Goal: Transaction & Acquisition: Purchase product/service

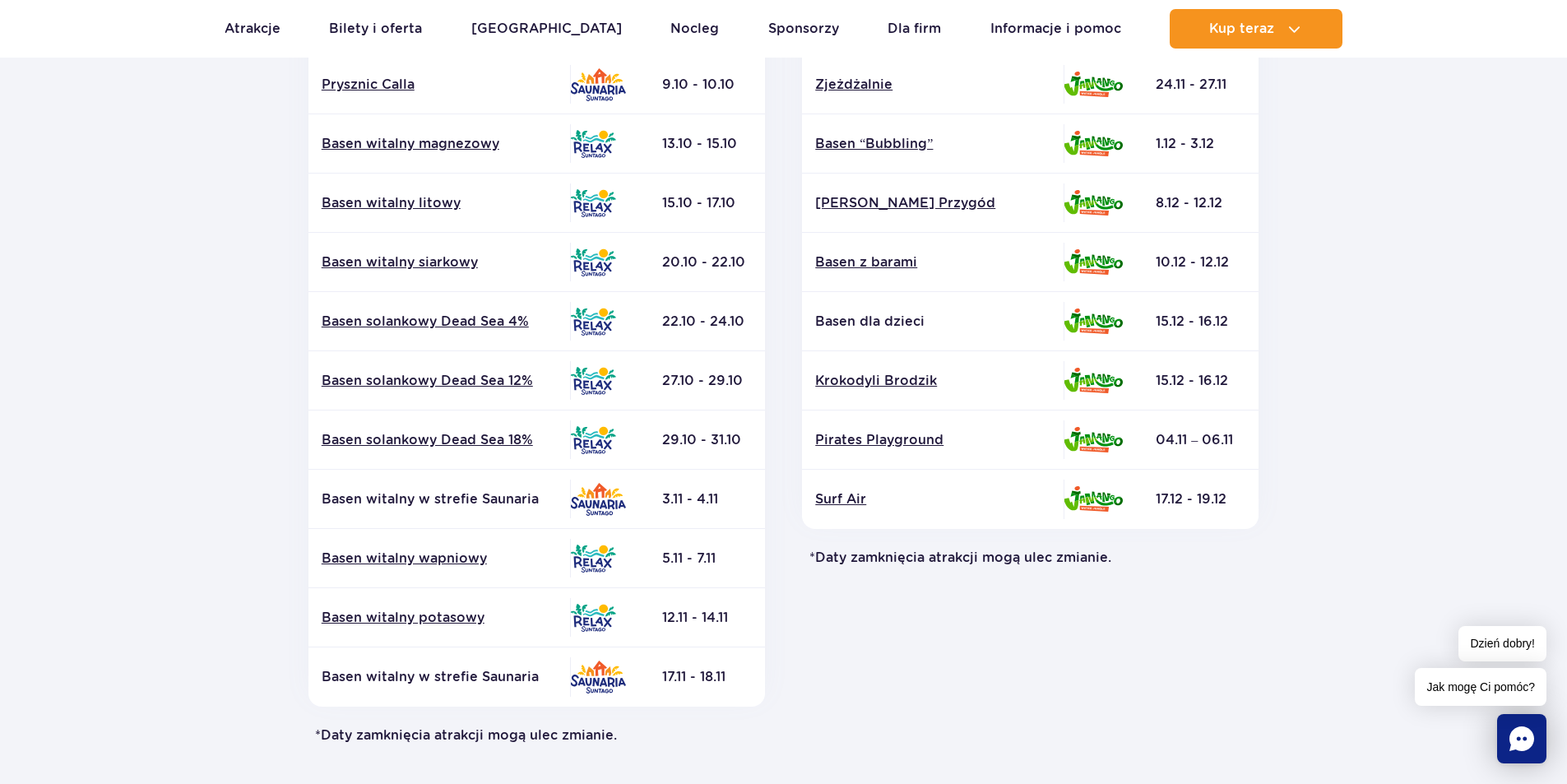
scroll to position [329, 0]
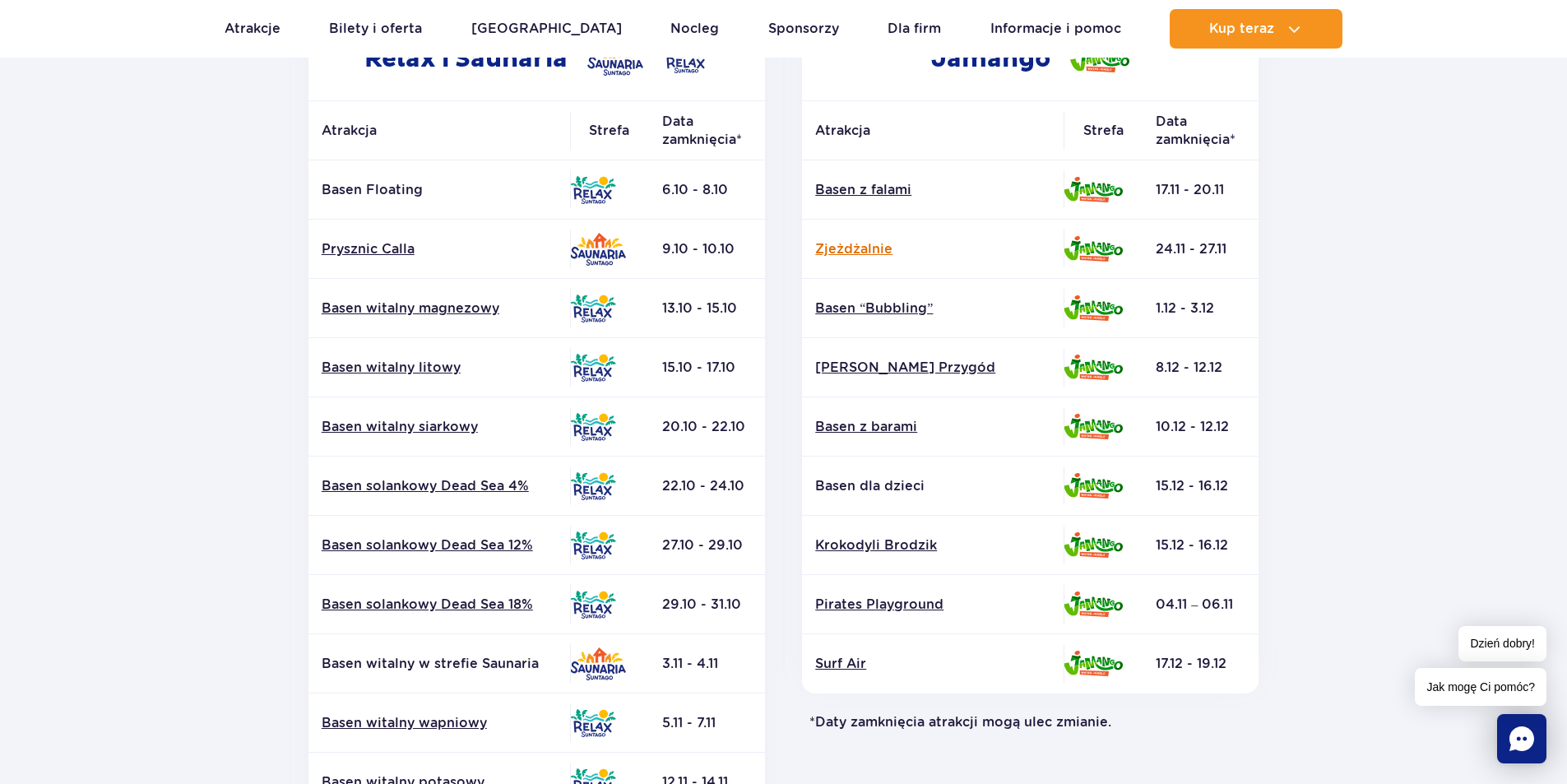
click at [837, 245] on link "Zjeżdżalnie" at bounding box center [933, 249] width 235 height 18
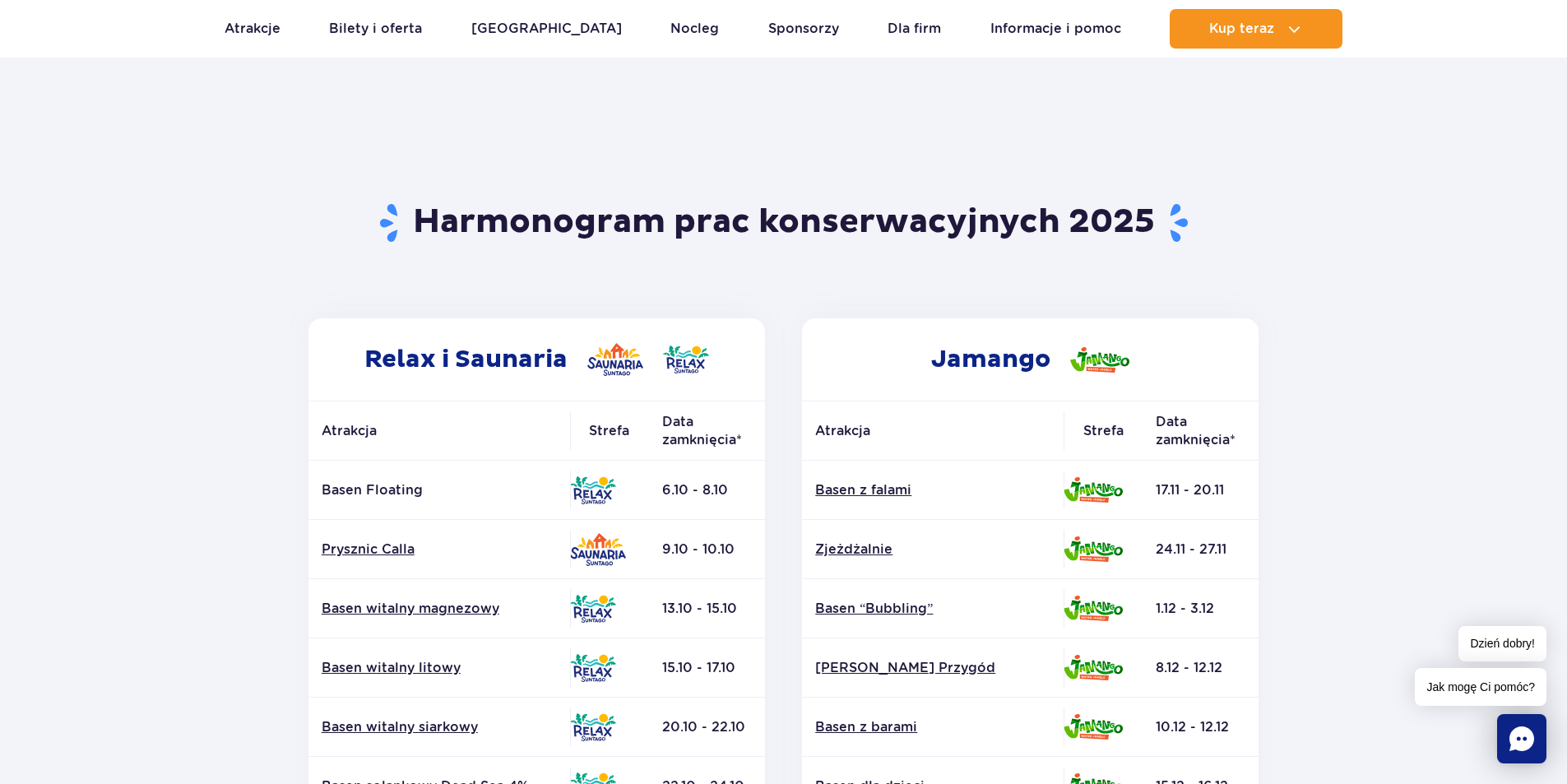
scroll to position [0, 0]
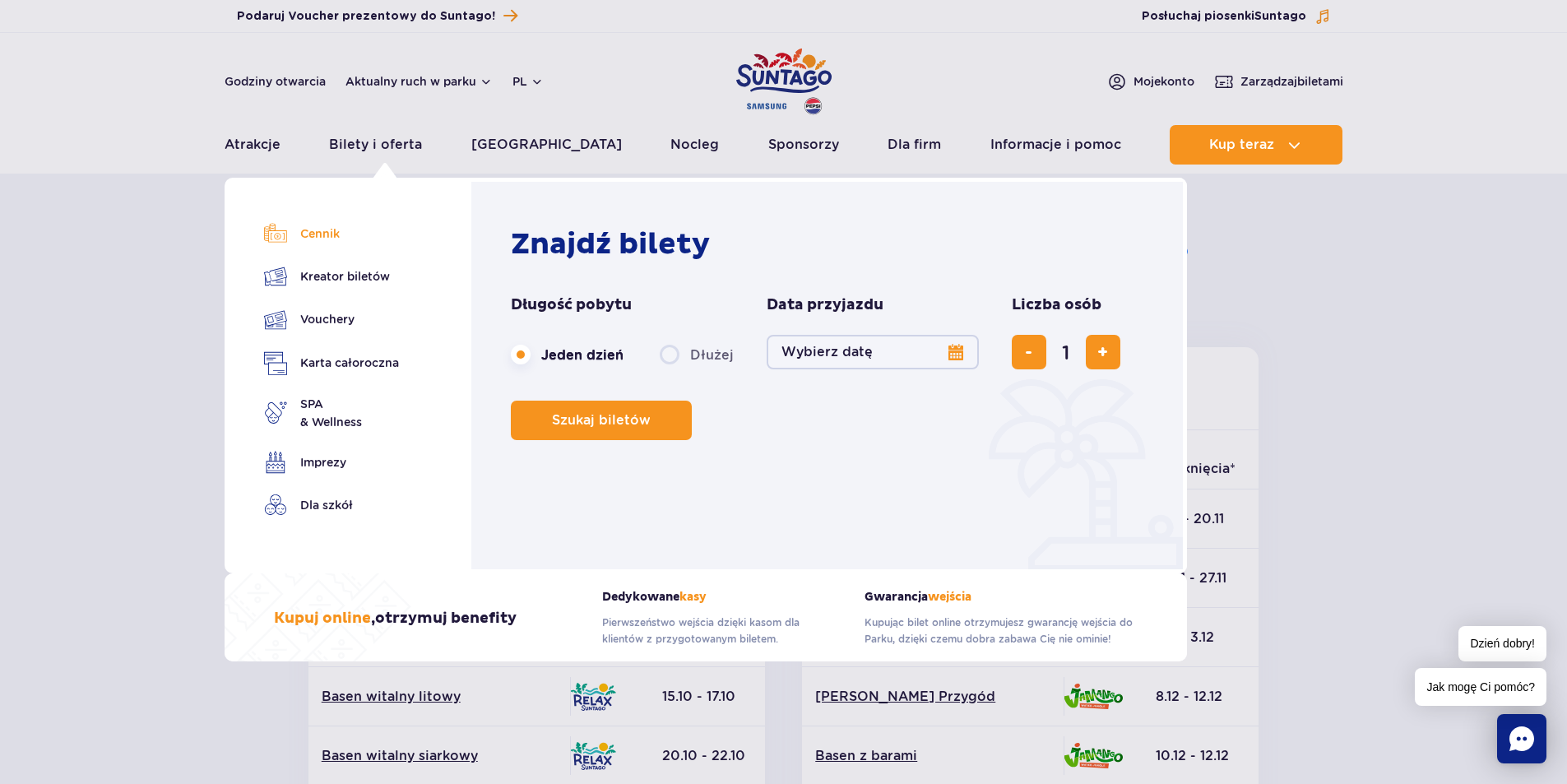
click at [310, 238] on link "Cennik" at bounding box center [331, 233] width 135 height 23
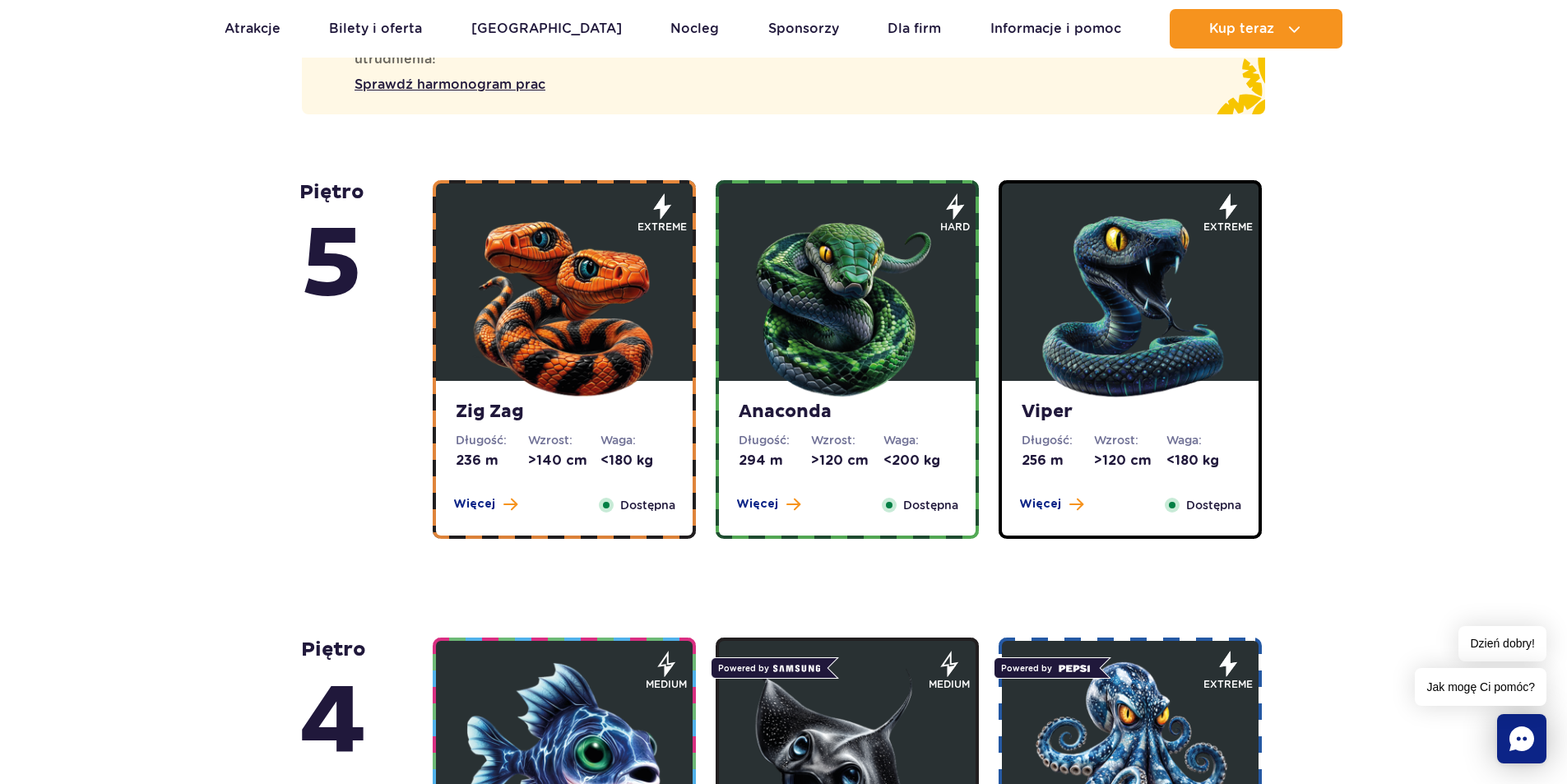
scroll to position [1398, 0]
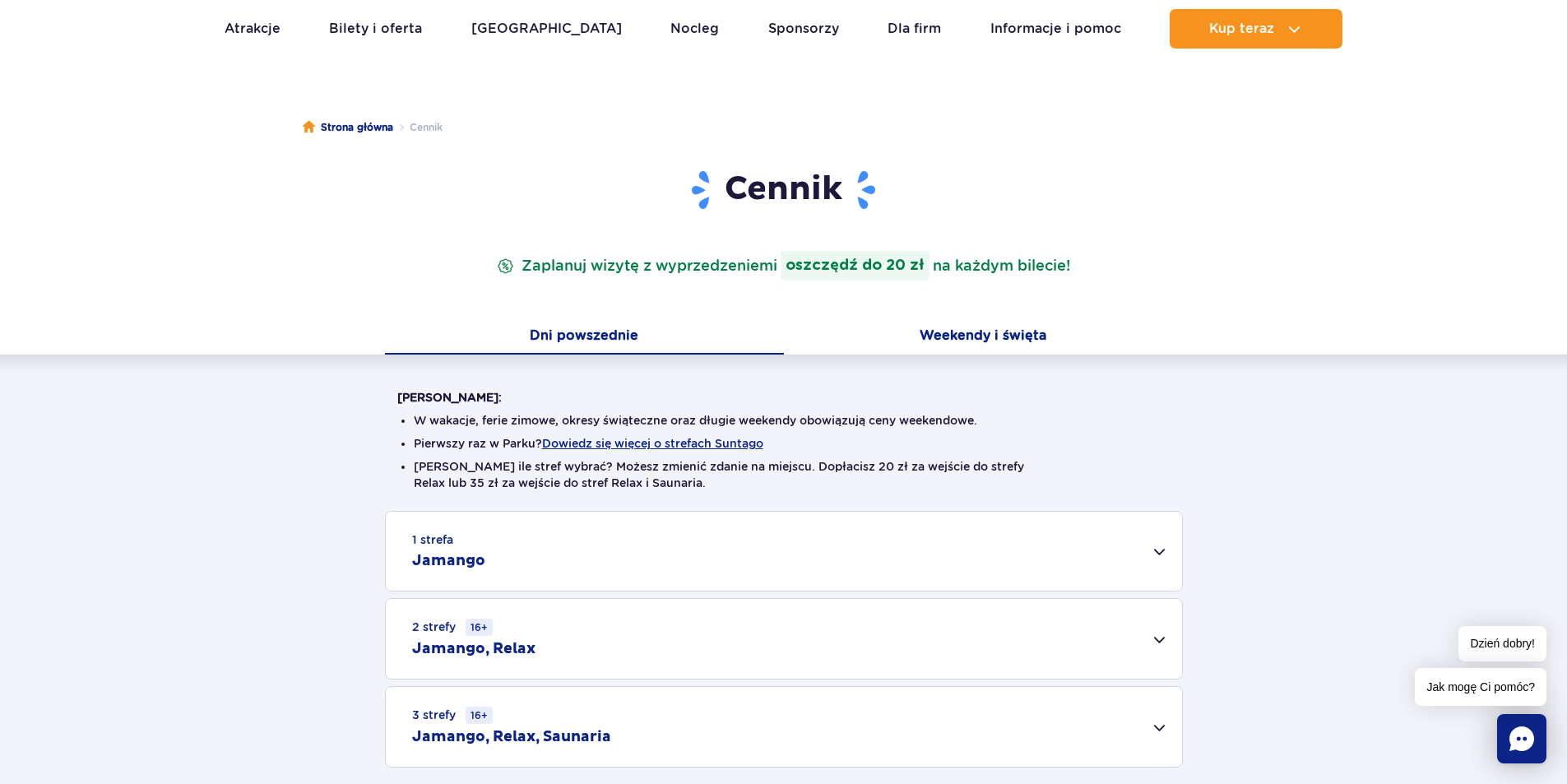
scroll to position [246, 0]
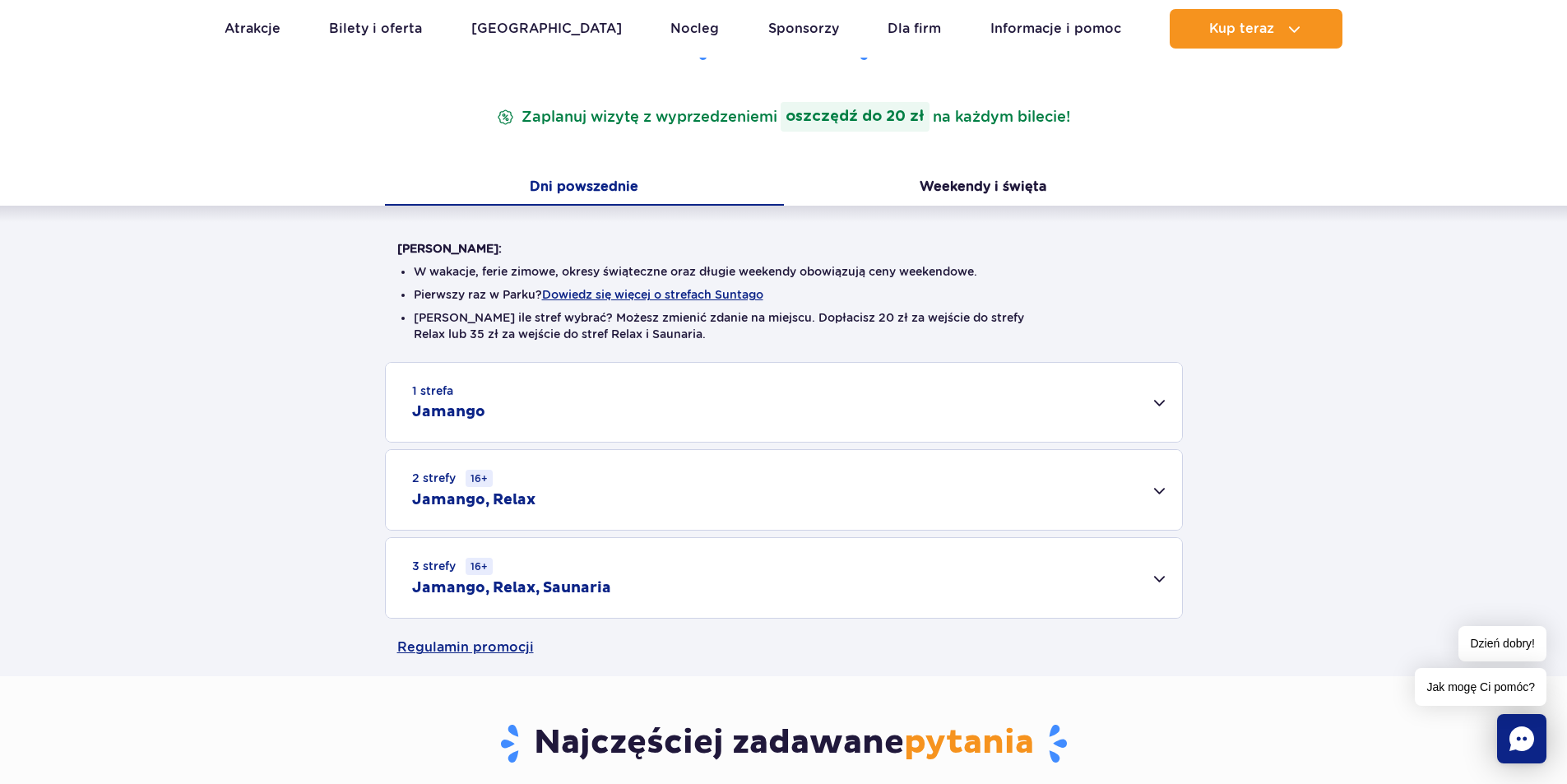
click at [800, 397] on div "1 strefa Jamango" at bounding box center [784, 402] width 796 height 79
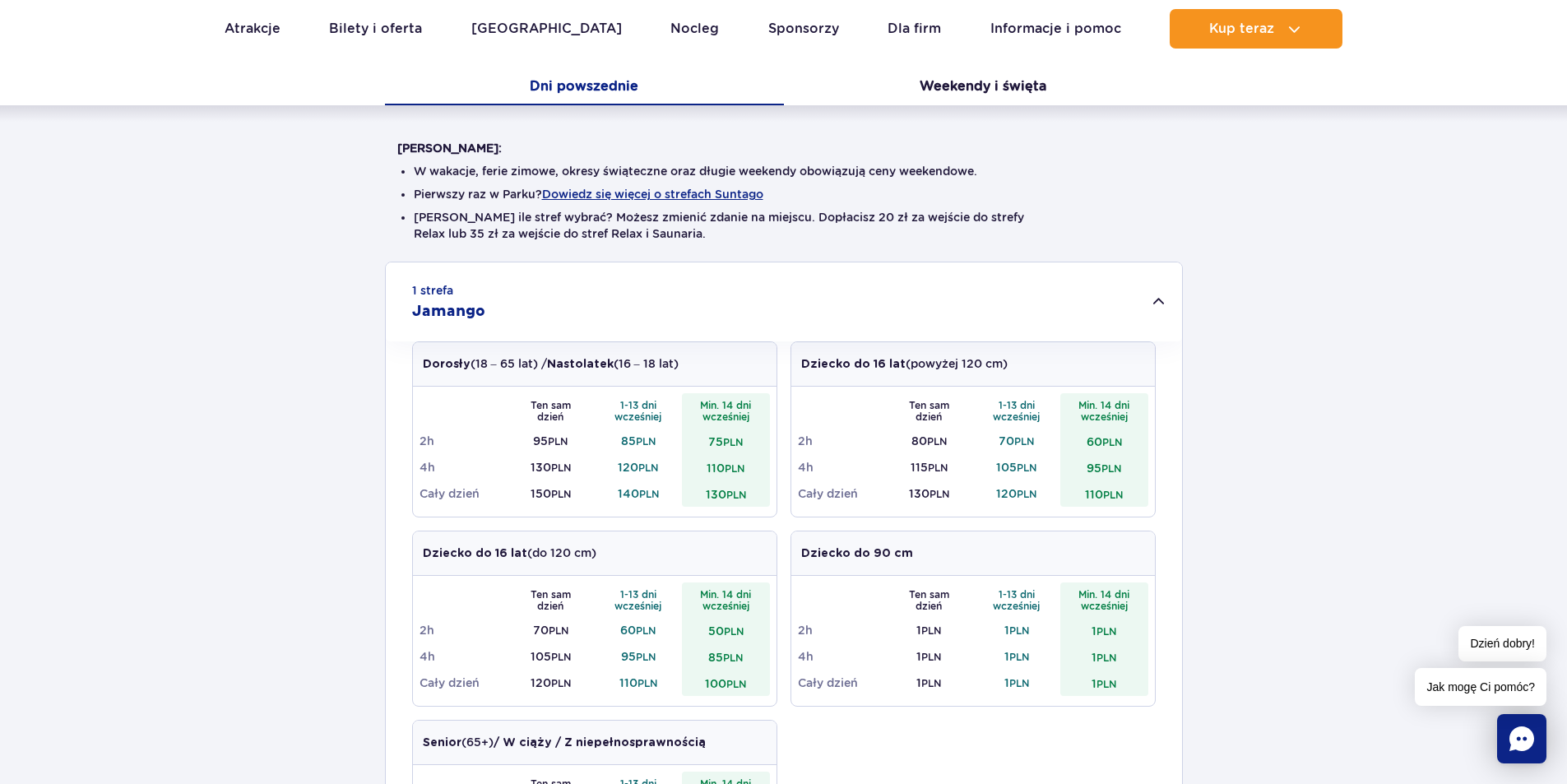
scroll to position [165, 0]
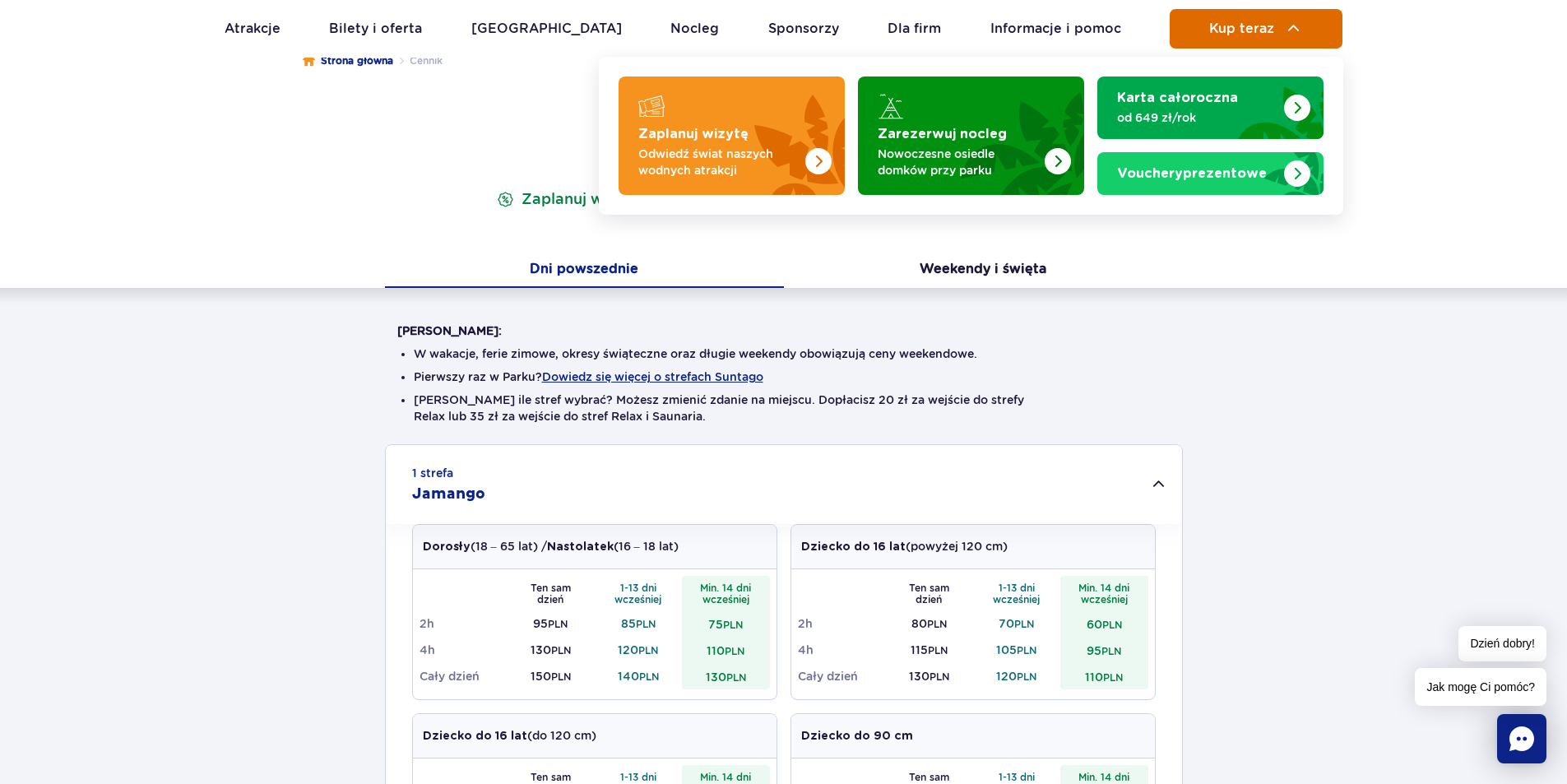
click at [1308, 46] on button "Kup teraz" at bounding box center [1256, 28] width 172 height 40
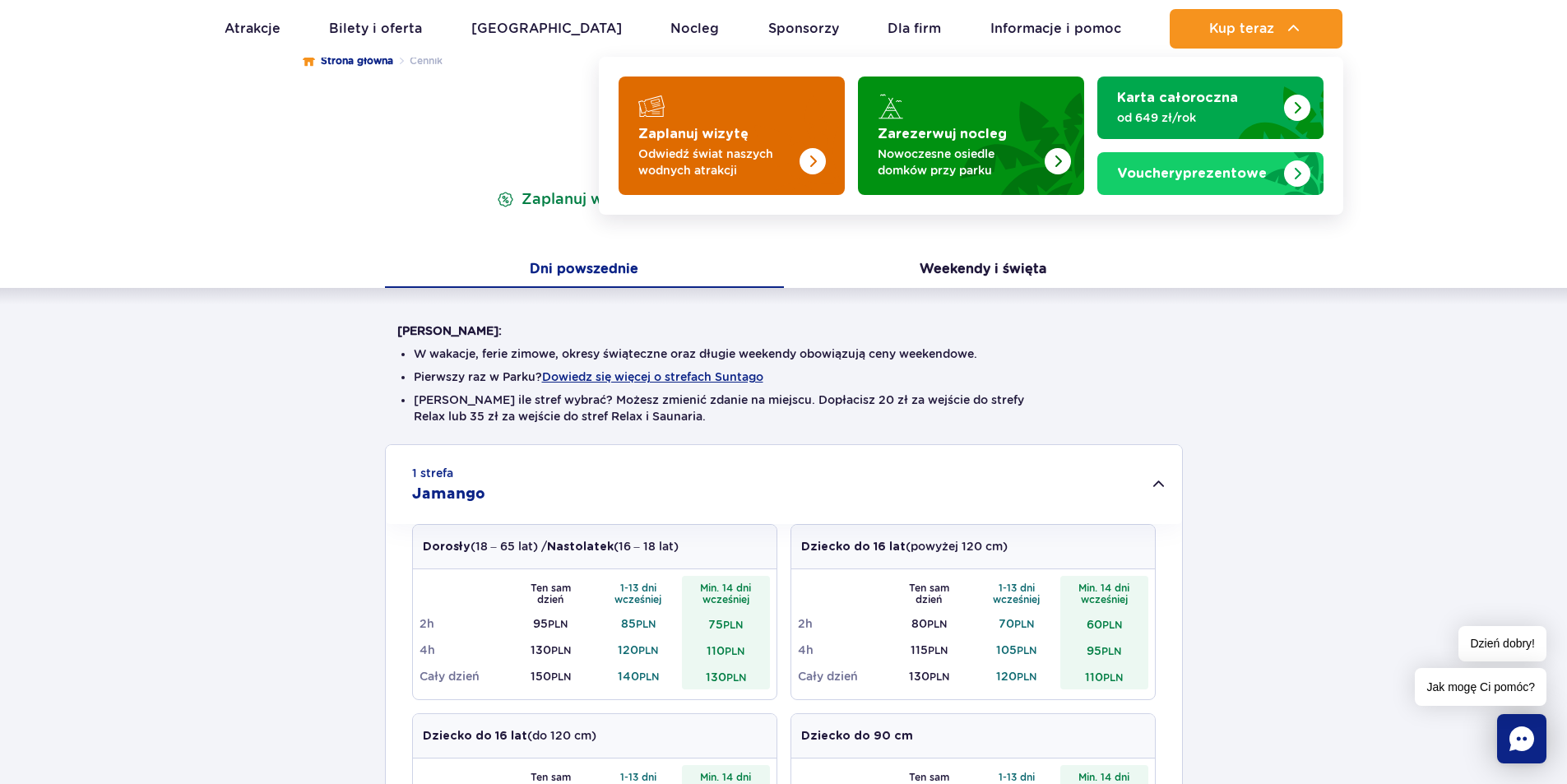
click at [730, 133] on strong "Zaplanuj wizytę" at bounding box center [694, 134] width 110 height 13
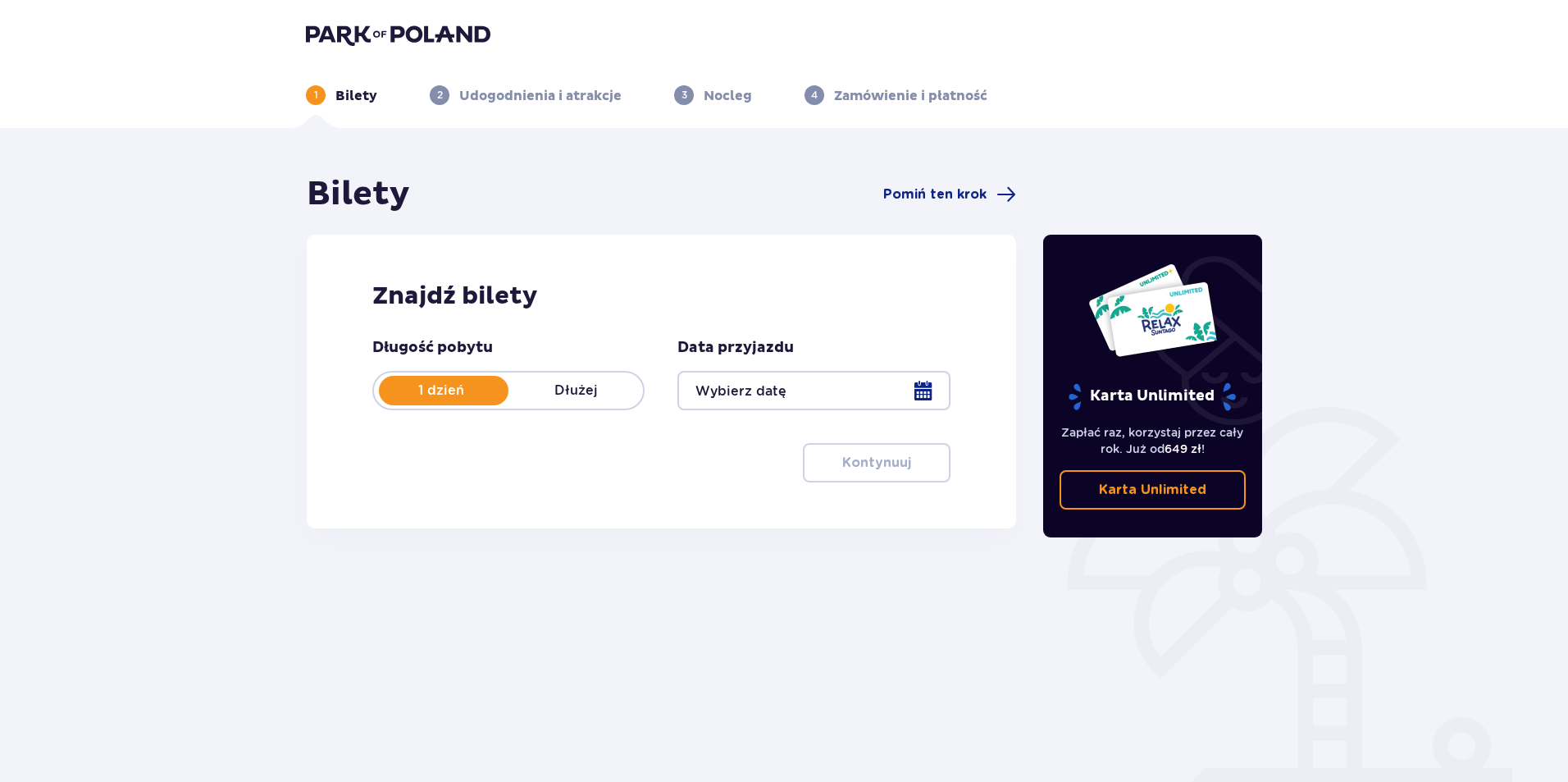
click at [589, 402] on div "1 dzień Dłużej" at bounding box center [508, 390] width 272 height 40
click at [735, 390] on div at bounding box center [813, 390] width 272 height 40
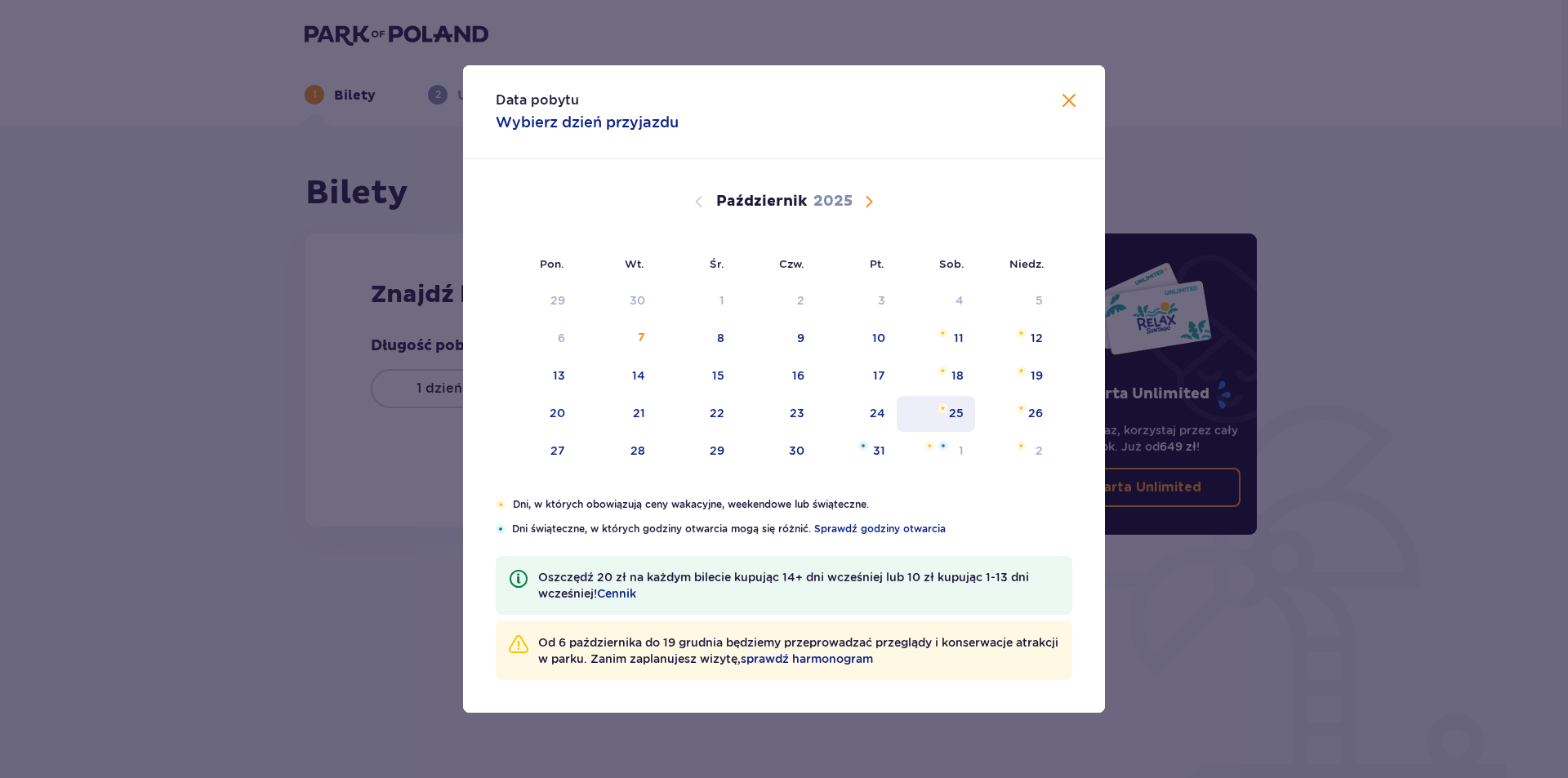
click at [929, 414] on div "25" at bounding box center [936, 414] width 80 height 36
click at [1031, 409] on div "26" at bounding box center [1035, 412] width 15 height 16
type input "25.10.25 - 26.10.25"
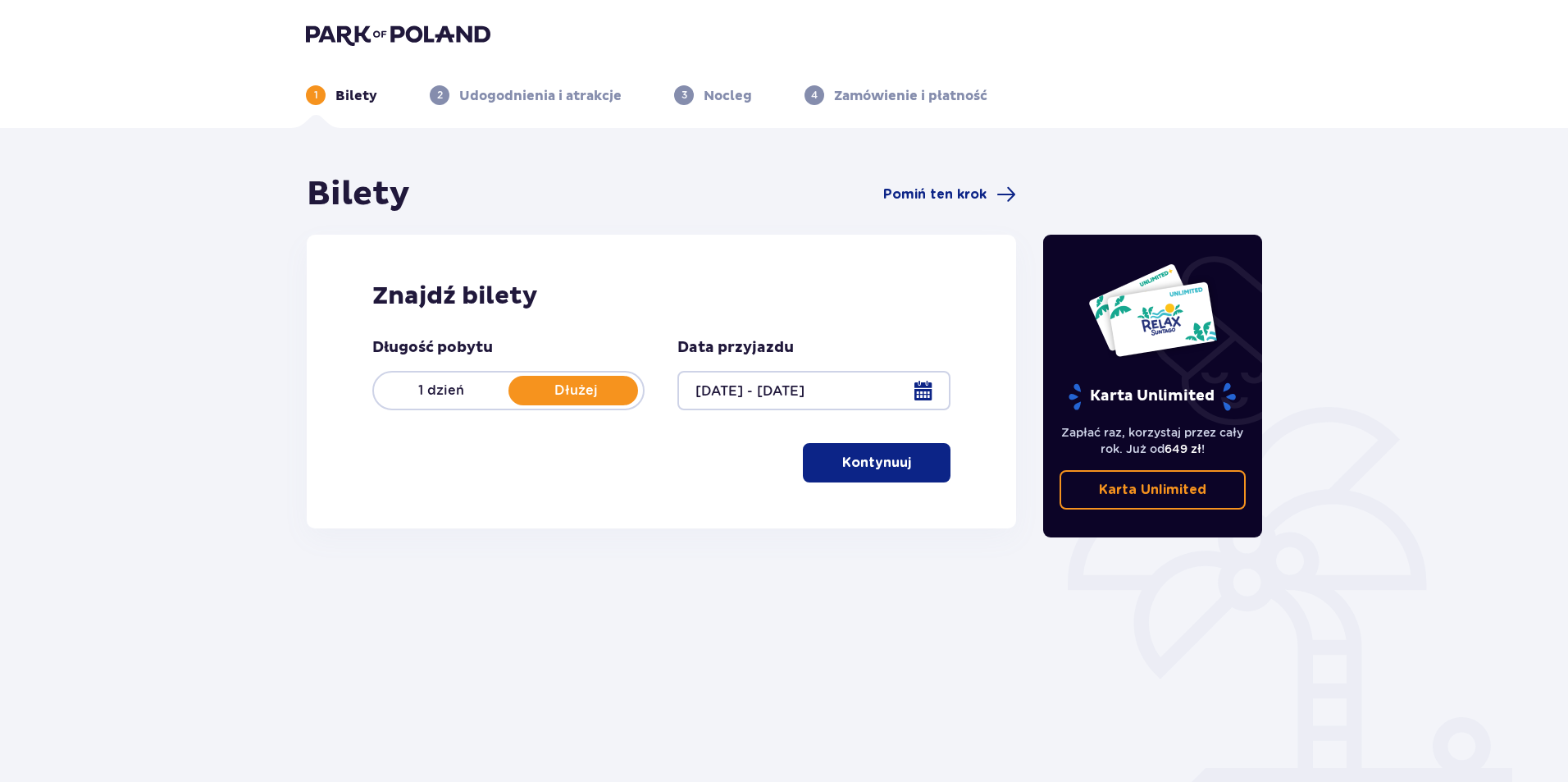
click at [807, 444] on button "Kontynuuj" at bounding box center [876, 462] width 148 height 40
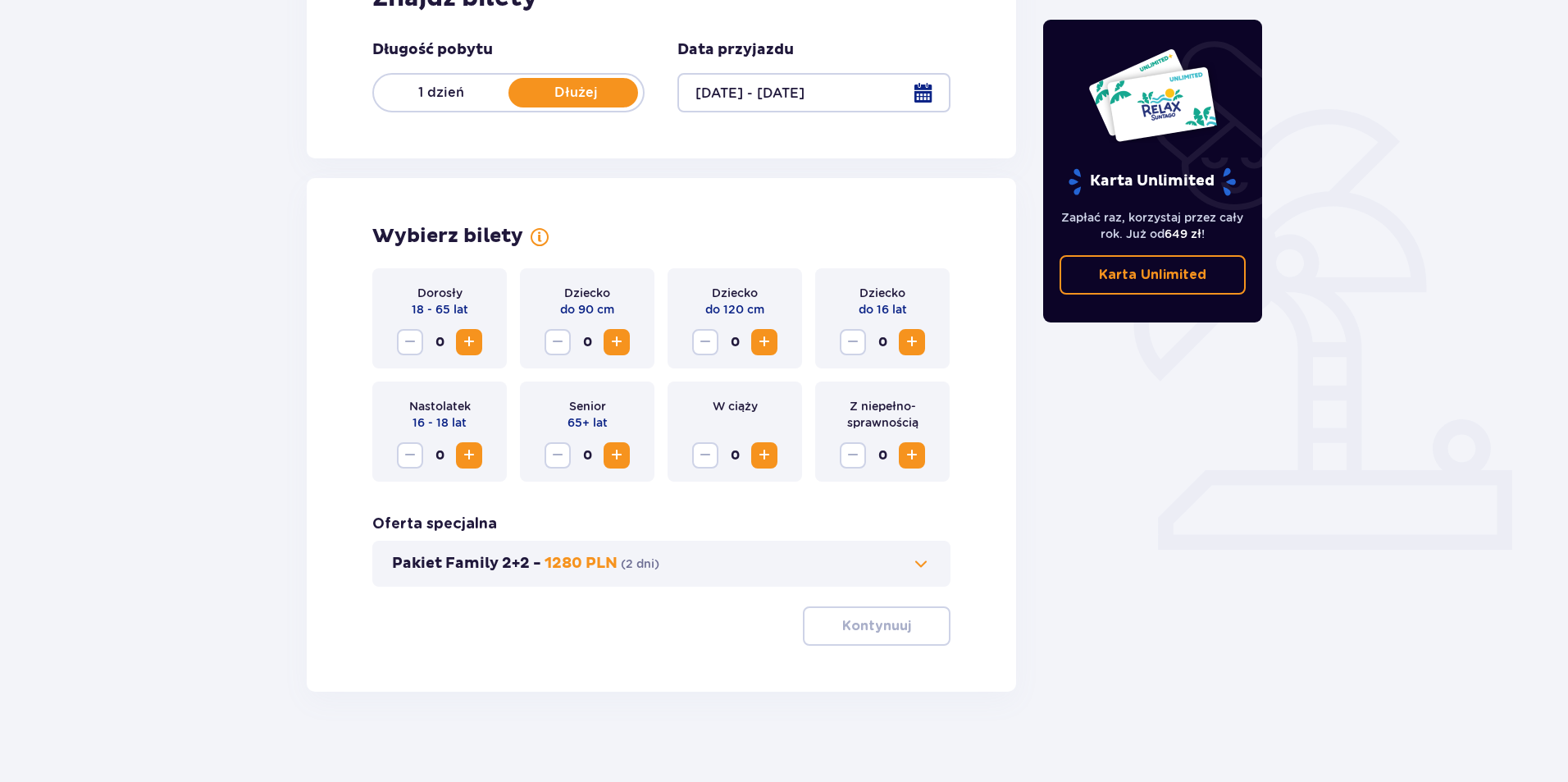
scroll to position [306, 0]
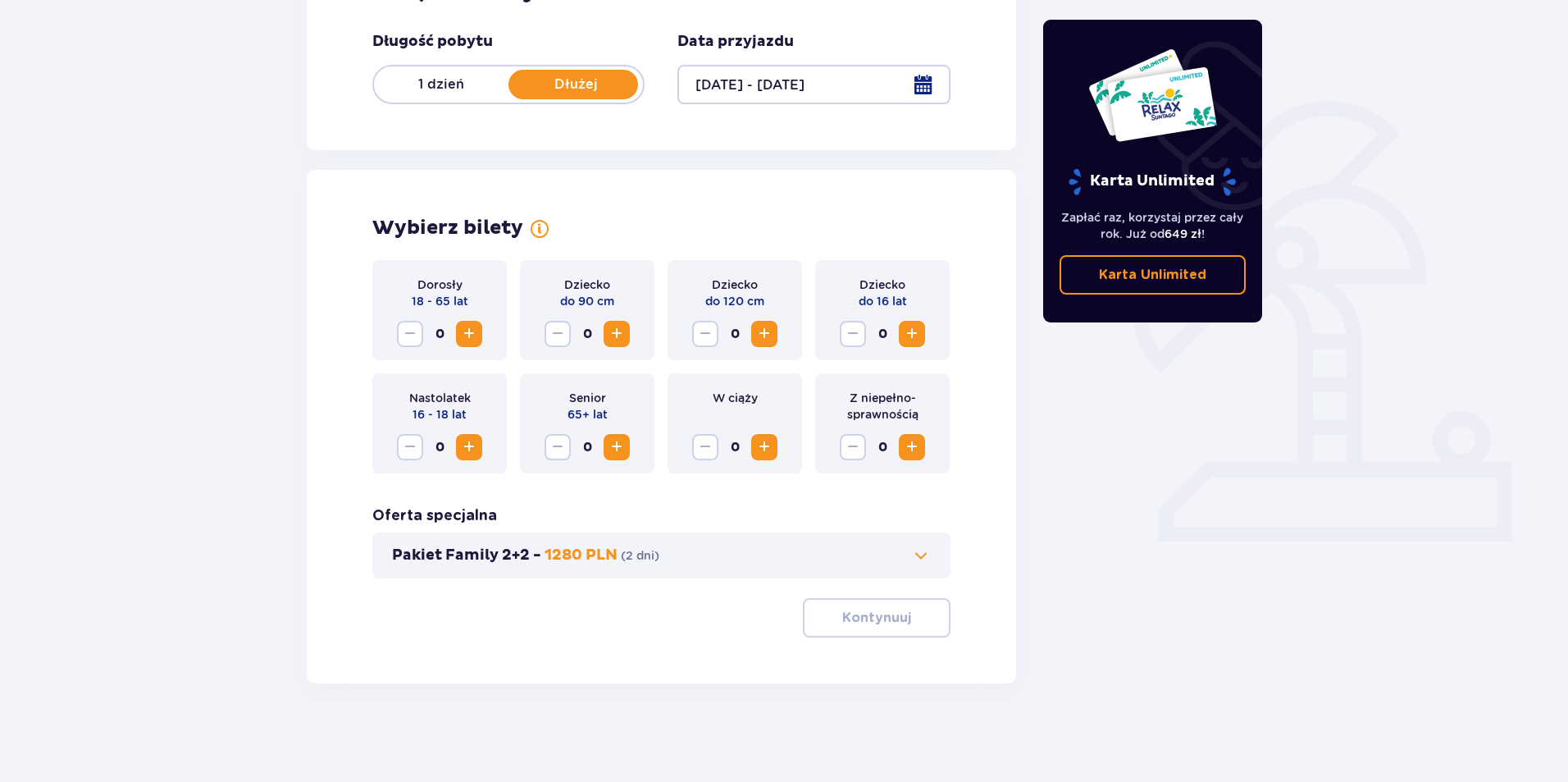
click at [478, 337] on span "Zwiększ" at bounding box center [469, 333] width 20 height 20
click at [876, 627] on button "Kontynuuj" at bounding box center [876, 618] width 148 height 40
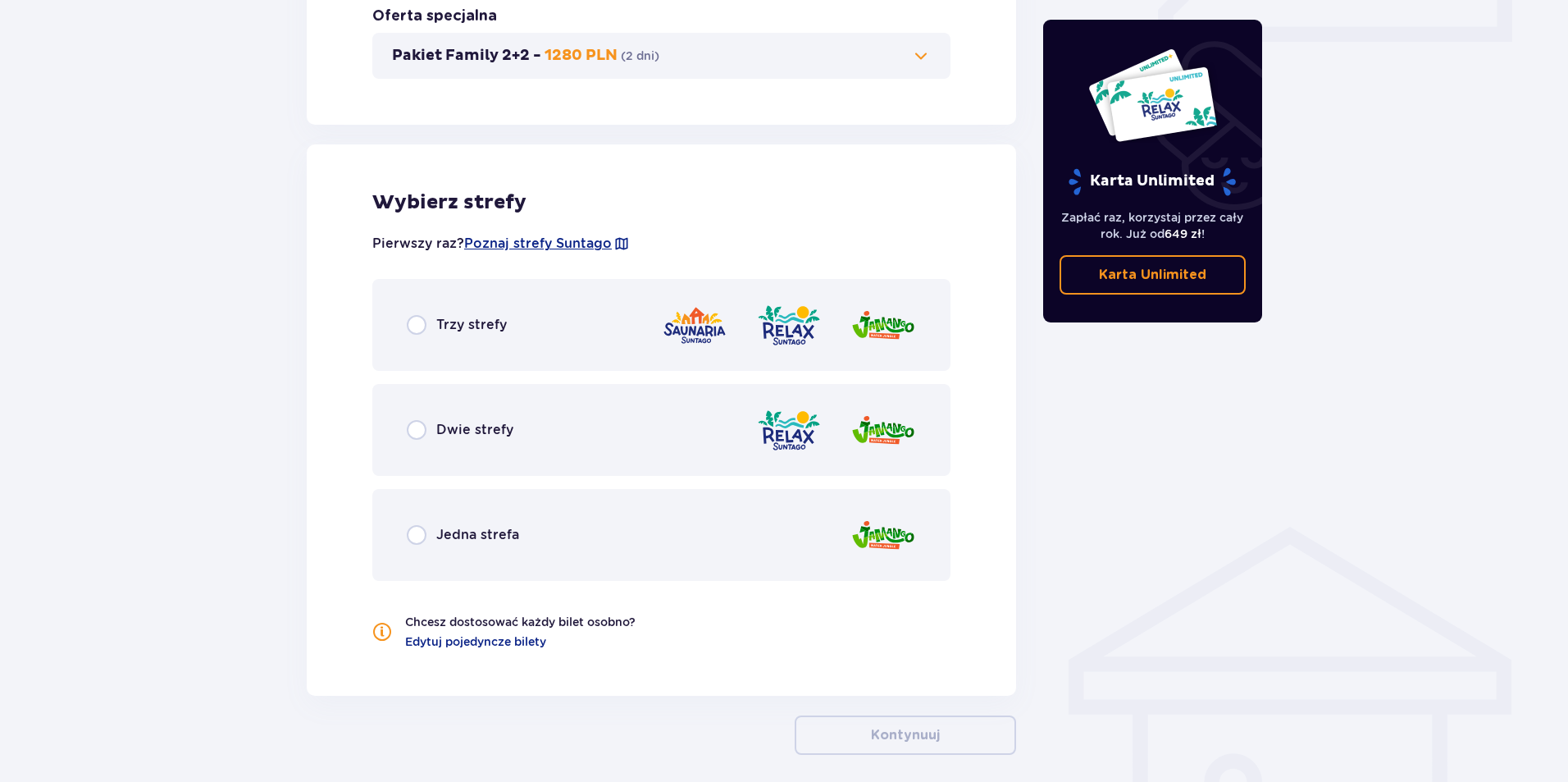
scroll to position [877, 0]
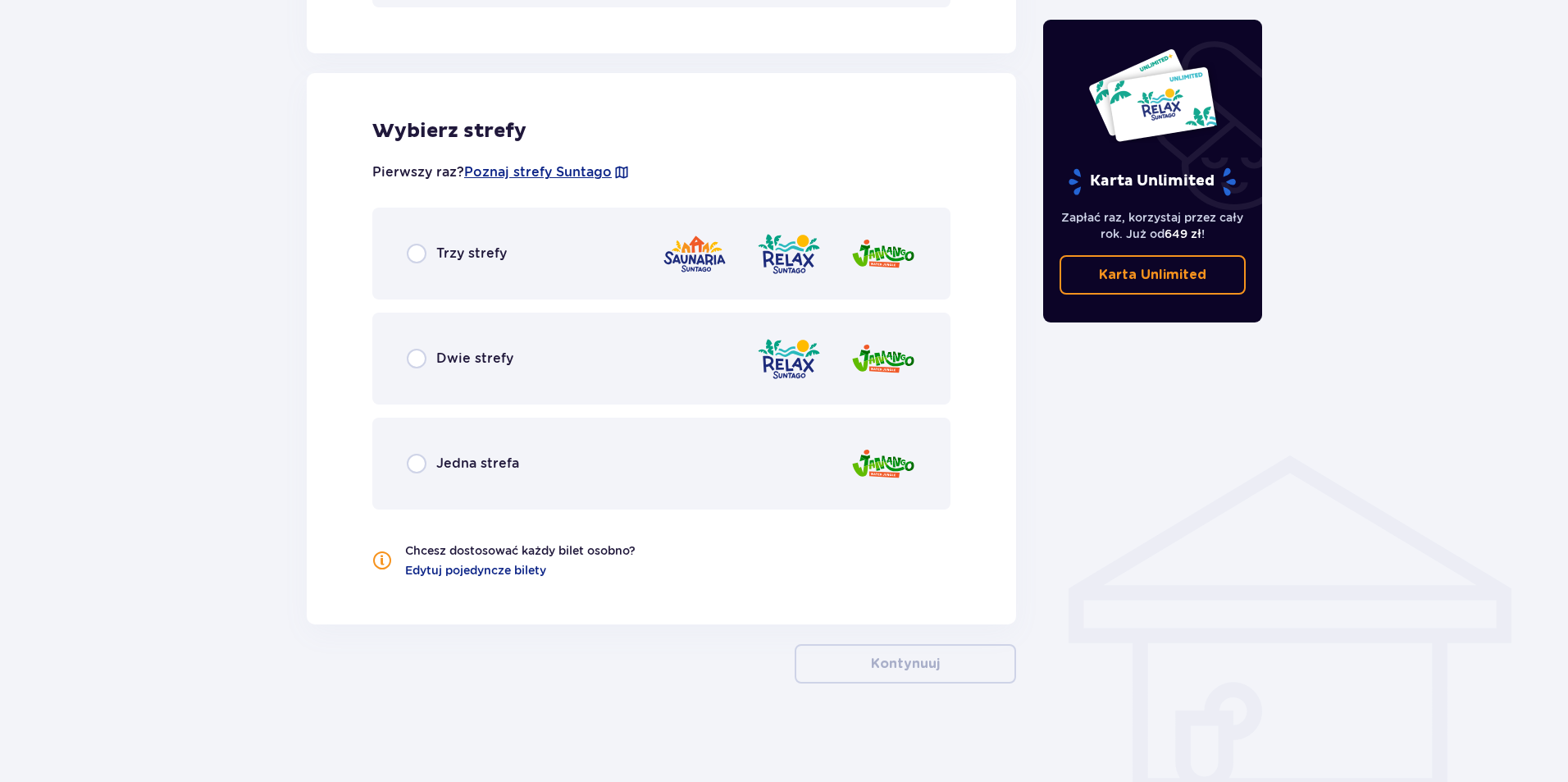
click at [503, 478] on div "Jedna strefa" at bounding box center [661, 463] width 578 height 92
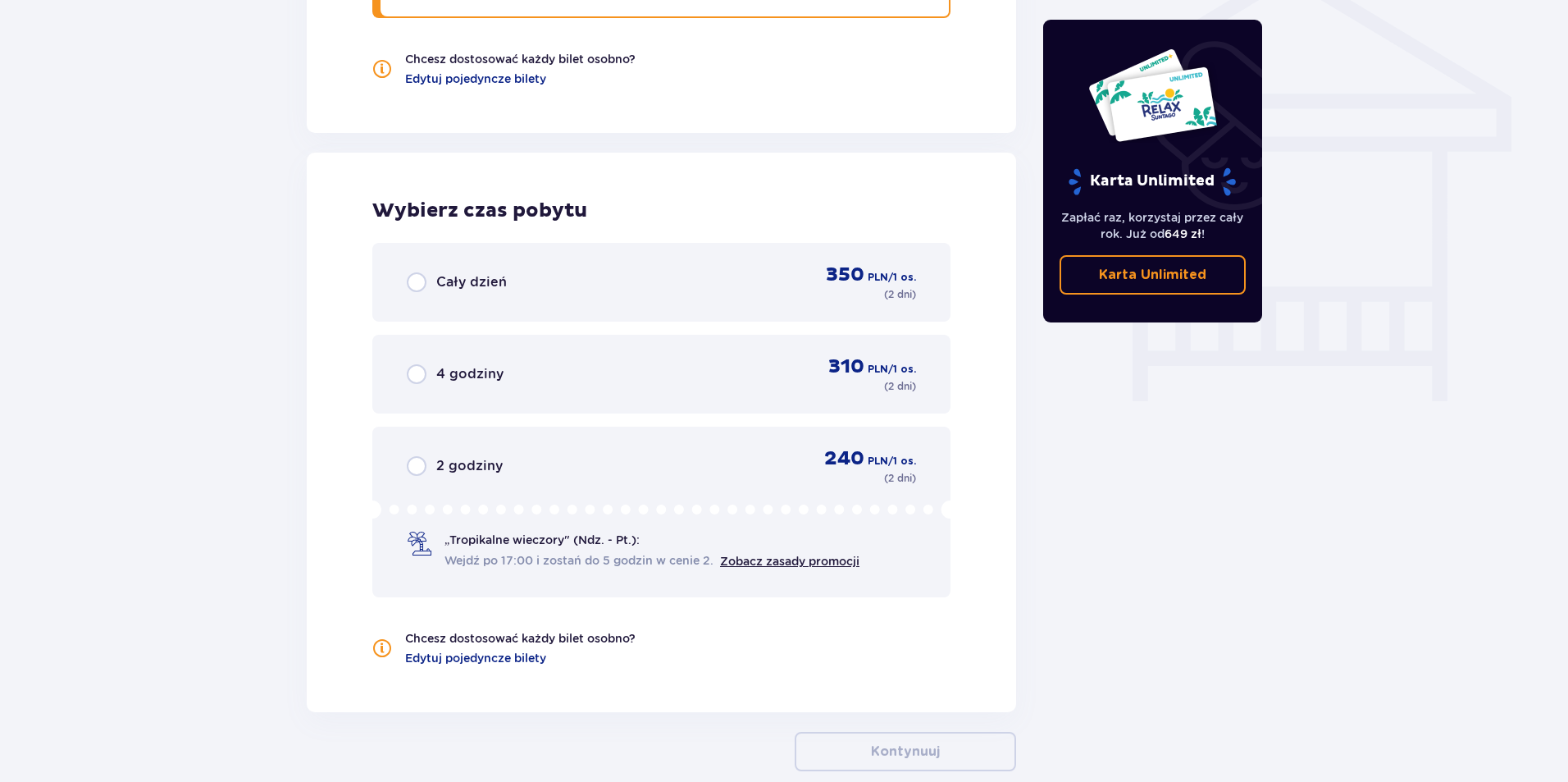
scroll to position [1456, 0]
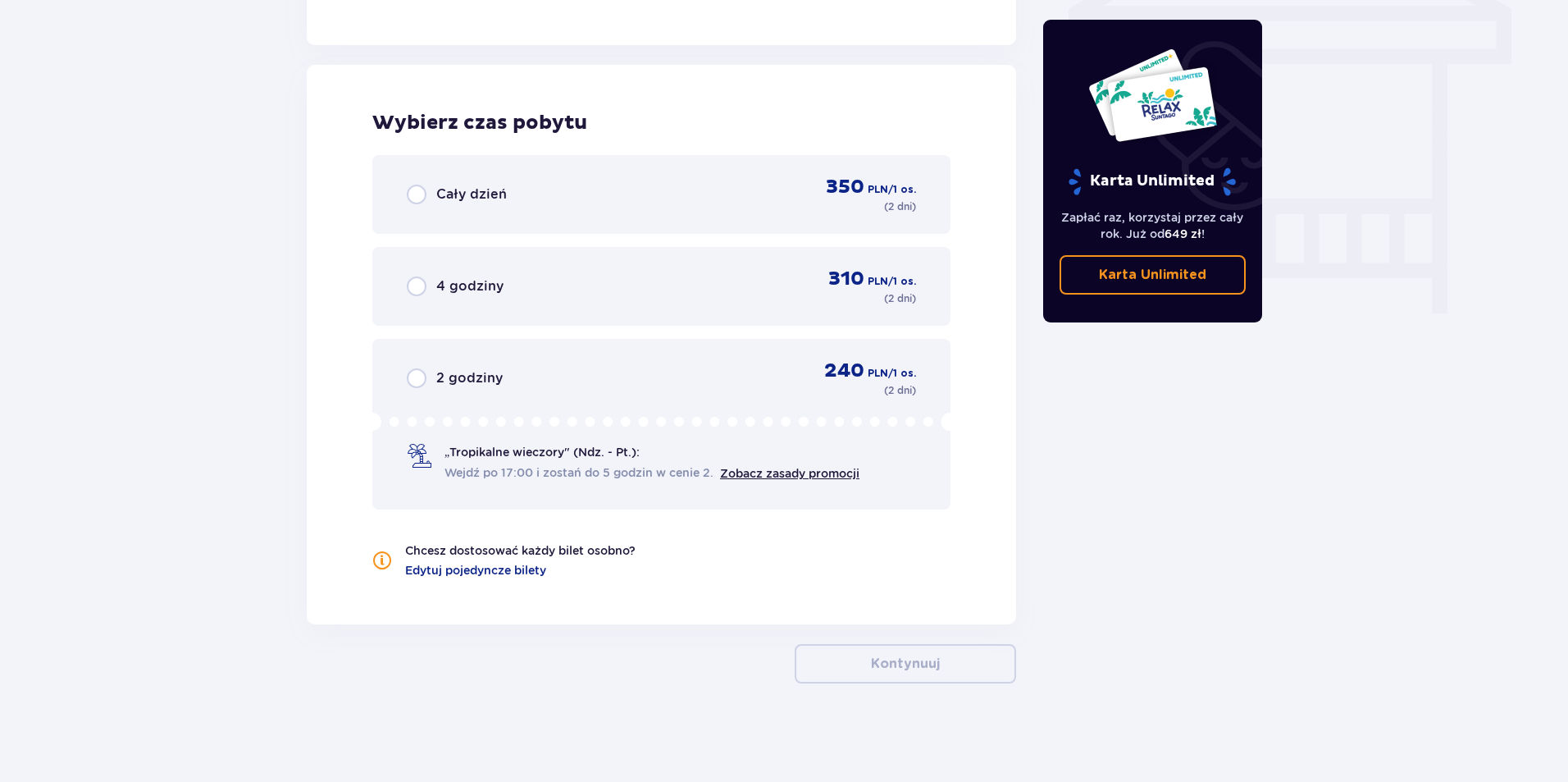
click at [574, 209] on div "Cały dzień 350 PLN / 1 os. ( 2 dni )" at bounding box center [661, 194] width 509 height 40
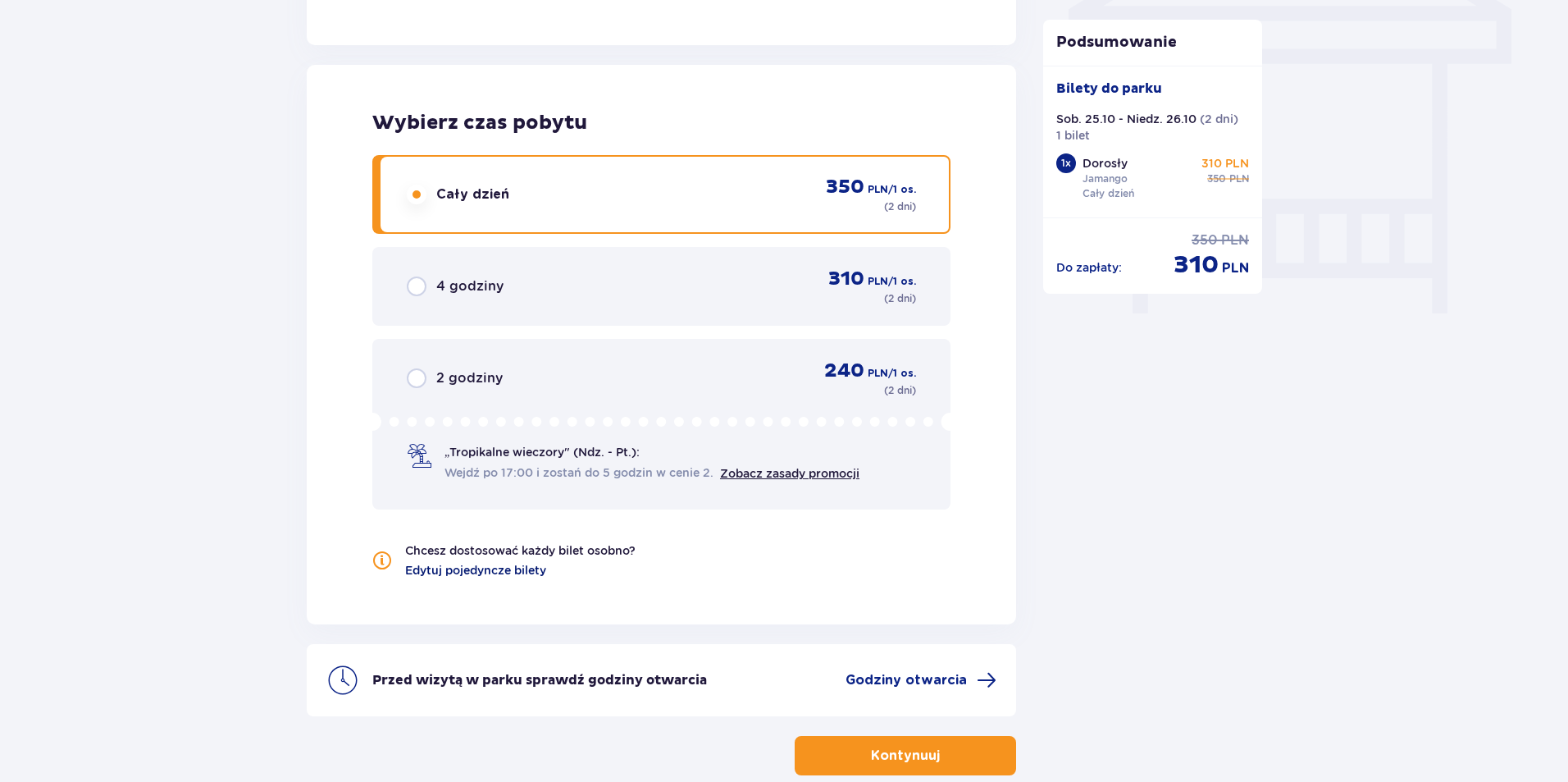
click at [527, 564] on span "Edytuj pojedyncze bilety" at bounding box center [476, 570] width 141 height 16
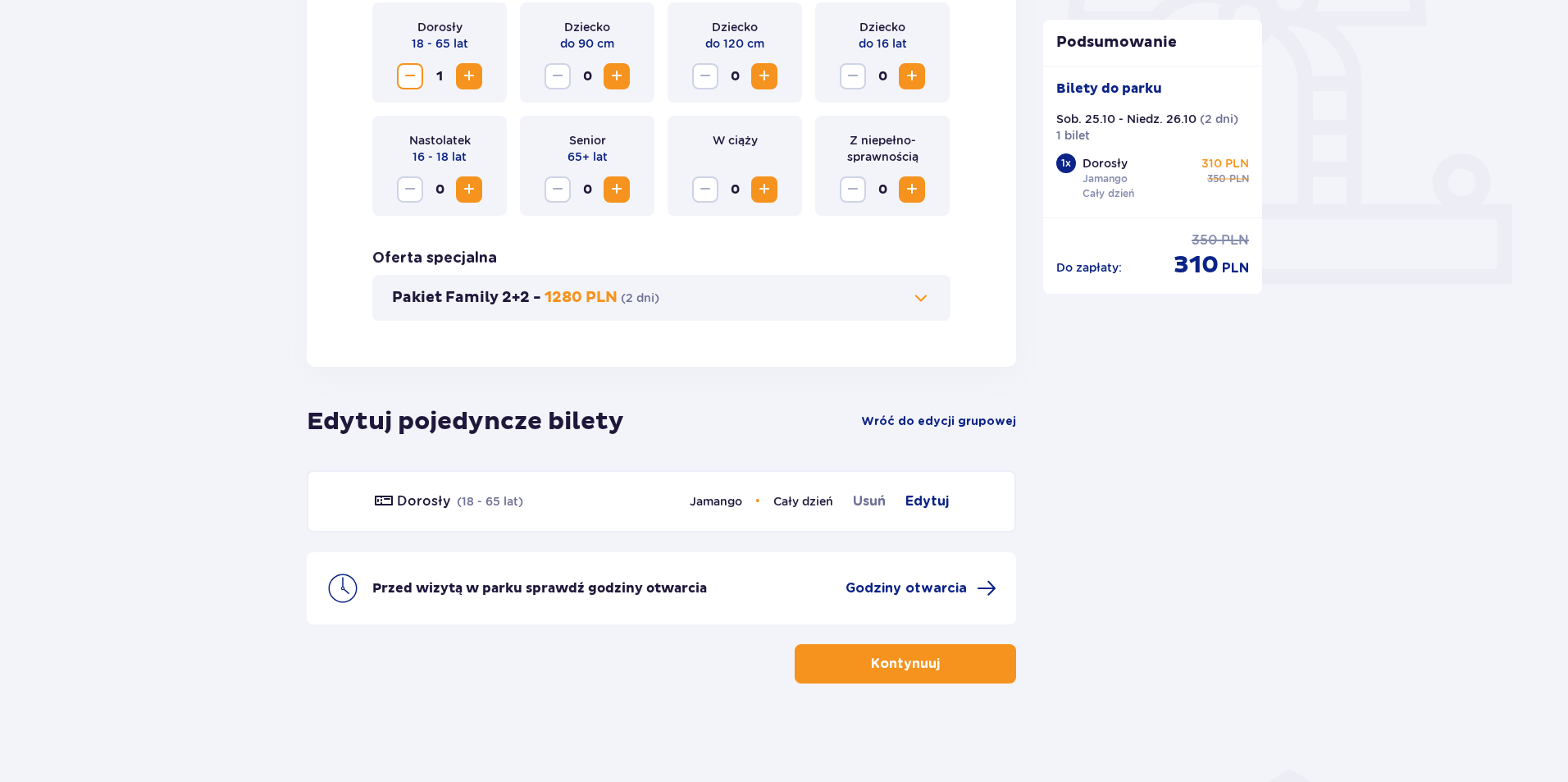
scroll to position [564, 0]
click at [918, 496] on span "Edytuj" at bounding box center [927, 501] width 44 height 20
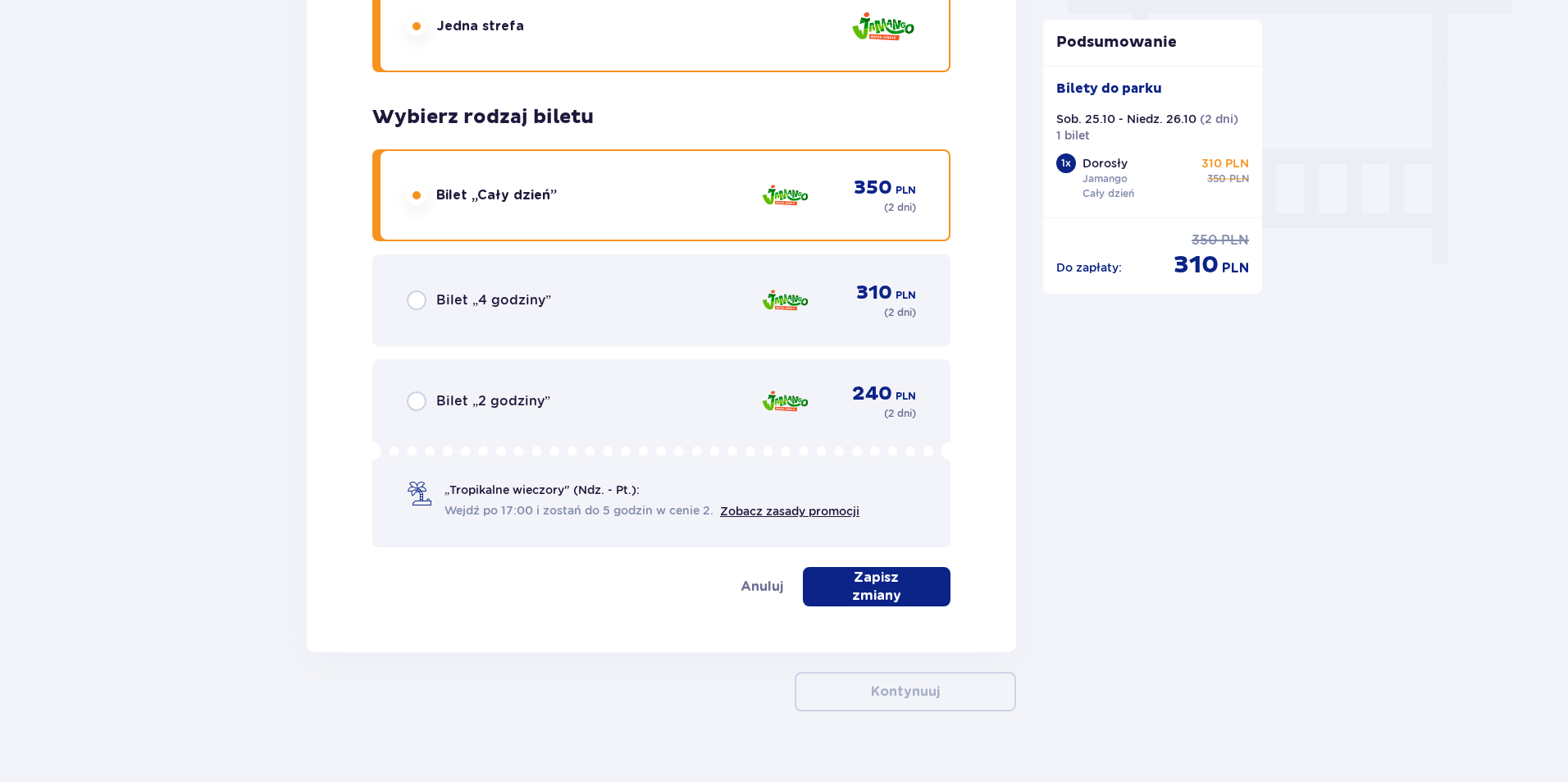
scroll to position [1534, 0]
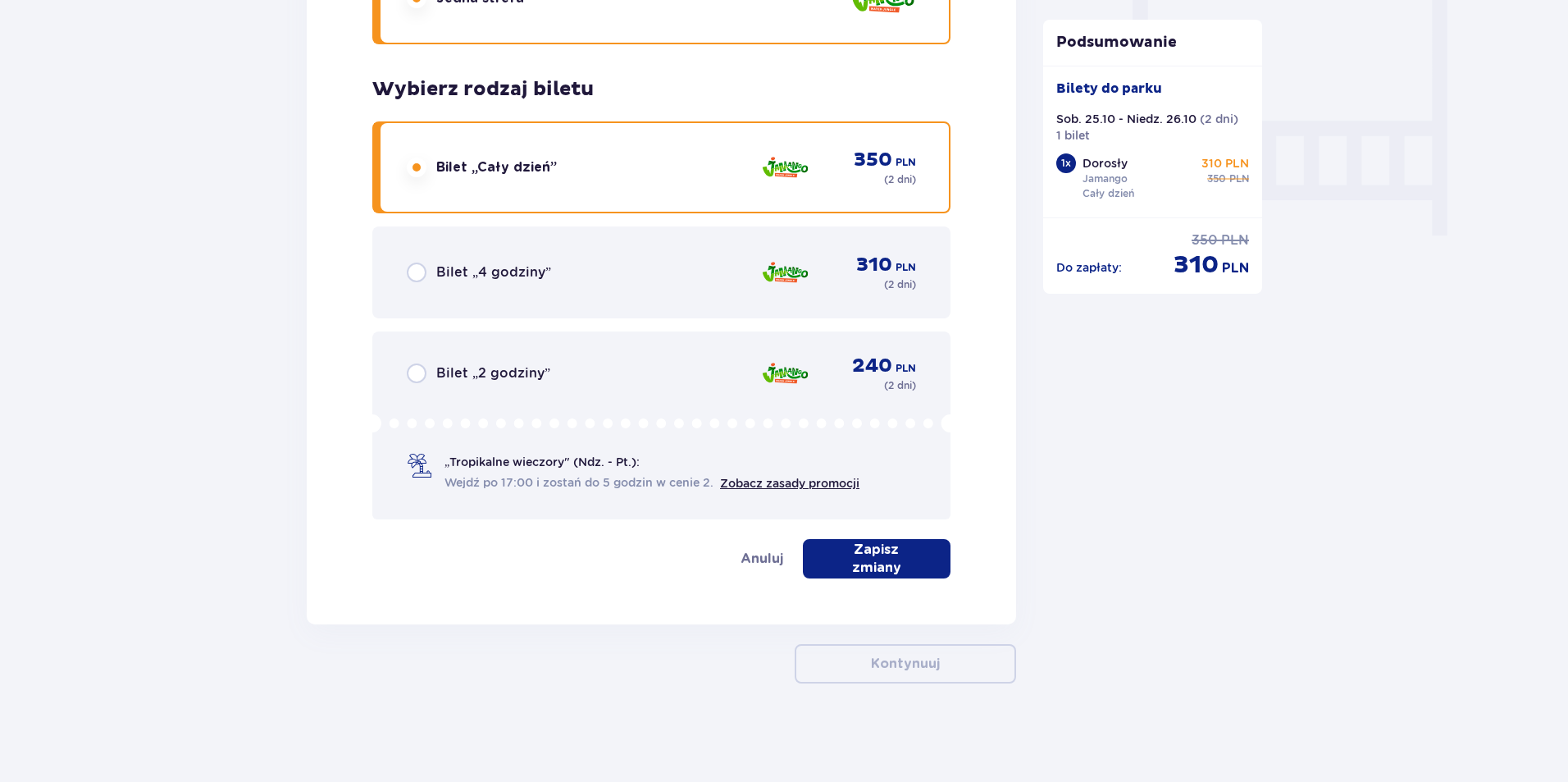
click at [544, 285] on div "Bilet „4 godziny” 310 PLN ( 2 dni )" at bounding box center [661, 272] width 509 height 40
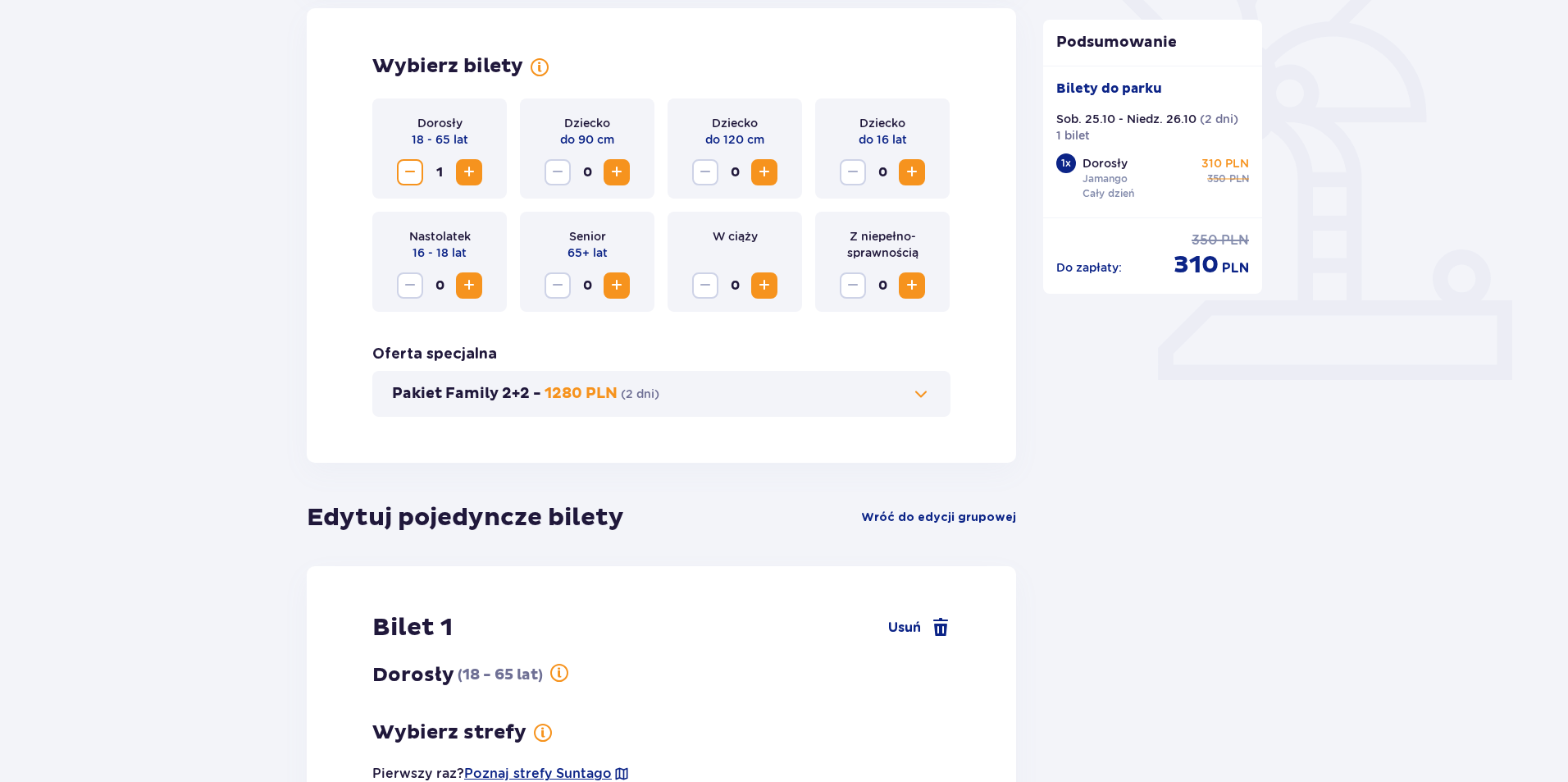
scroll to position [0, 0]
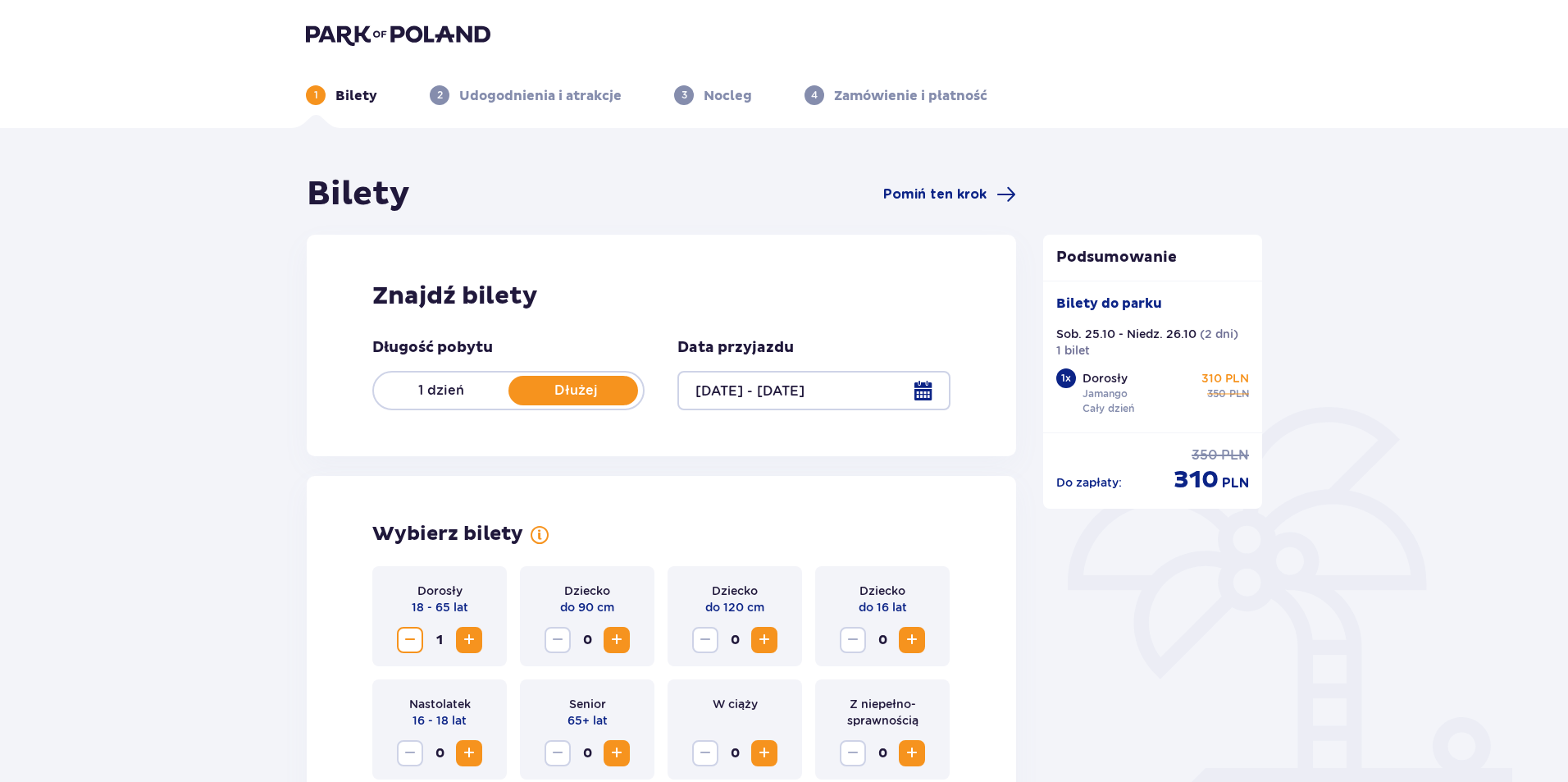
click at [432, 384] on p "1 dzień" at bounding box center [441, 390] width 135 height 18
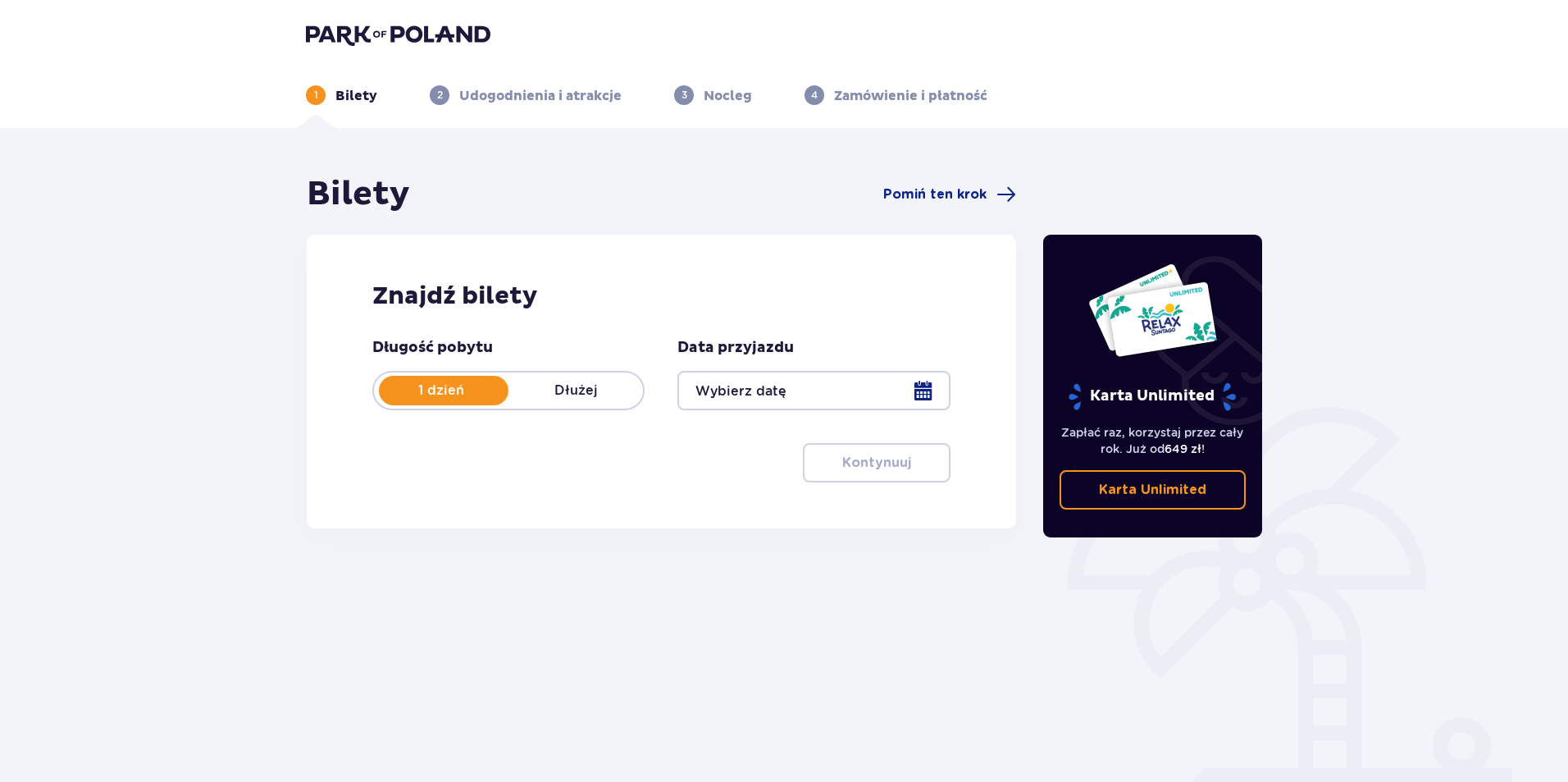
click at [766, 387] on div at bounding box center [813, 390] width 272 height 40
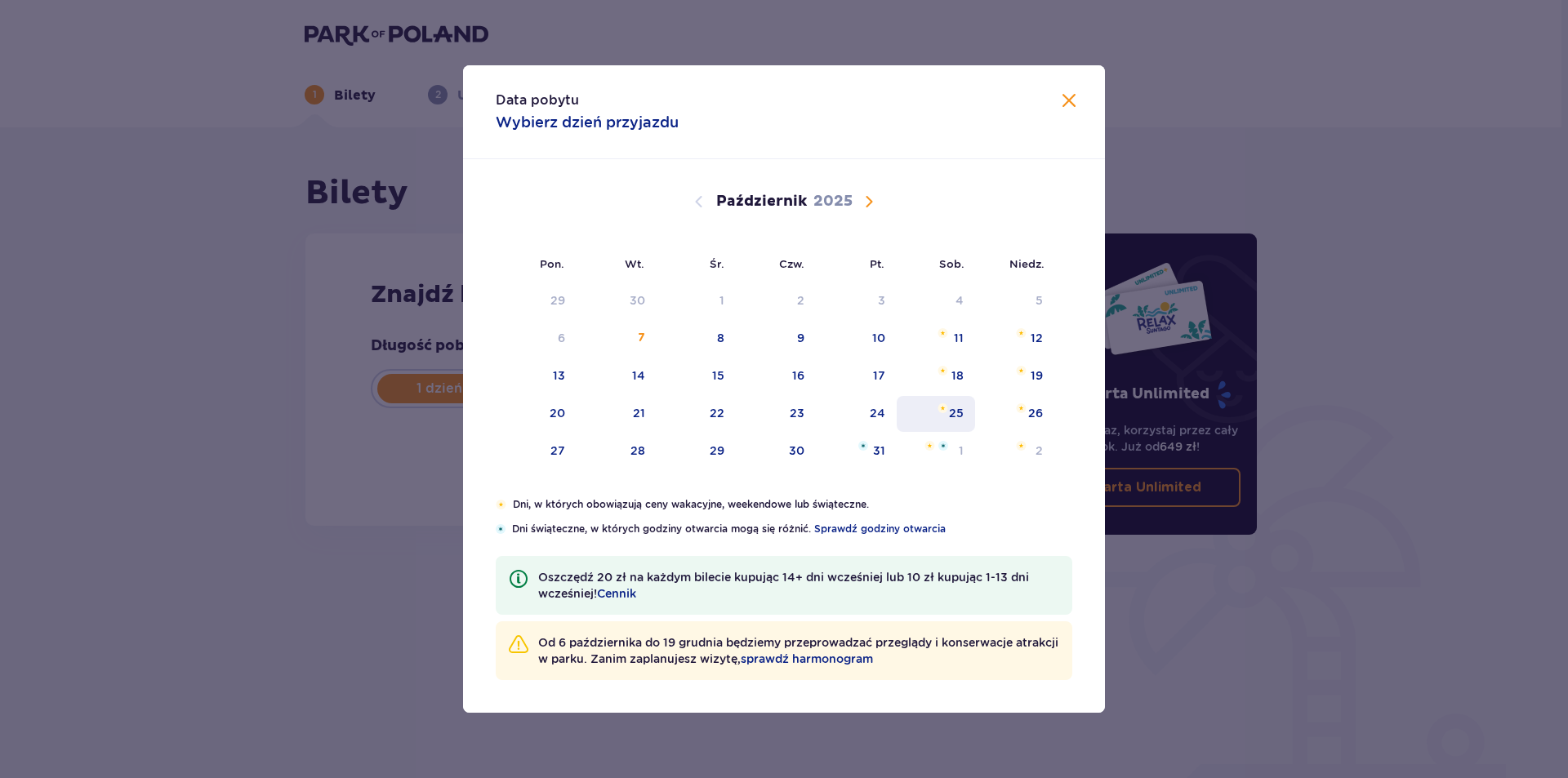
click at [961, 419] on div "25" at bounding box center [956, 412] width 15 height 16
type input "25.10.25"
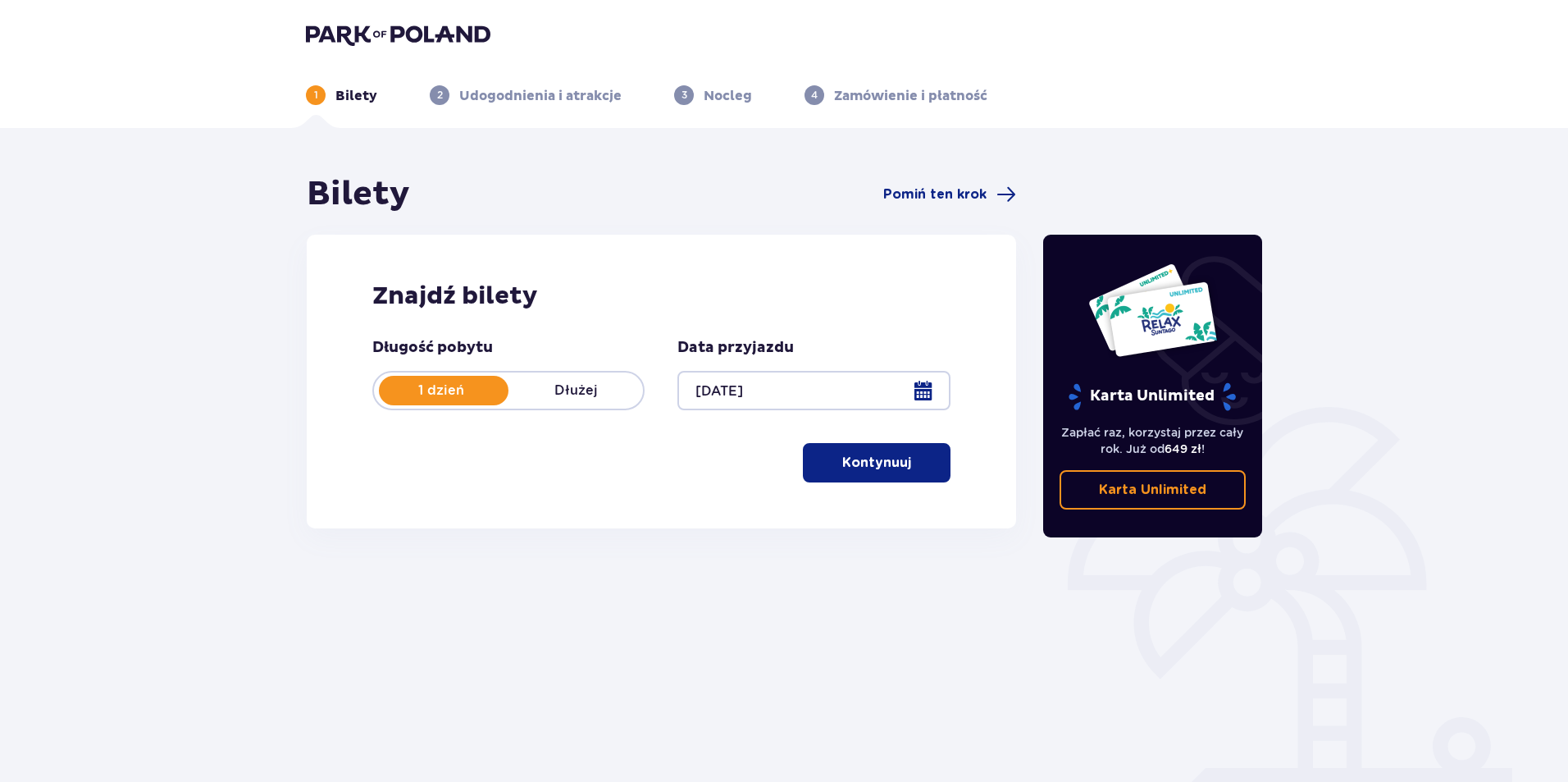
click at [857, 460] on p "Kontynuuj" at bounding box center [876, 462] width 69 height 18
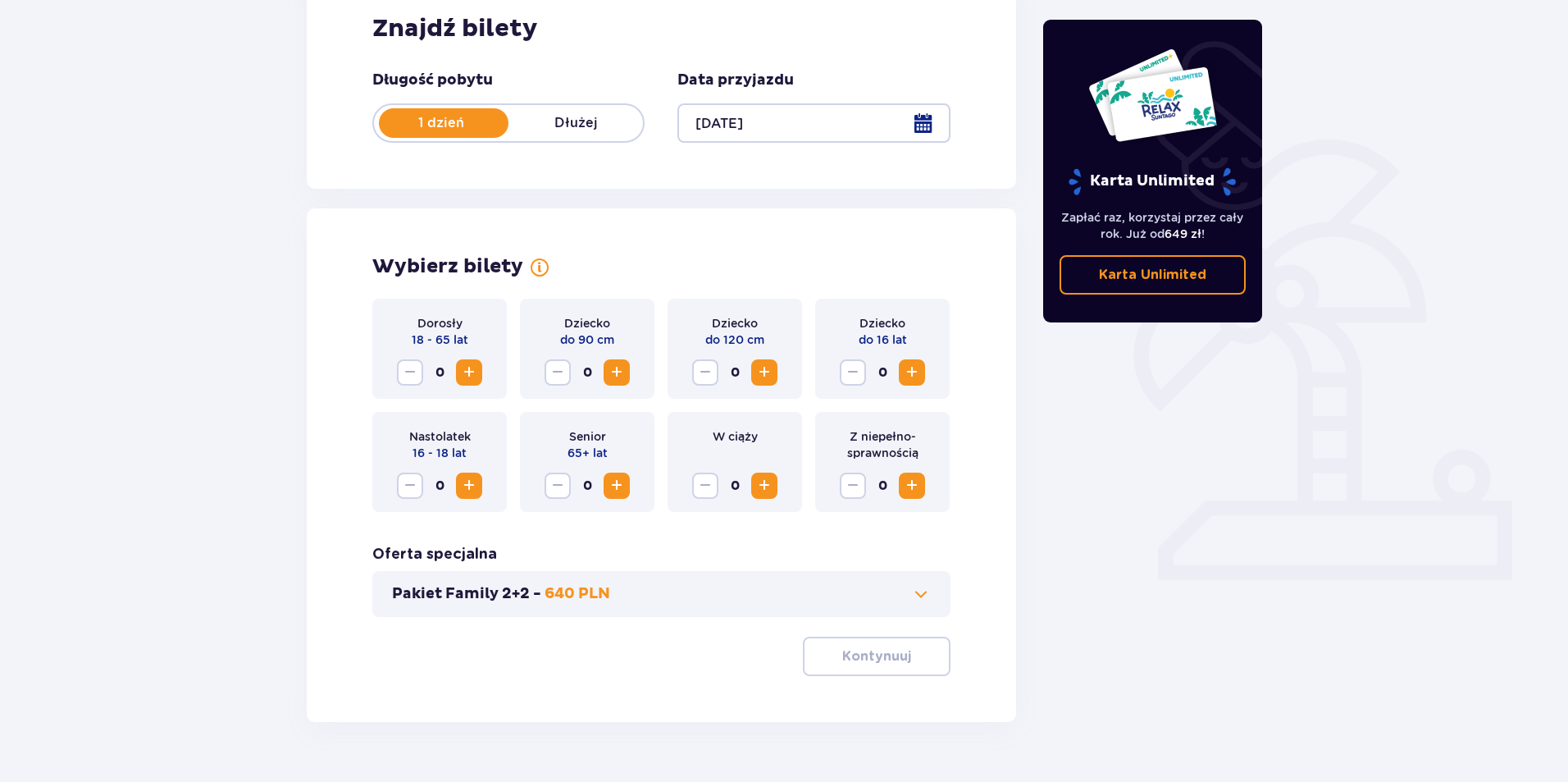
scroll to position [306, 0]
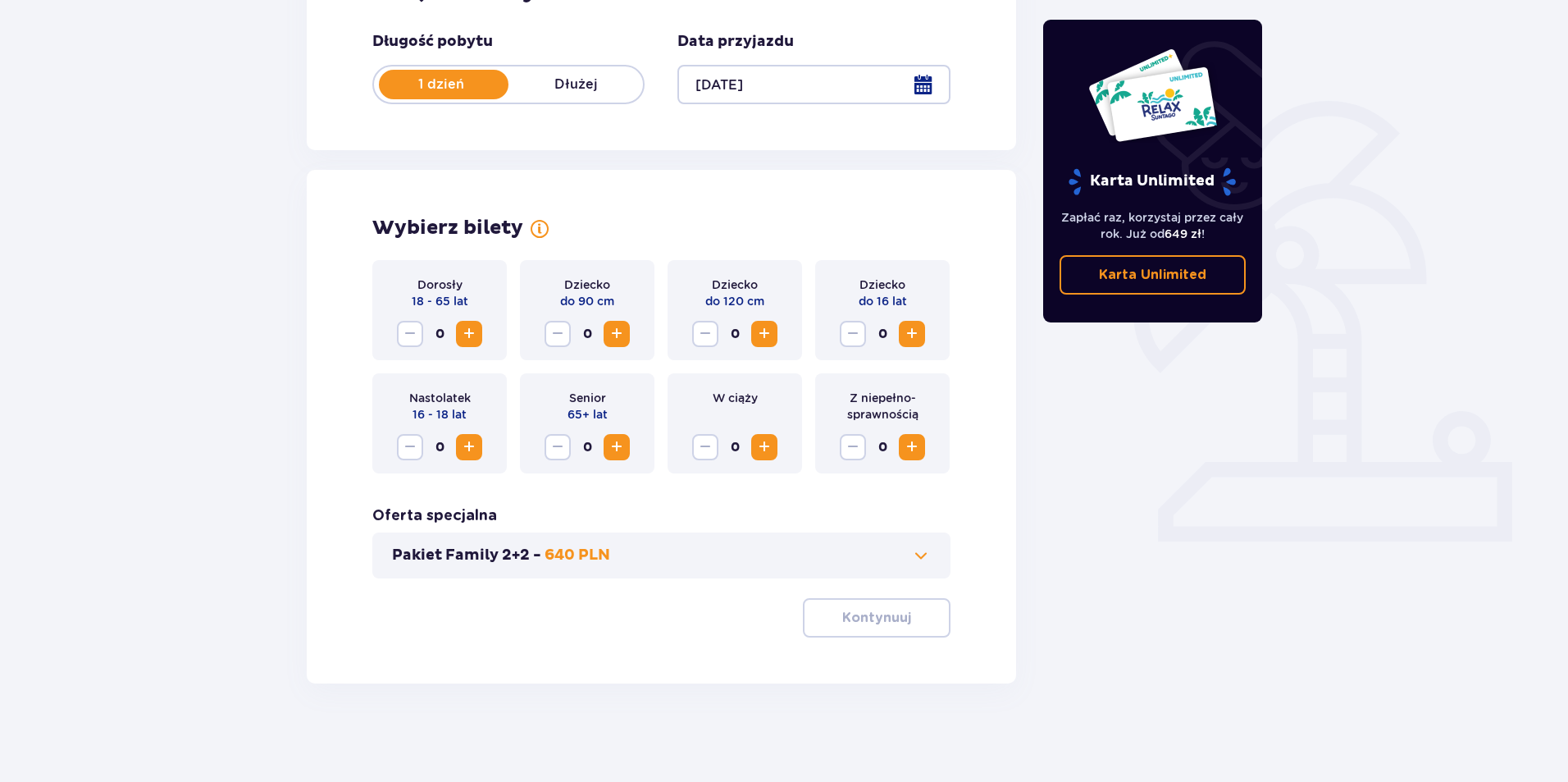
click at [473, 330] on span "Zwiększ" at bounding box center [469, 333] width 20 height 20
click at [917, 621] on span "button" at bounding box center [914, 617] width 20 height 20
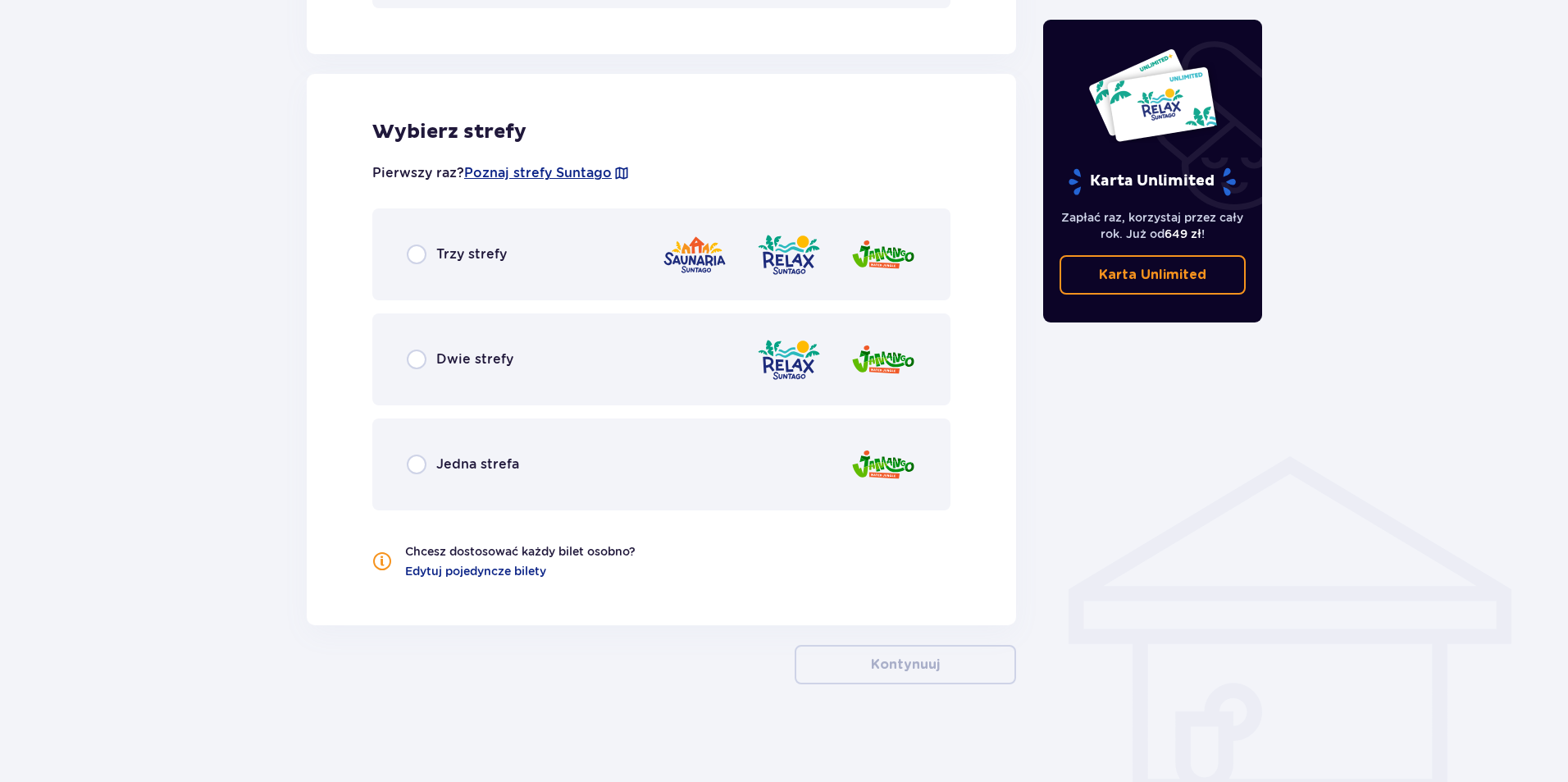
scroll to position [877, 0]
click at [460, 451] on div "Jedna strefa" at bounding box center [661, 463] width 578 height 92
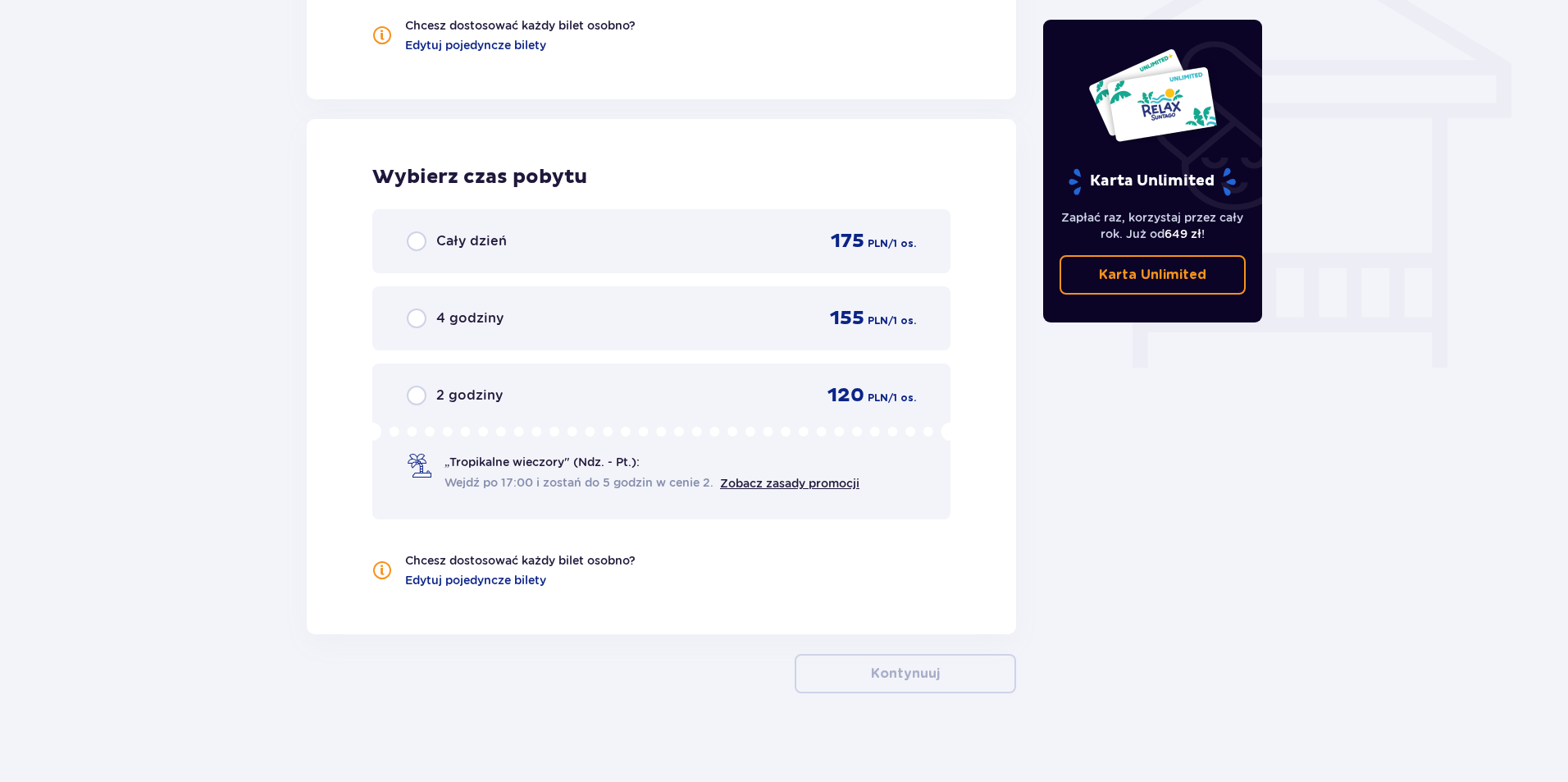
scroll to position [1412, 0]
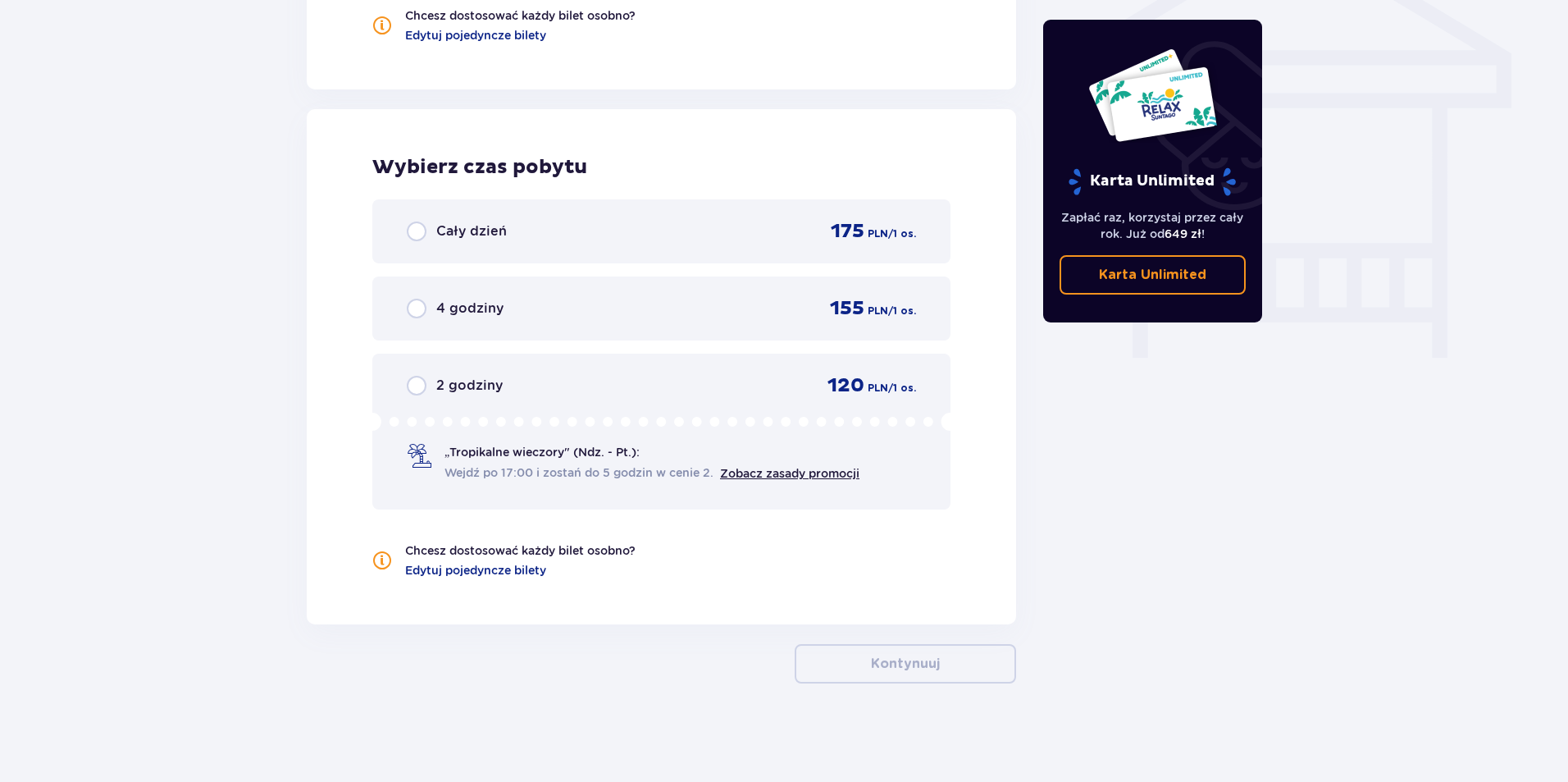
click at [534, 237] on div "Cały dzień 175 PLN / 1 os." at bounding box center [661, 231] width 509 height 25
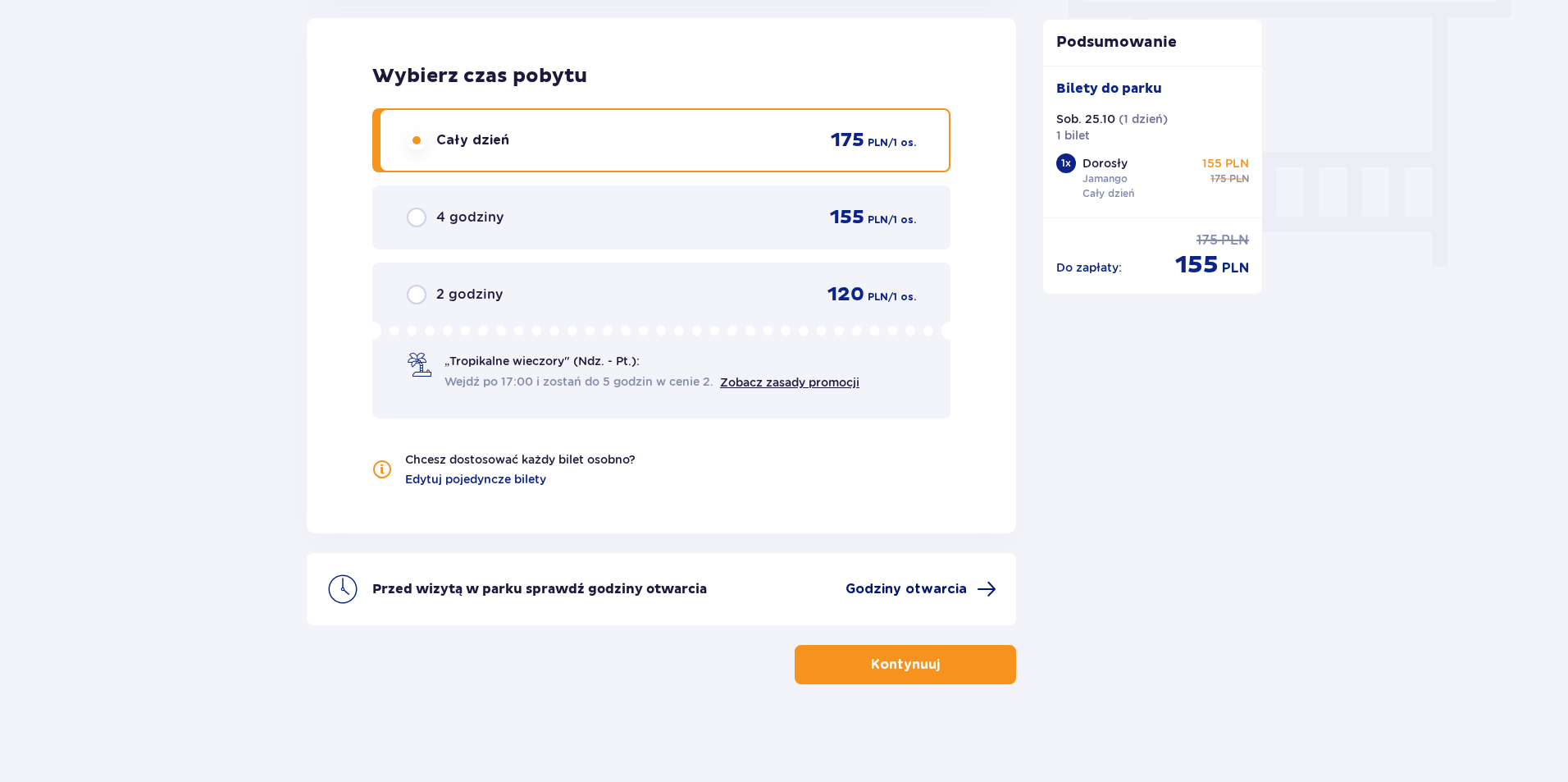
scroll to position [1504, 0]
click at [482, 482] on span "Edytuj pojedyncze bilety" at bounding box center [476, 478] width 141 height 16
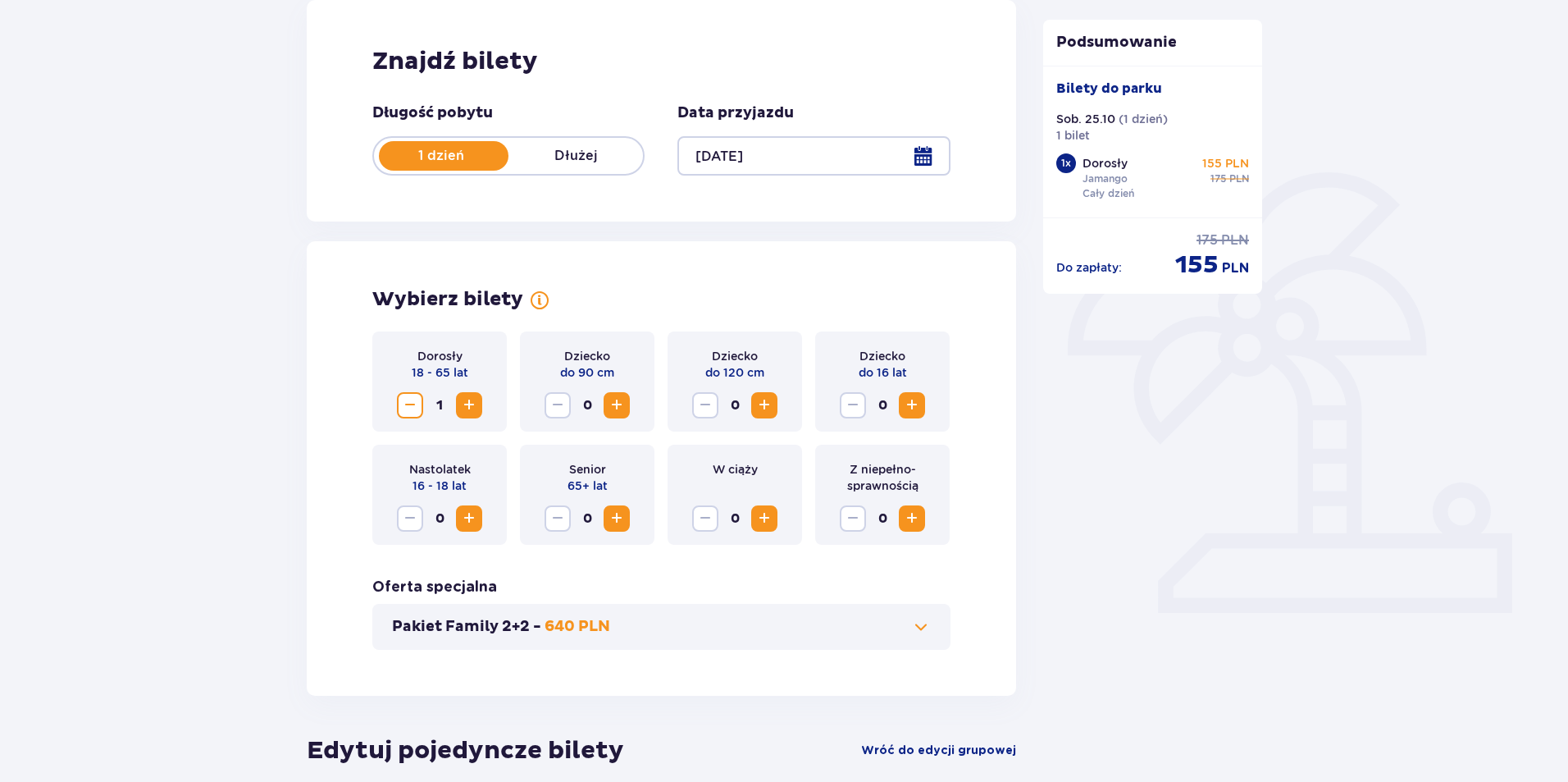
scroll to position [564, 0]
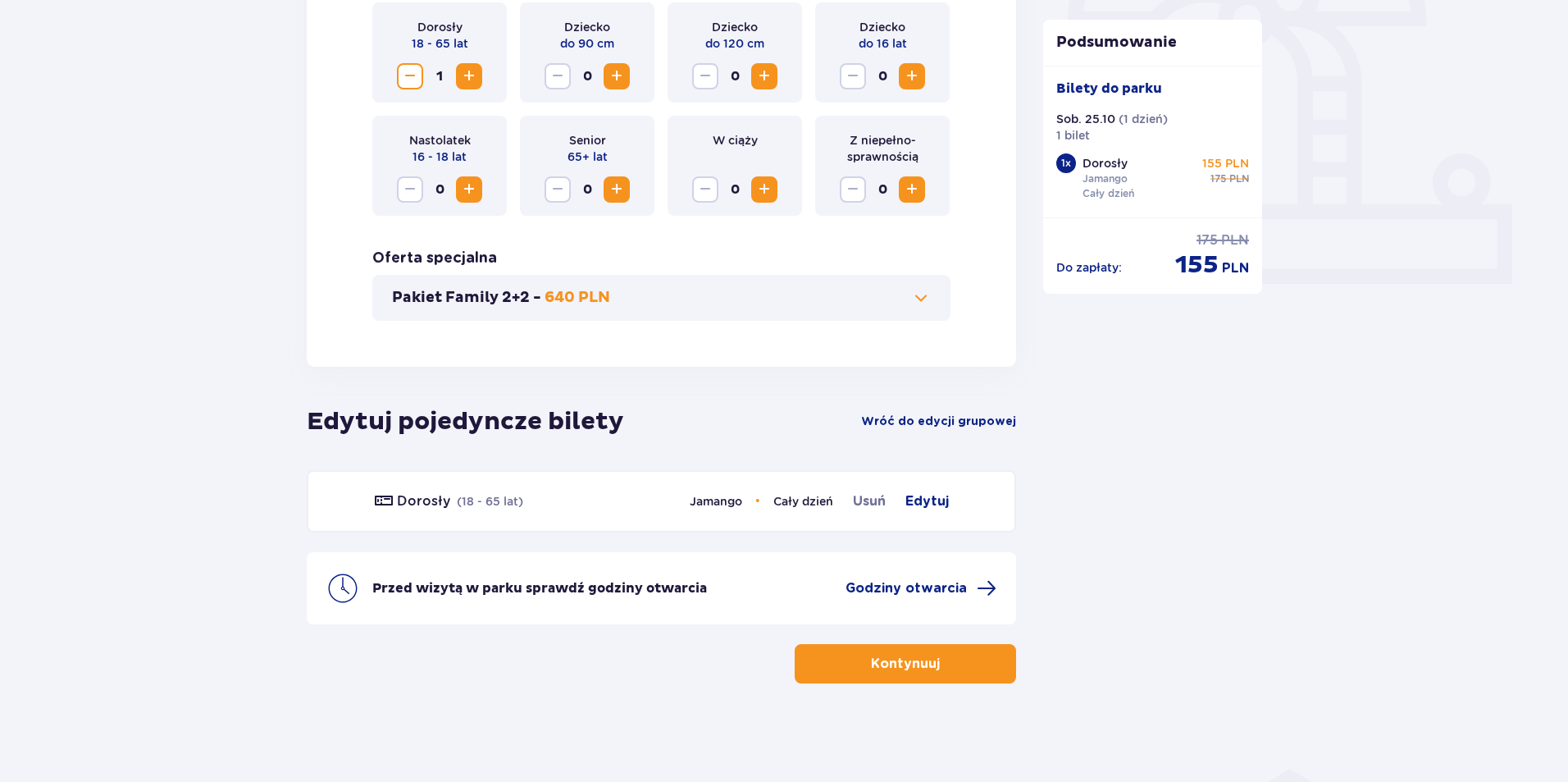
click at [948, 671] on span "button" at bounding box center [943, 663] width 20 height 20
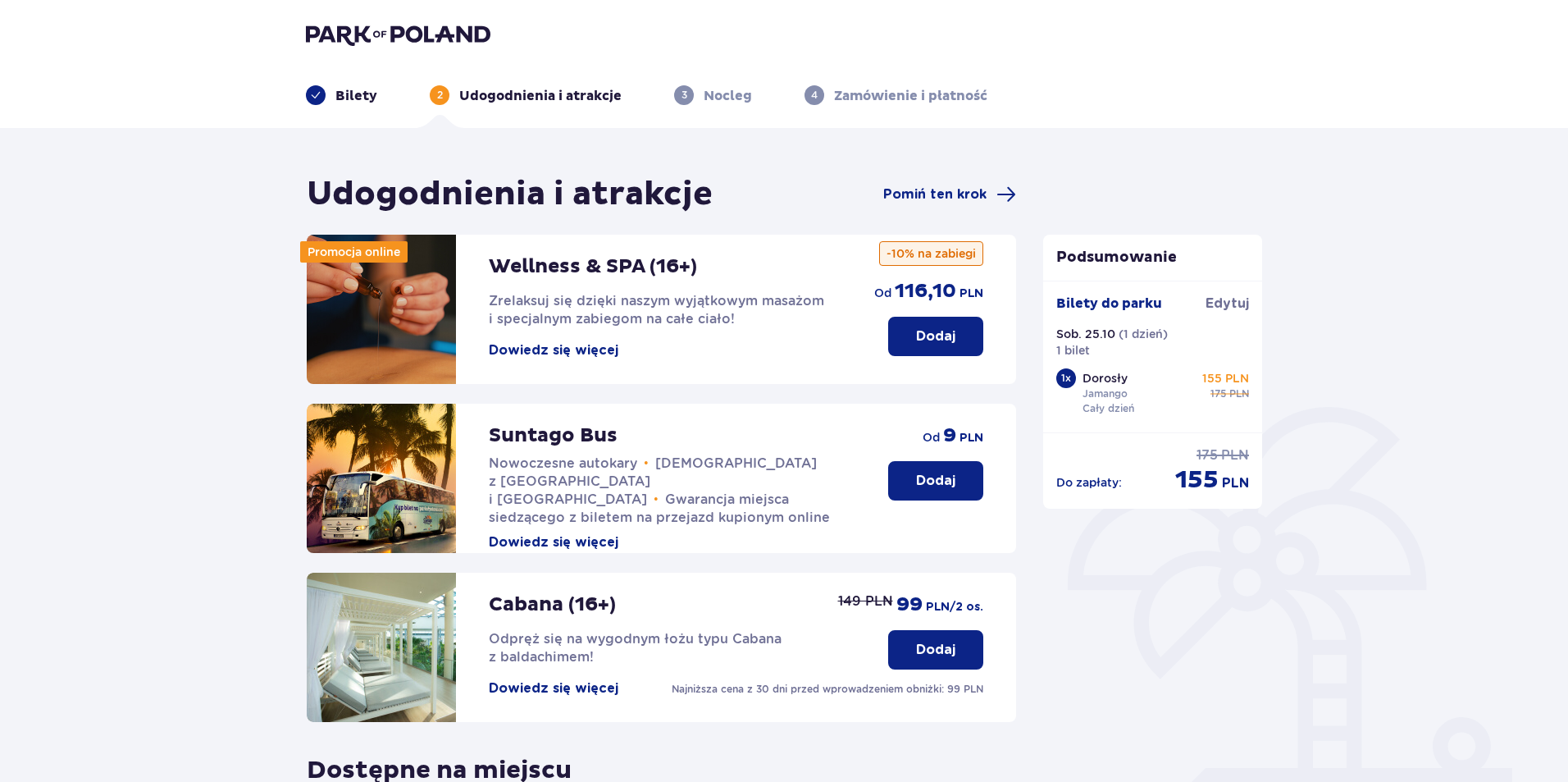
click at [938, 469] on button "Dodaj" at bounding box center [936, 480] width 95 height 40
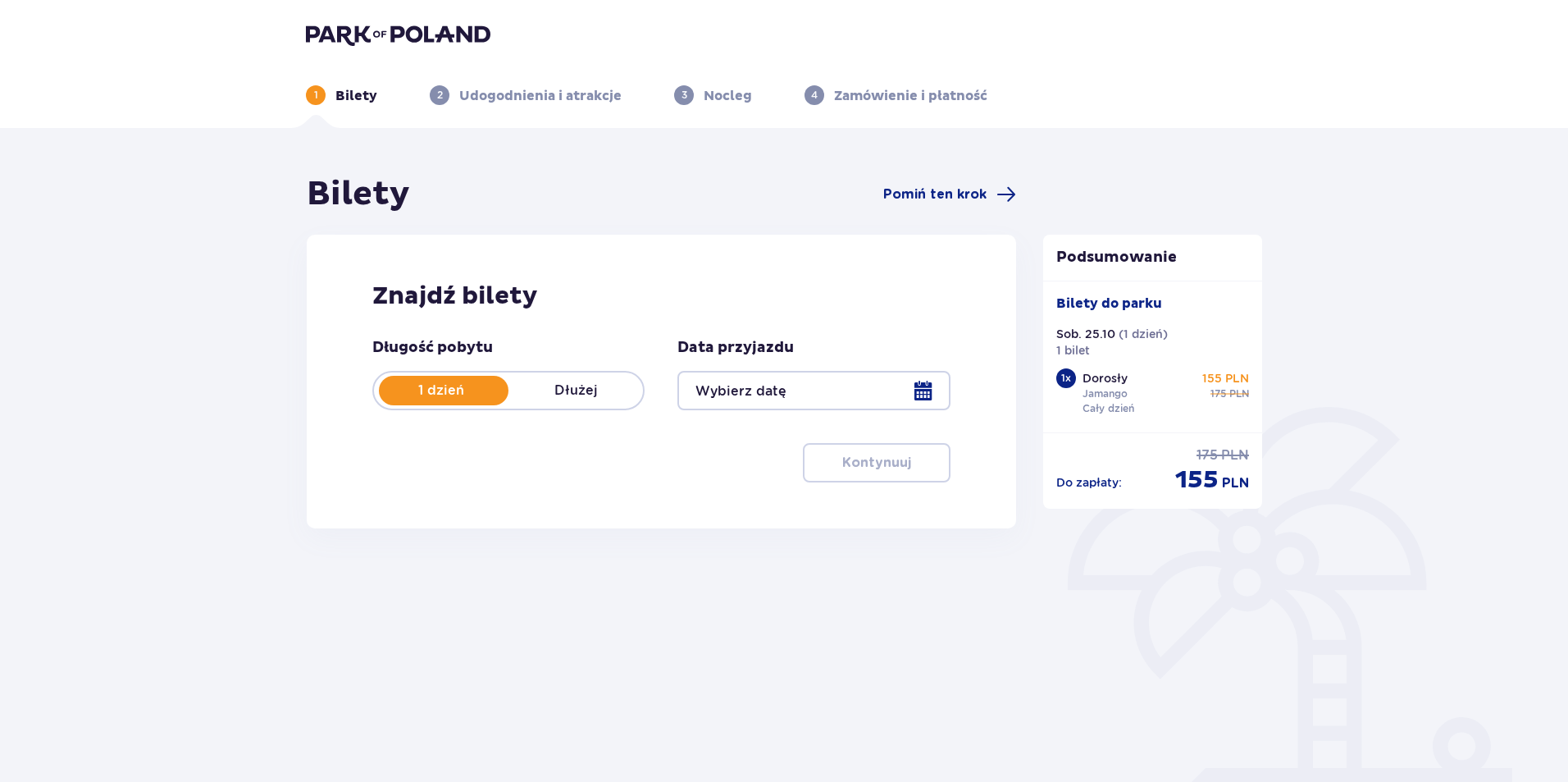
scroll to position [59, 0]
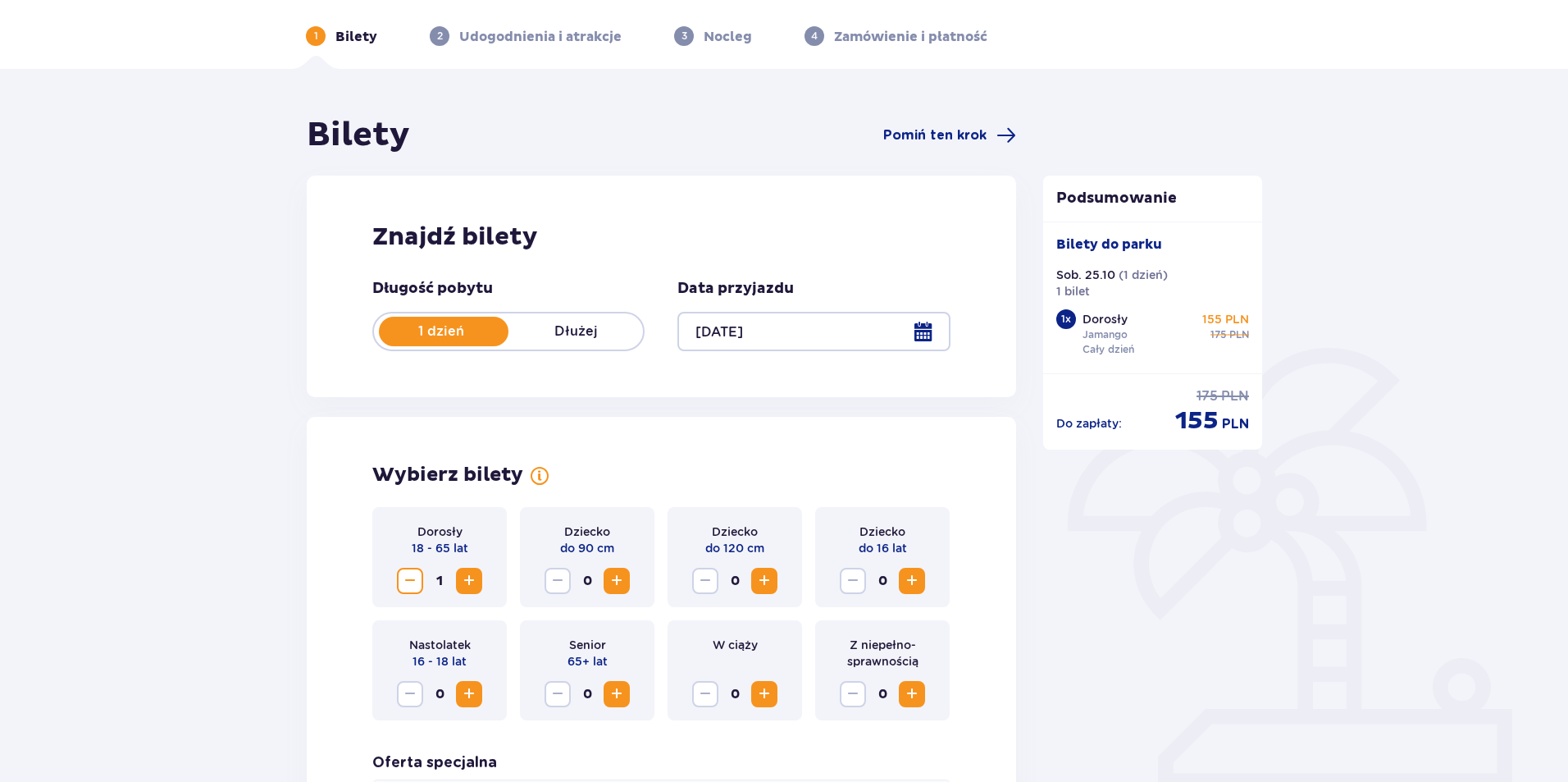
type input "25.10.25"
click at [586, 333] on p "Dłużej" at bounding box center [576, 331] width 135 height 18
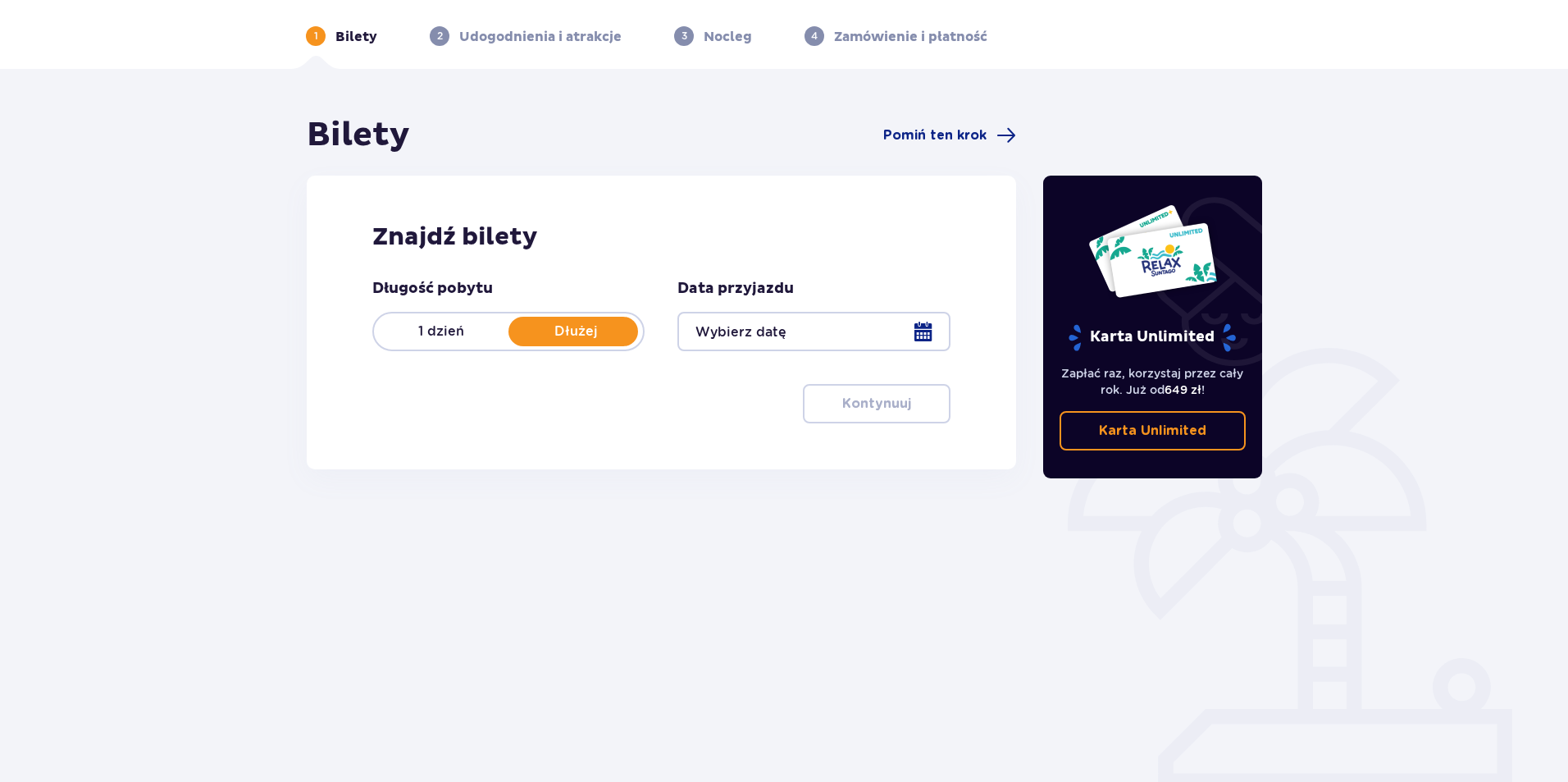
click at [851, 329] on div at bounding box center [813, 332] width 272 height 40
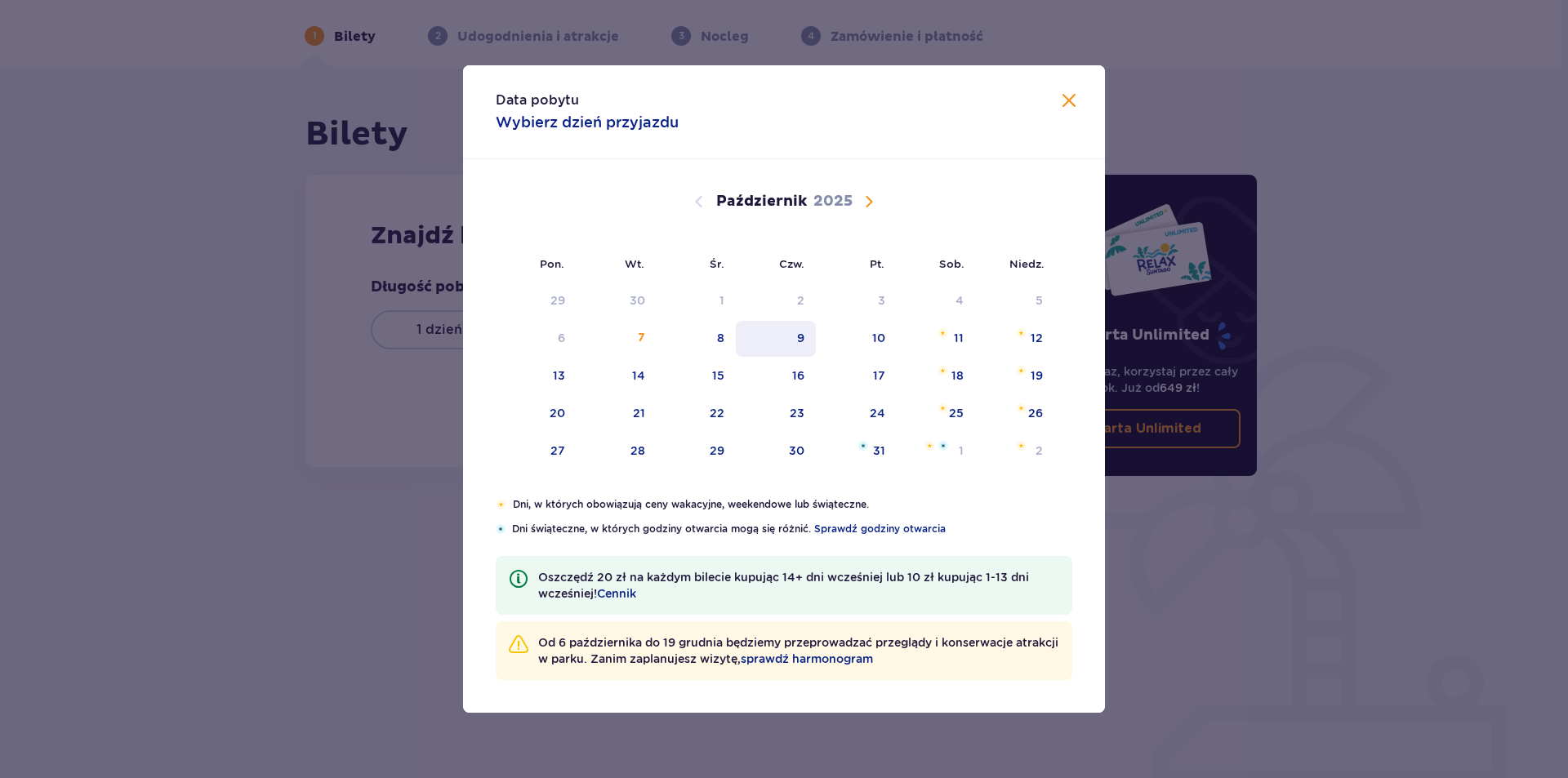
click at [799, 335] on div "9" at bounding box center [801, 338] width 8 height 16
click at [950, 413] on div "25" at bounding box center [956, 412] width 15 height 16
click at [959, 402] on div "25" at bounding box center [936, 414] width 80 height 36
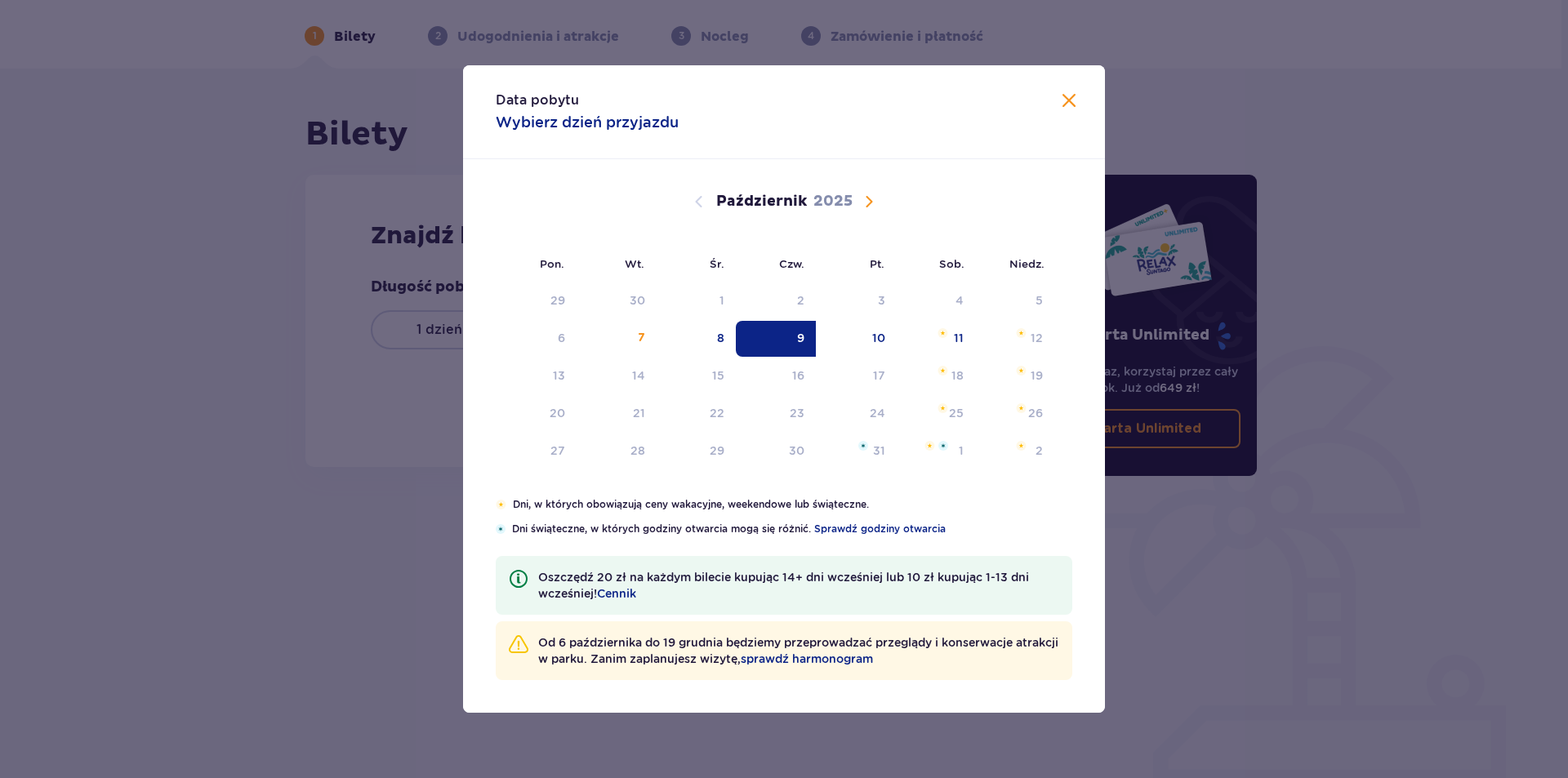
click at [766, 337] on div "9" at bounding box center [776, 339] width 80 height 36
click at [961, 408] on div "Pon. Wt. Śr. Czw. Pt. Sob. Niedz. Wrzesień 2025 1 2 3 4 5 6 7 8 9 10 11 12 13 1…" at bounding box center [784, 327] width 642 height 338
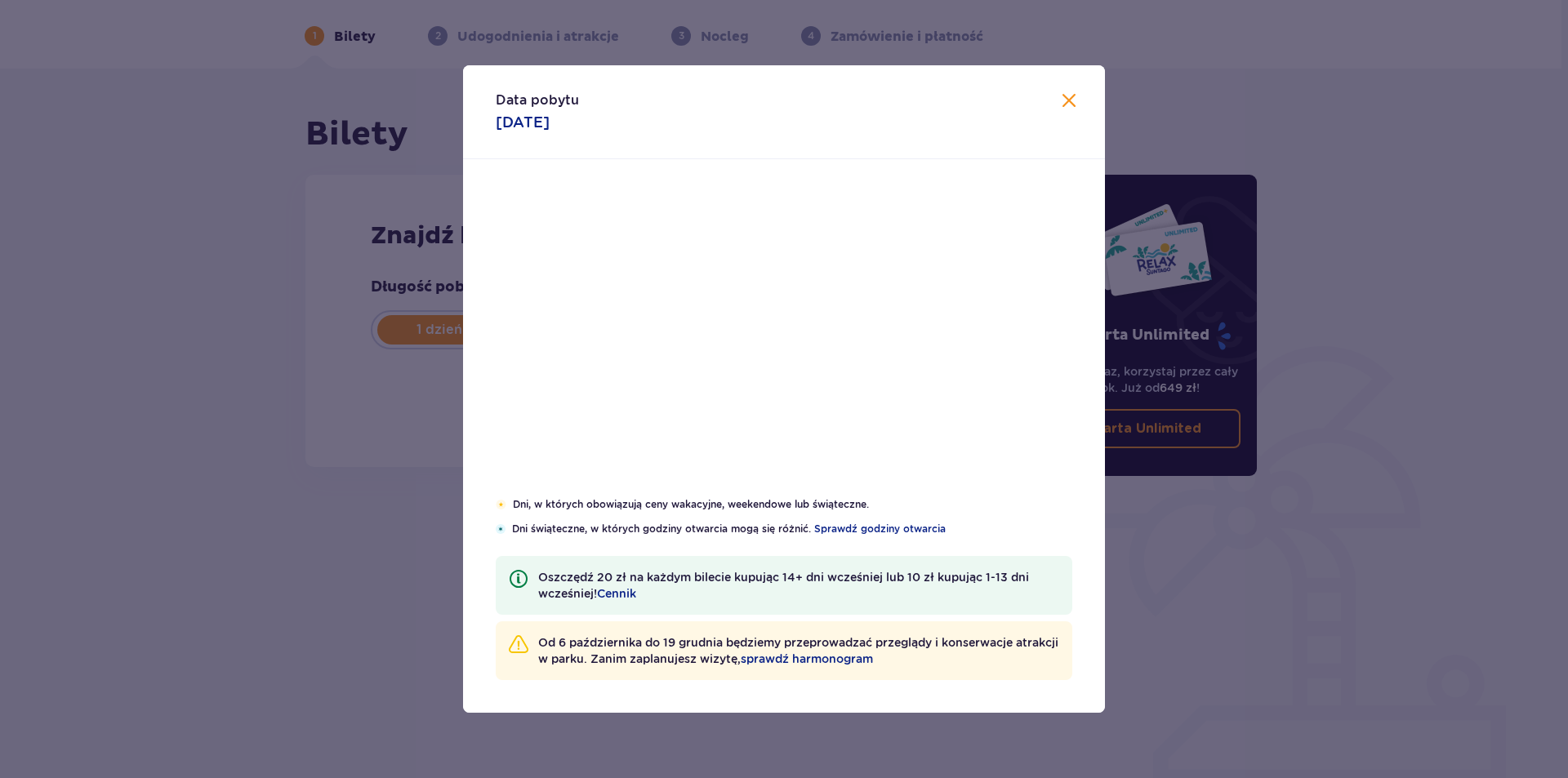
drag, startPoint x: 1061, startPoint y: 90, endPoint x: 1060, endPoint y: 134, distance: 44.0
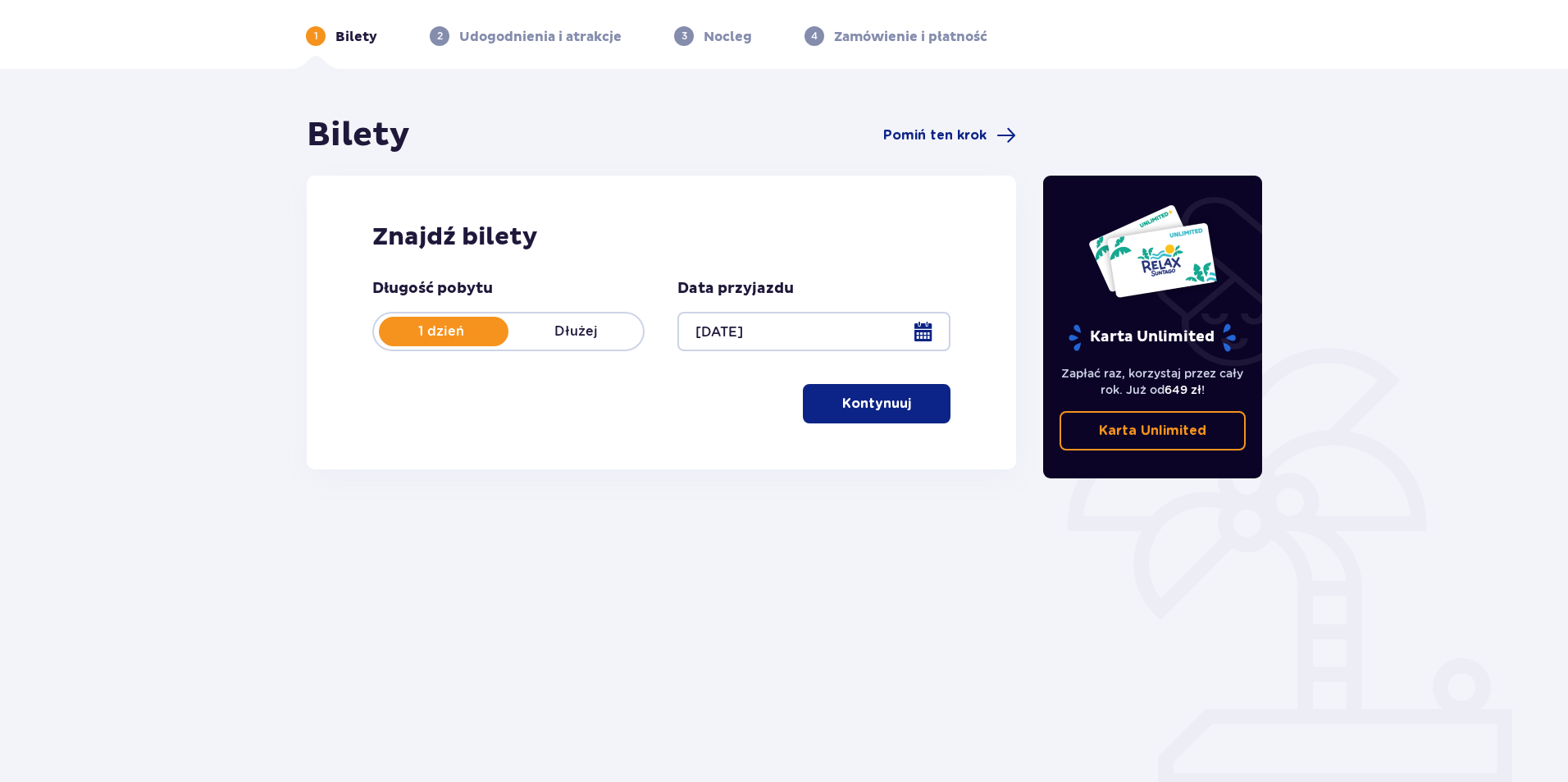
click at [771, 322] on div at bounding box center [813, 332] width 272 height 40
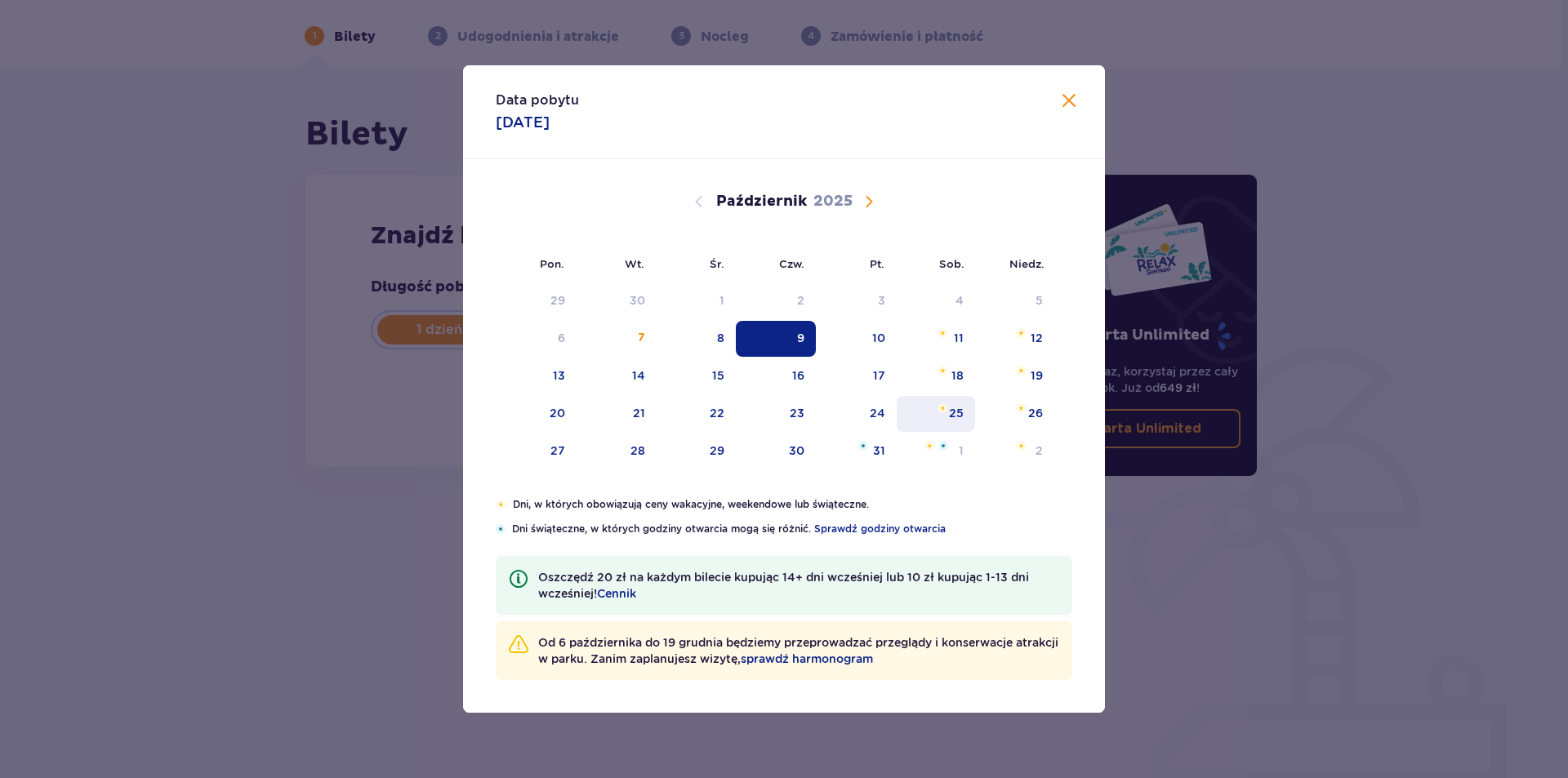
click at [942, 407] on img "sobota, 25 października 2025" at bounding box center [943, 408] width 10 height 9
click at [1038, 408] on div "26" at bounding box center [1035, 412] width 15 height 16
type input "25.10.25"
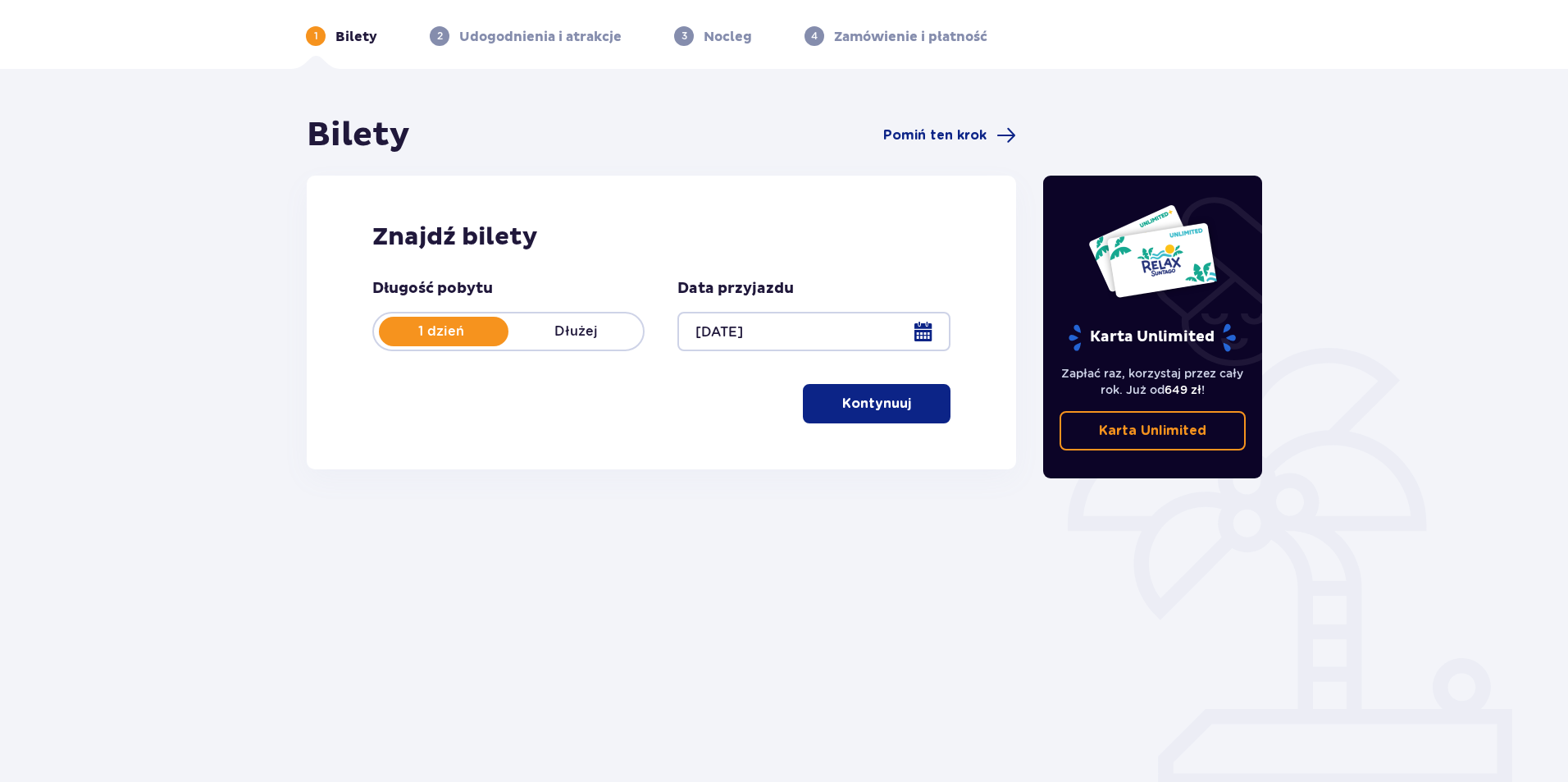
click at [803, 327] on div at bounding box center [813, 332] width 272 height 40
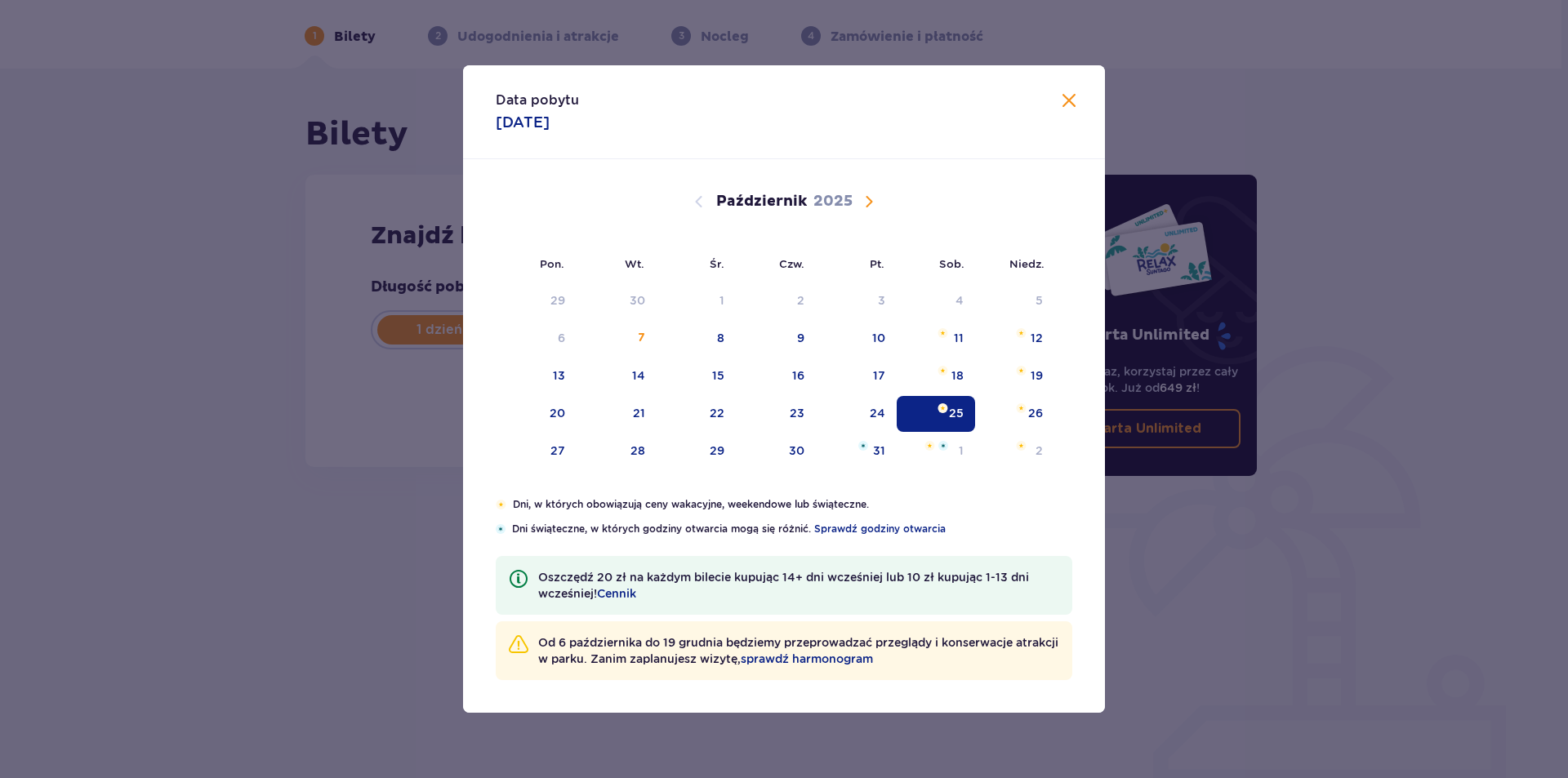
click at [1072, 89] on div "Data pobytu 25.10.2025" at bounding box center [784, 112] width 642 height 94
click at [1072, 96] on span "Zamknij" at bounding box center [1068, 101] width 20 height 20
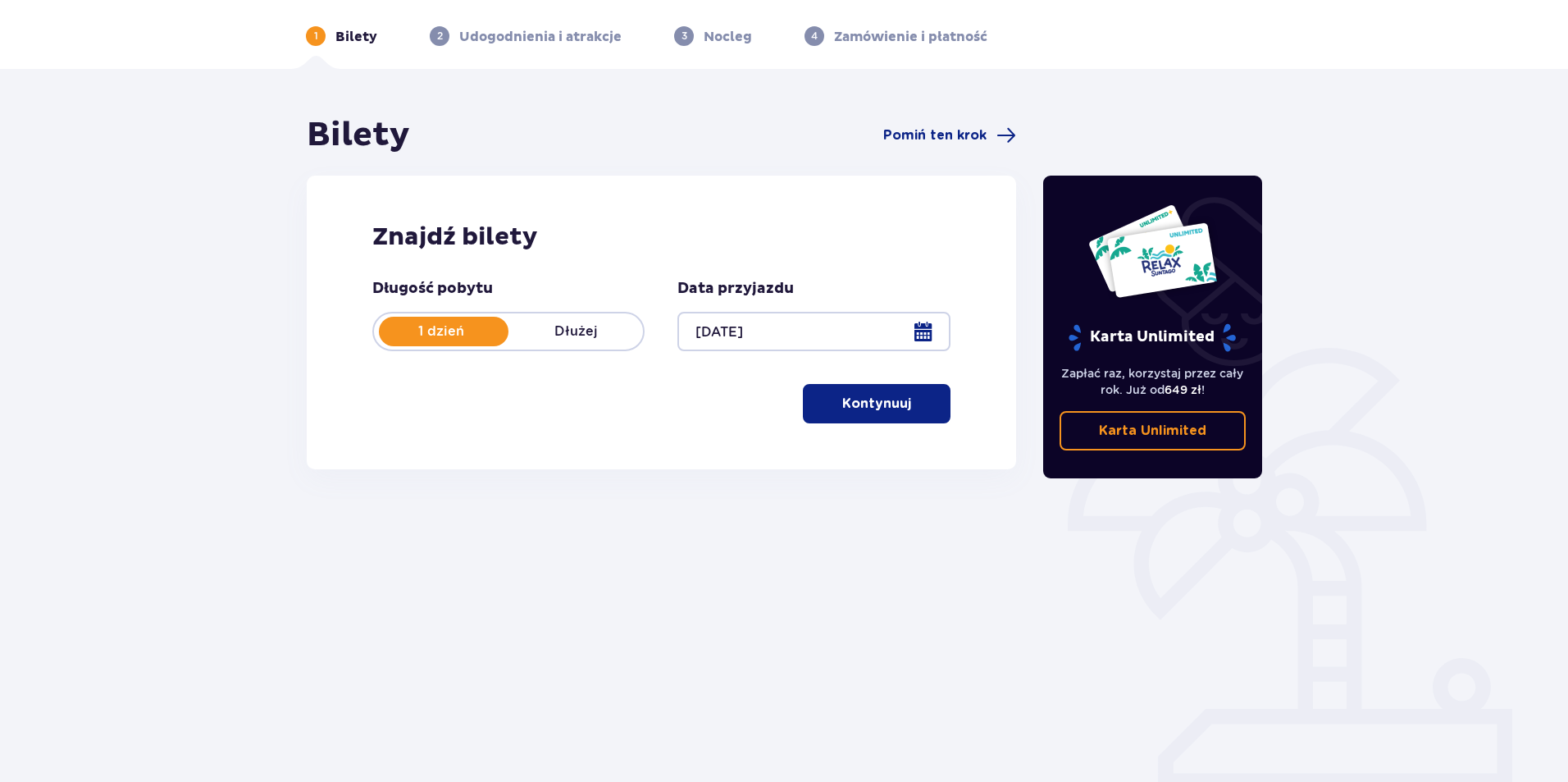
drag, startPoint x: 625, startPoint y: 310, endPoint x: 606, endPoint y: 331, distance: 28.3
click at [624, 312] on div "Długość pobytu 1 dzień Dłużej" at bounding box center [508, 315] width 272 height 72
click at [606, 331] on p "Dłużej" at bounding box center [576, 331] width 135 height 18
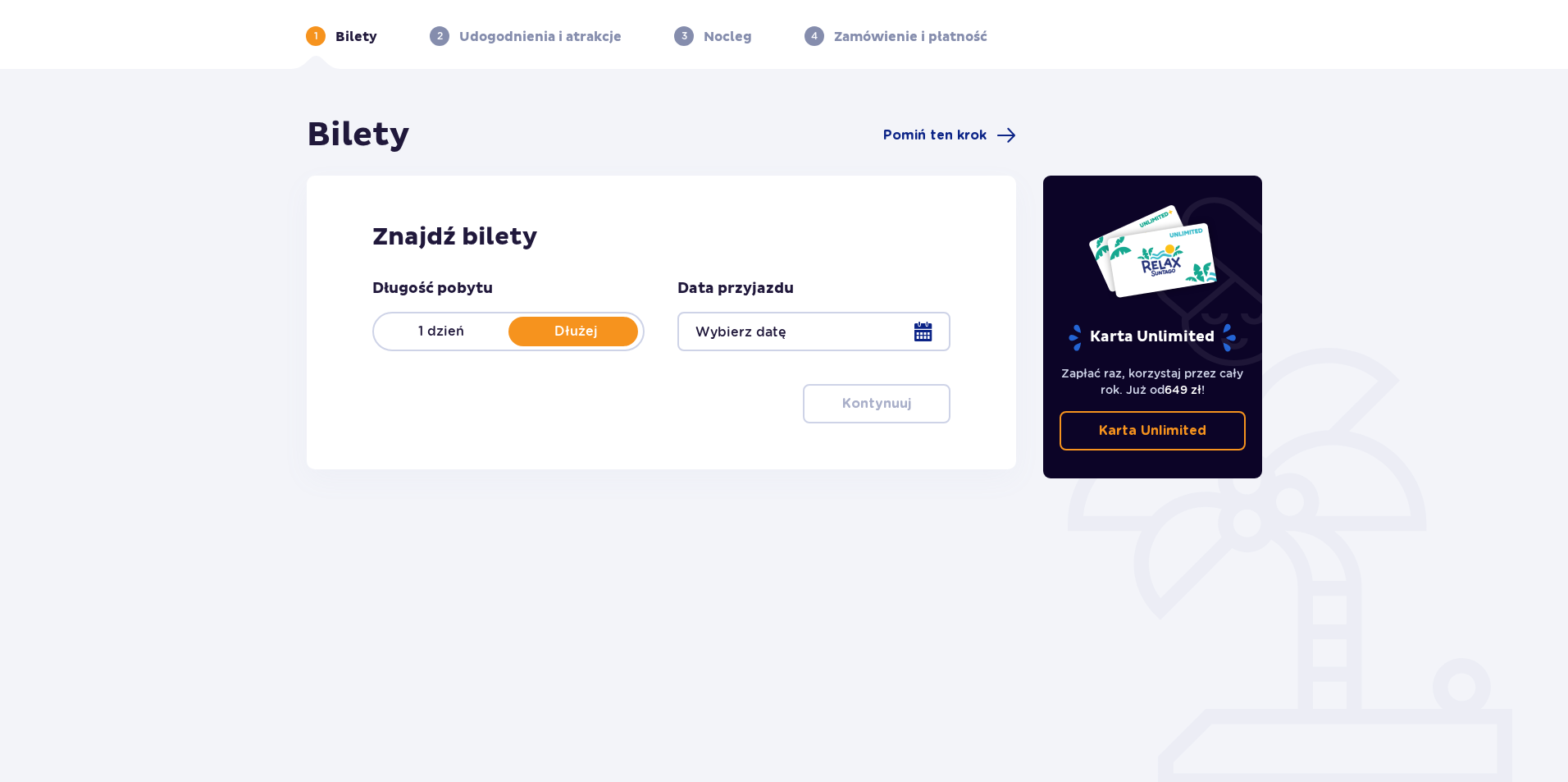
click at [851, 333] on div at bounding box center [813, 332] width 272 height 40
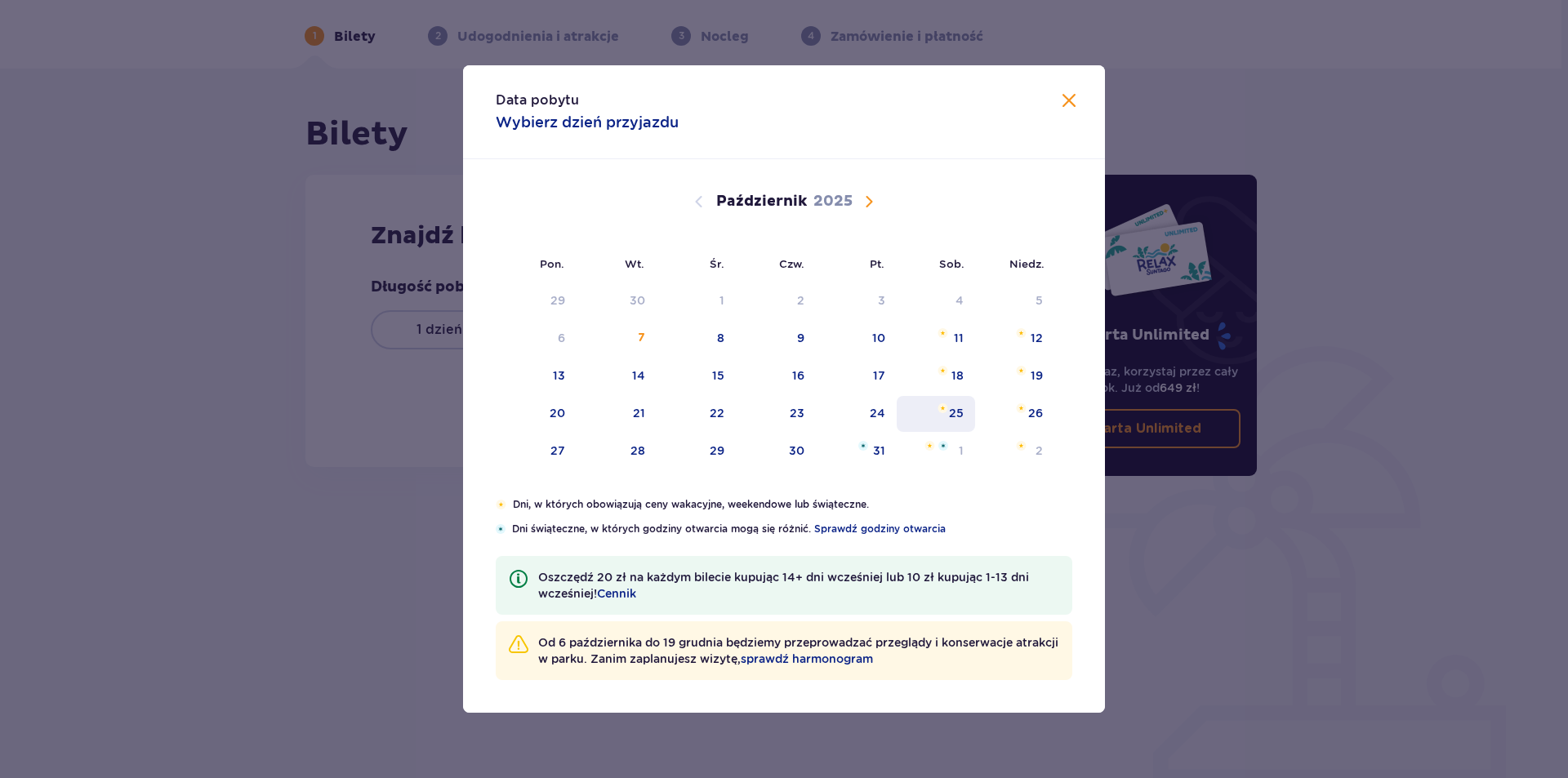
click at [934, 421] on div "25" at bounding box center [936, 414] width 80 height 36
click at [1038, 418] on div "26" at bounding box center [1035, 412] width 15 height 16
type input "25.10.25 - 26.10.25"
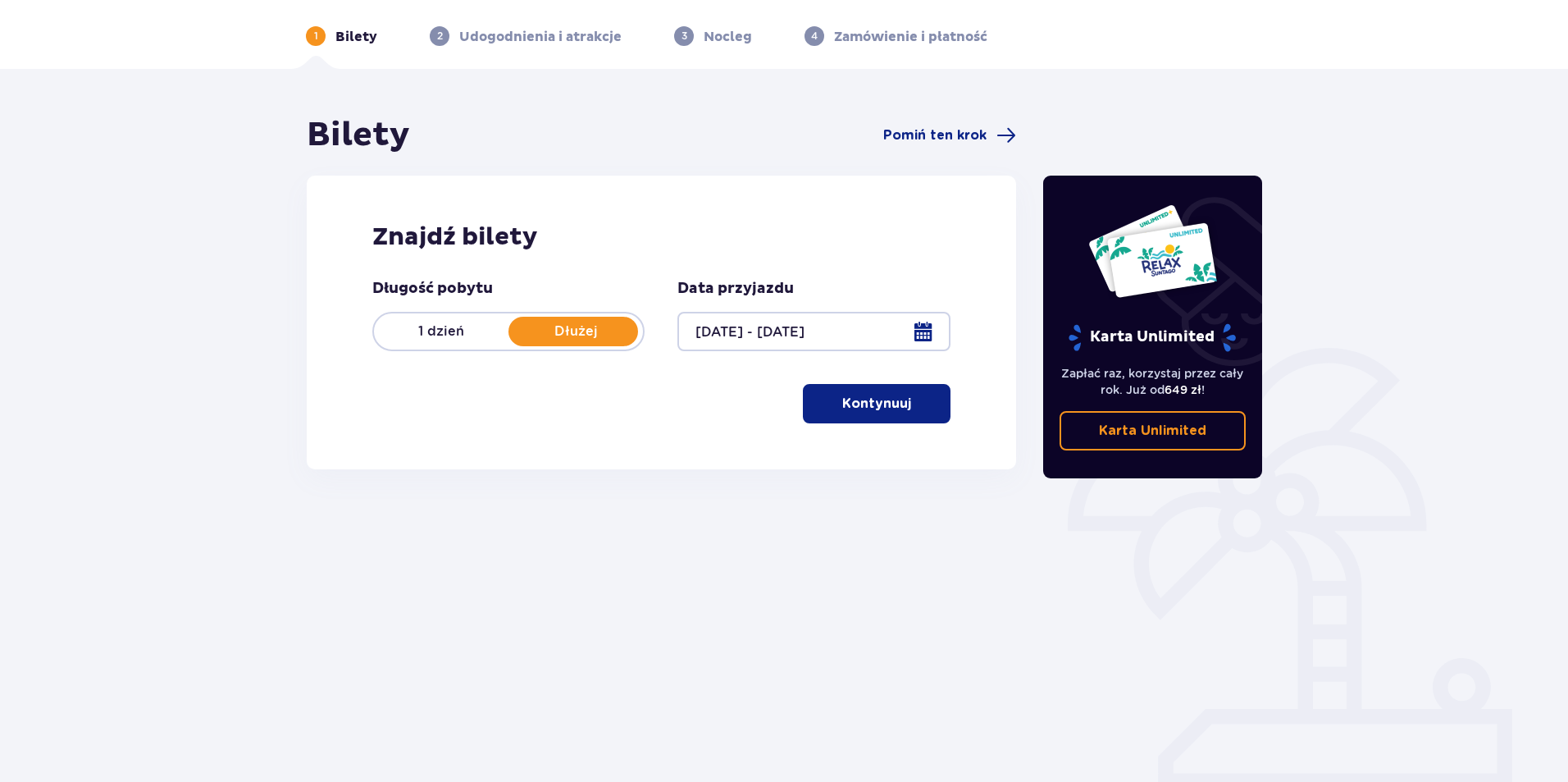
click at [907, 425] on div "Znajdź bilety Długość pobytu 1 dzień Dłużej Data przyjazdu 25.10.25 - 26.10.25 …" at bounding box center [662, 322] width 710 height 294
click at [913, 414] on button "Kontynuuj" at bounding box center [876, 404] width 148 height 40
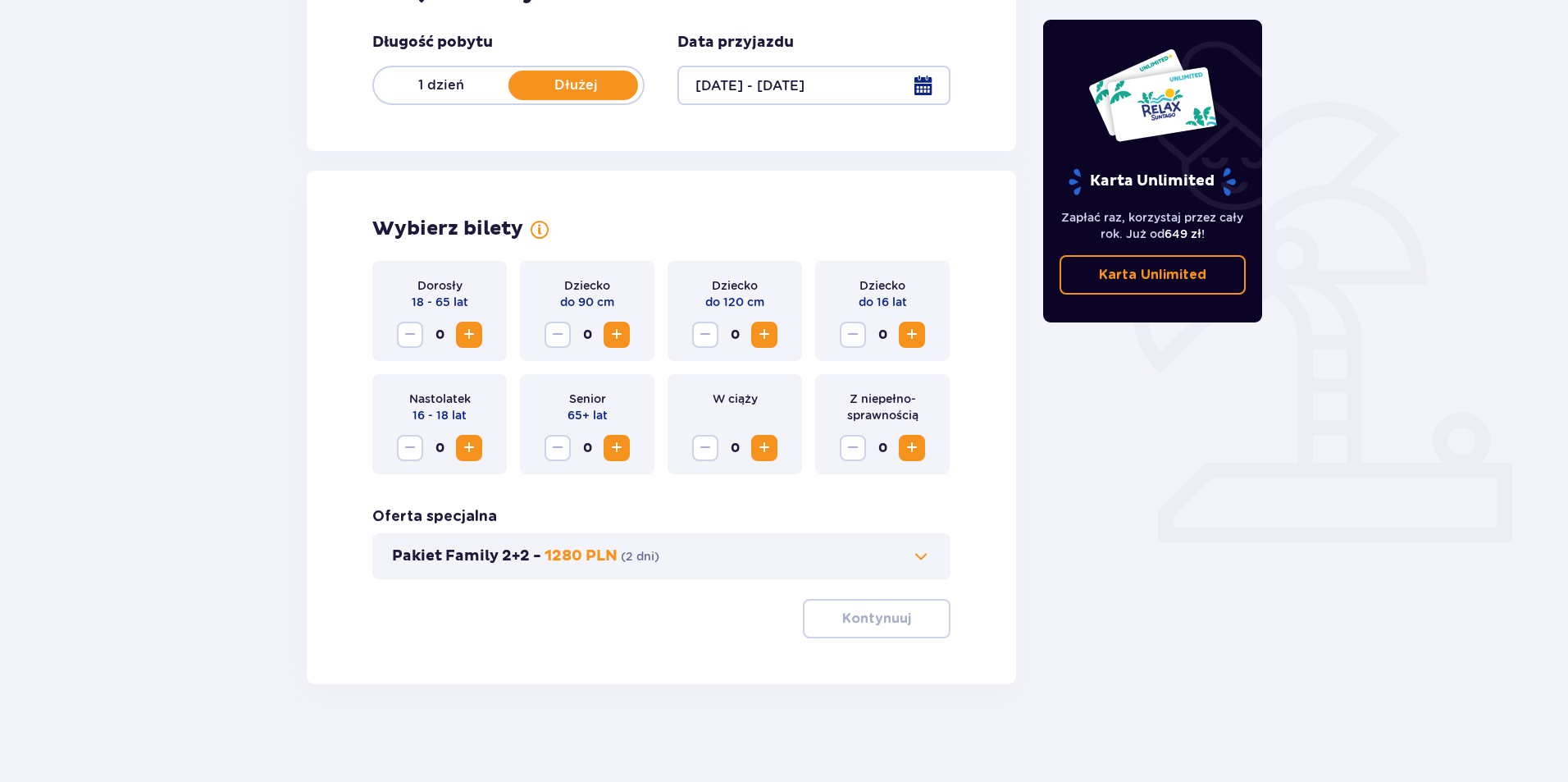
scroll to position [306, 0]
click at [479, 339] on button "Zwiększ" at bounding box center [469, 333] width 27 height 27
click at [891, 620] on p "Kontynuuj" at bounding box center [876, 617] width 69 height 18
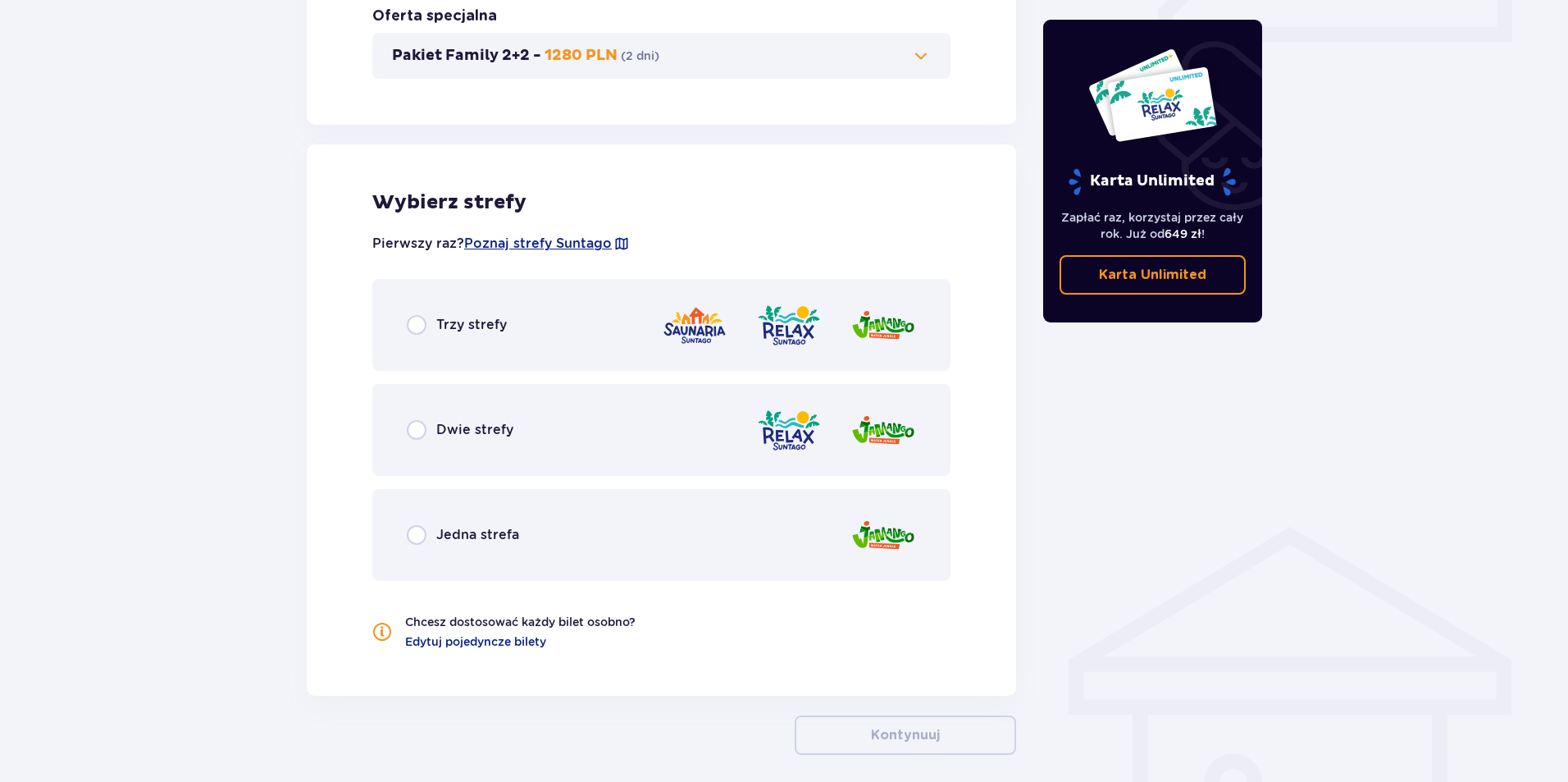
scroll to position [877, 0]
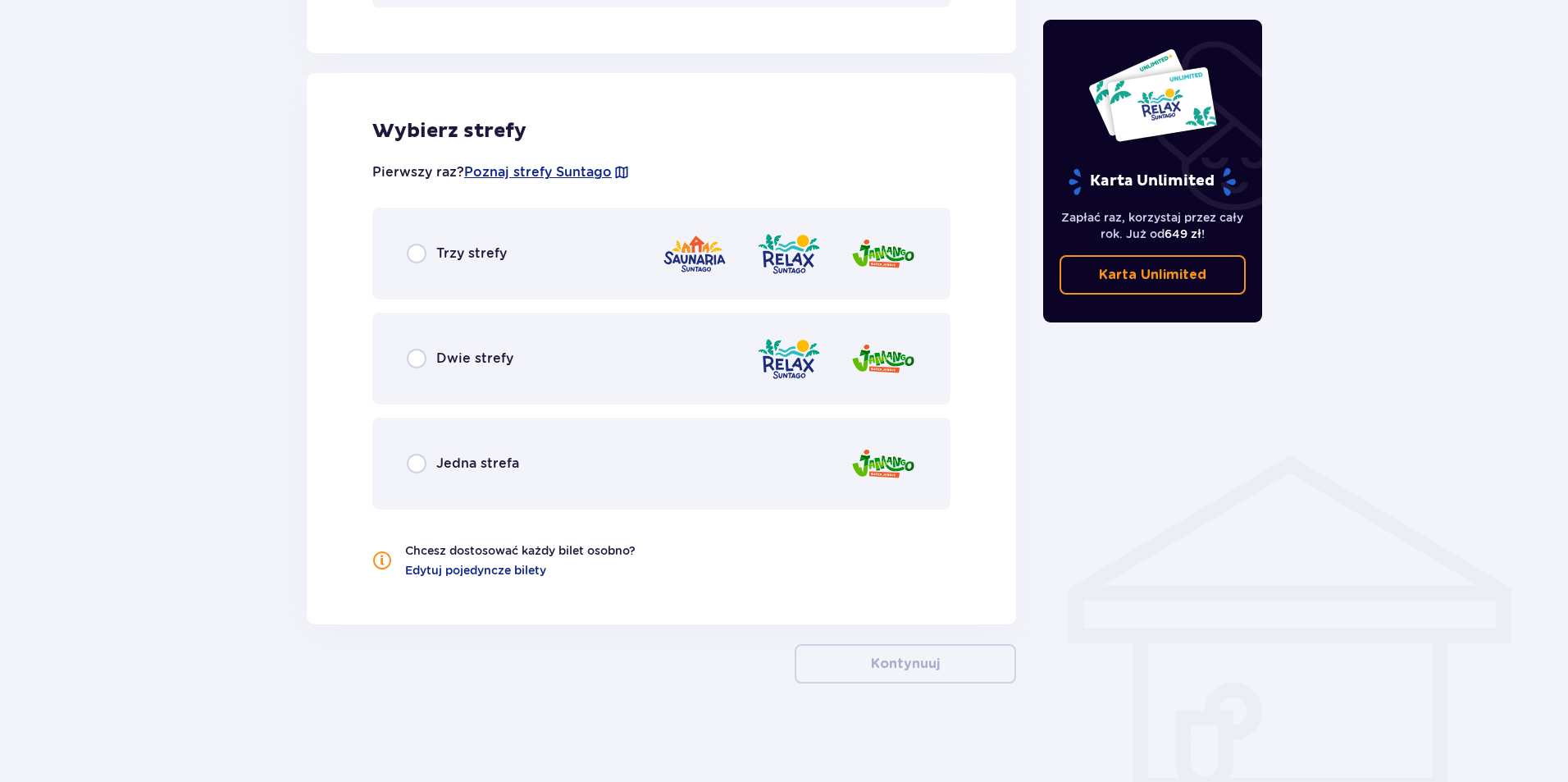
click at [532, 446] on div "Jedna strefa" at bounding box center [661, 463] width 578 height 92
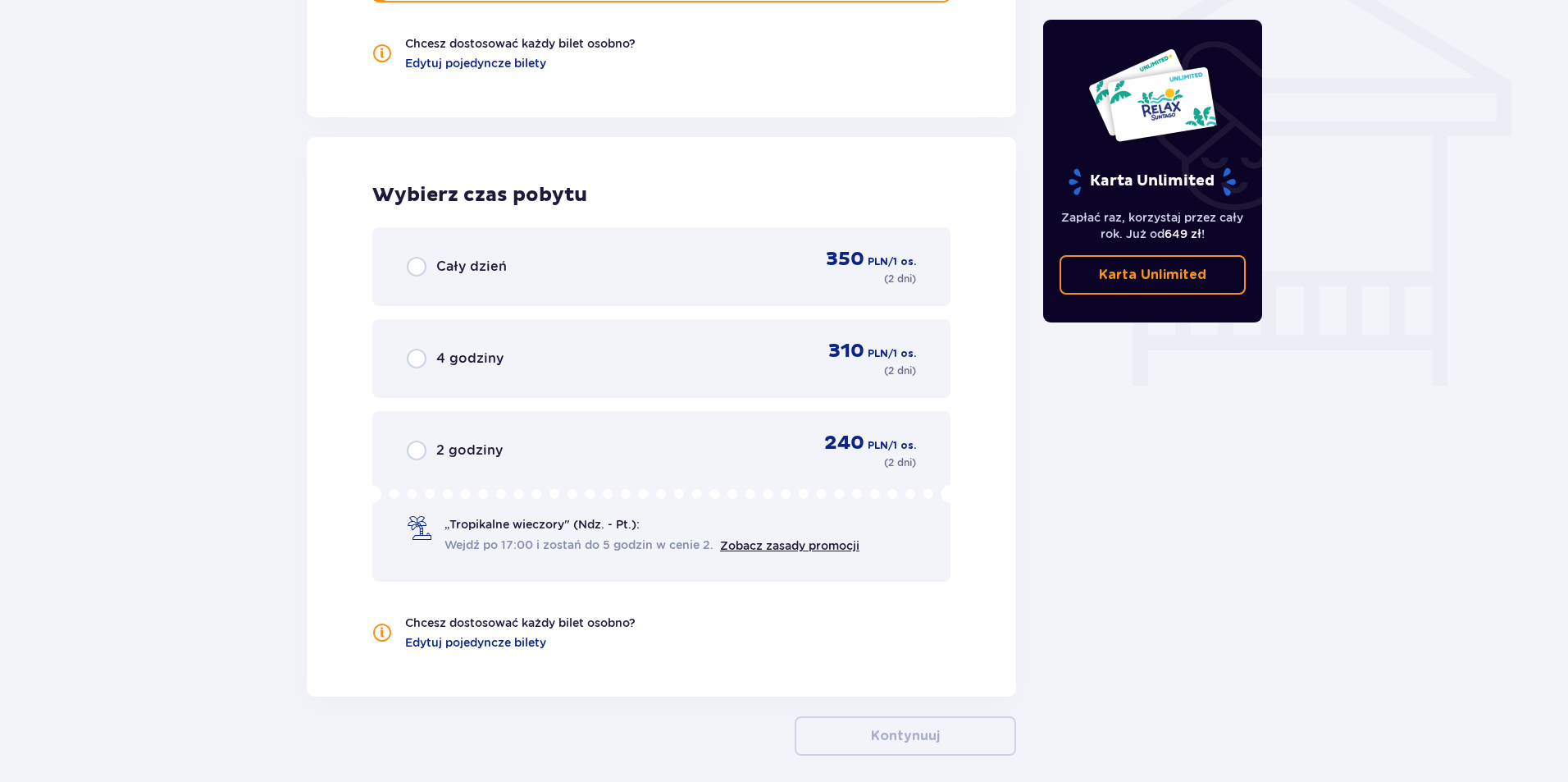
scroll to position [1456, 0]
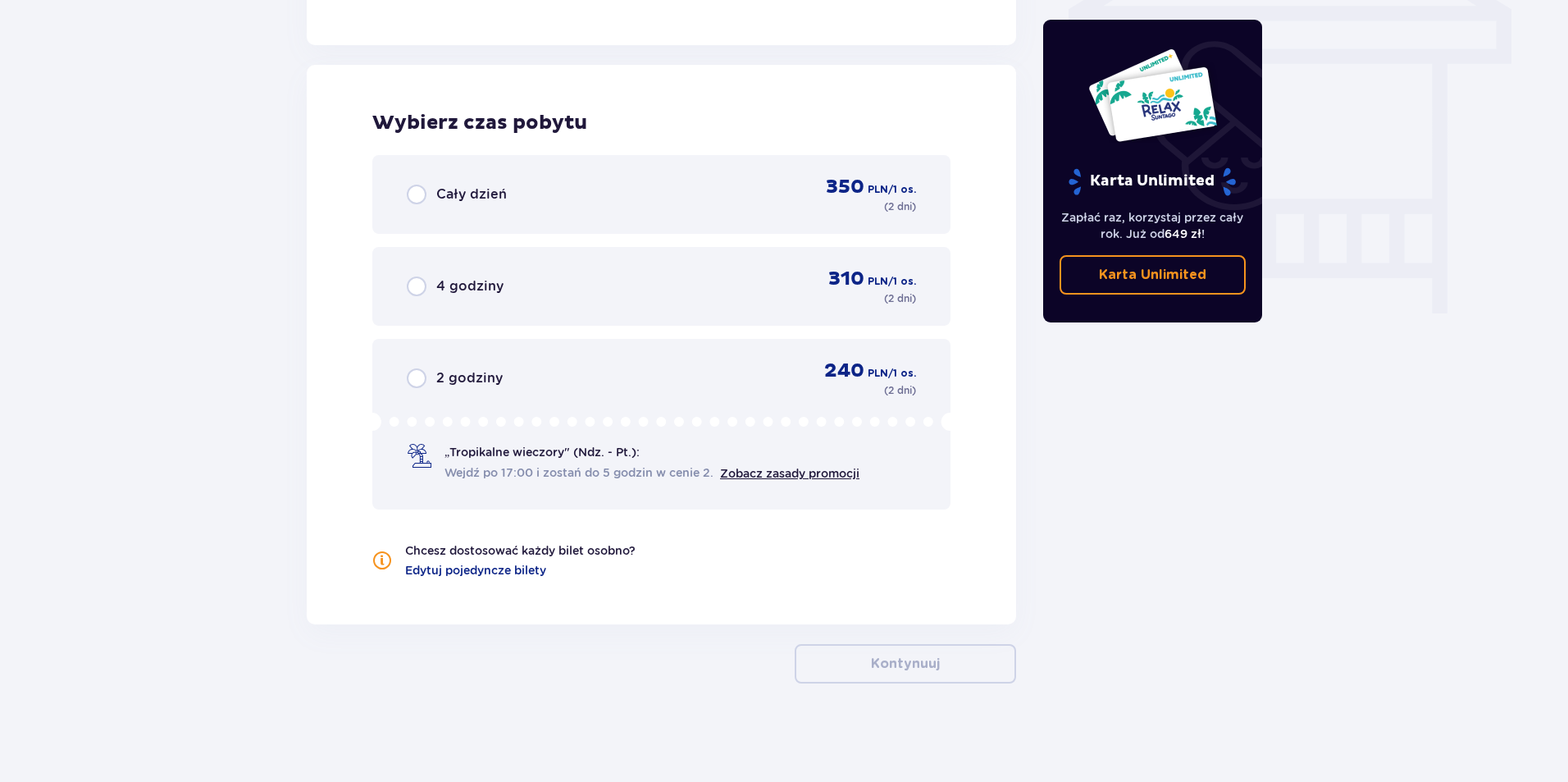
click at [598, 282] on div "4 godziny 310 PLN / 1 os. ( 2 dni )" at bounding box center [661, 286] width 509 height 40
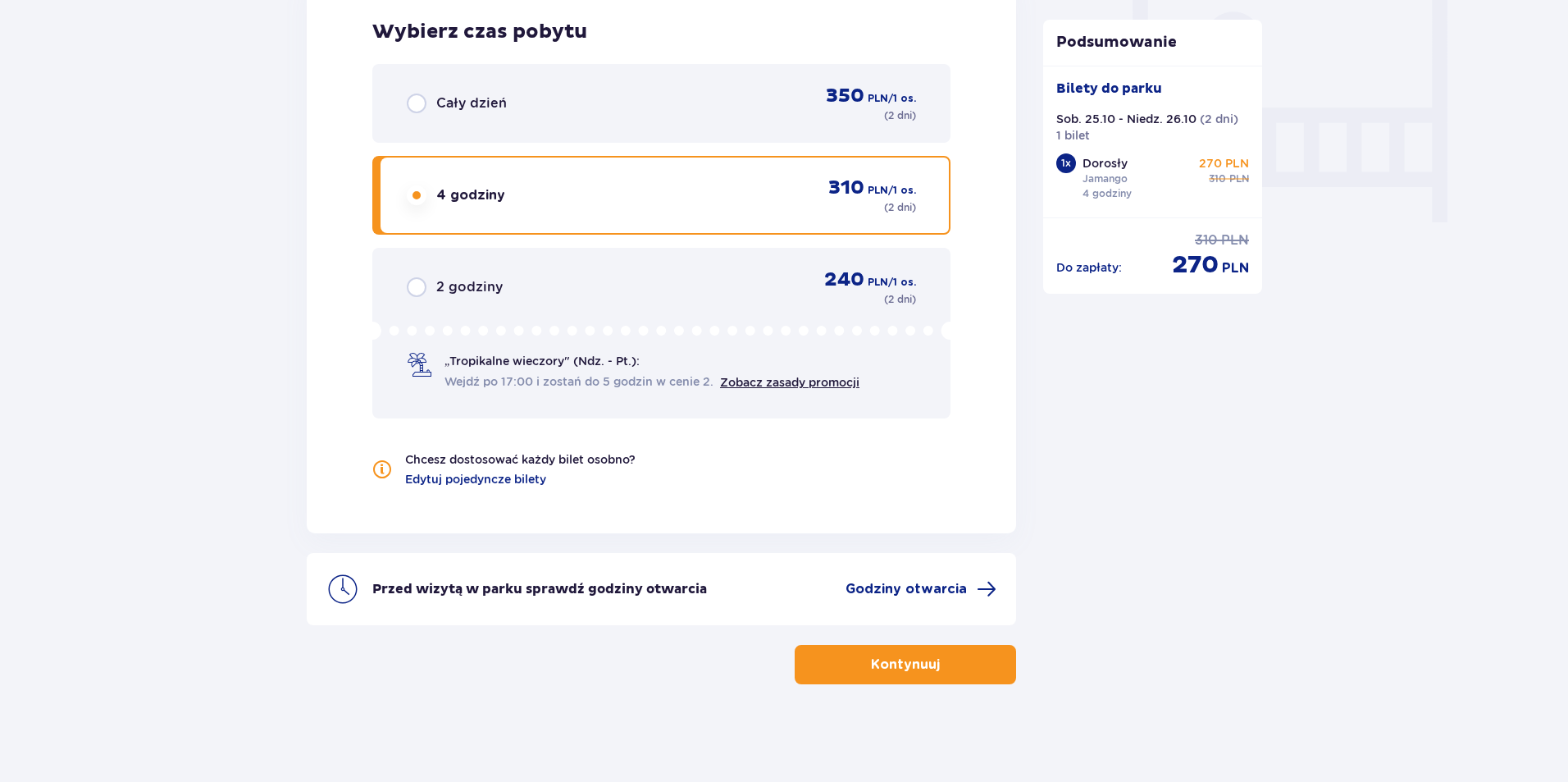
scroll to position [1548, 0]
click at [619, 102] on div "Cały dzień 350 PLN / 1 os. ( 2 dni )" at bounding box center [661, 102] width 509 height 40
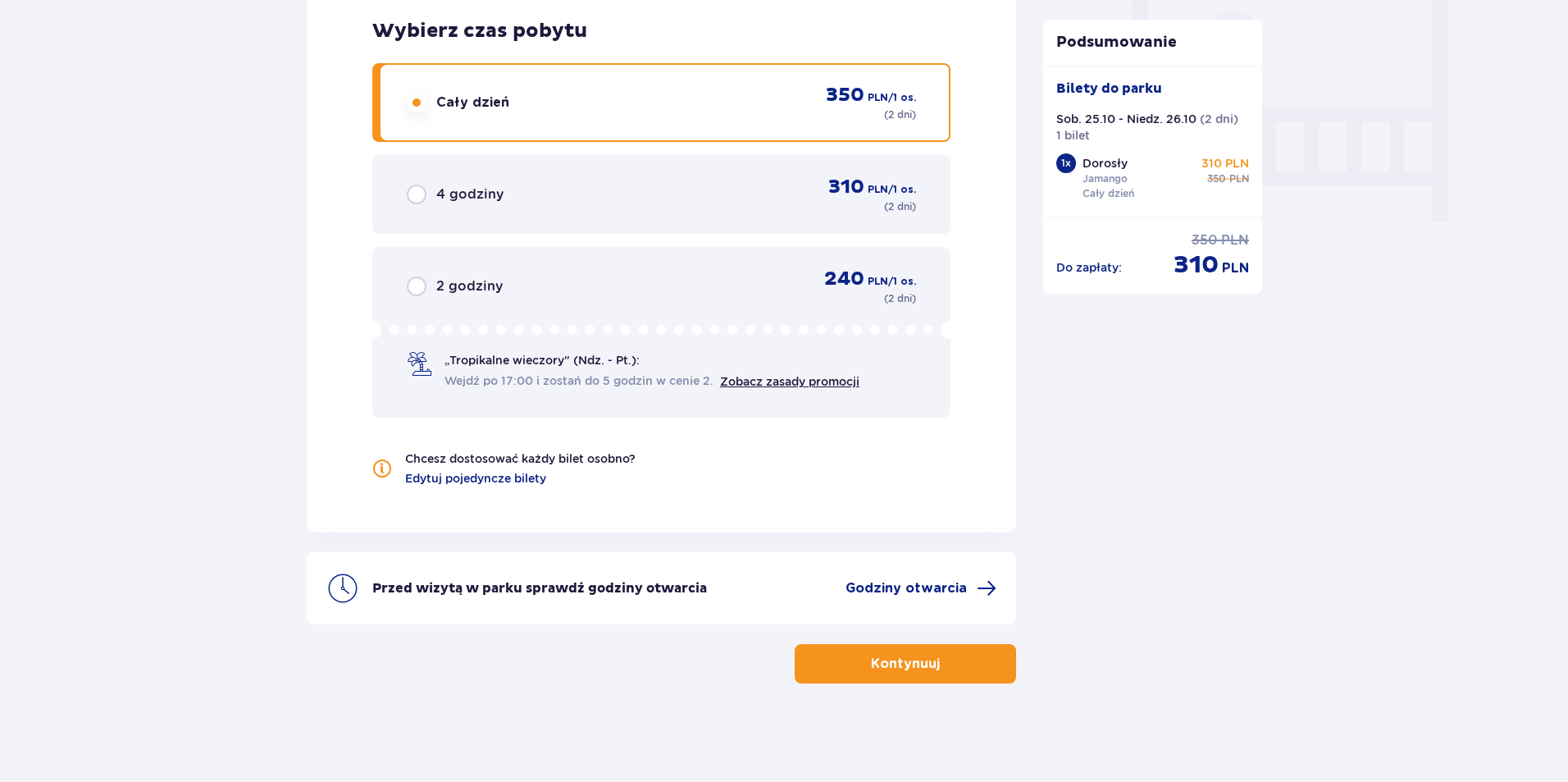
click at [912, 657] on p "Kontynuuj" at bounding box center [906, 663] width 69 height 18
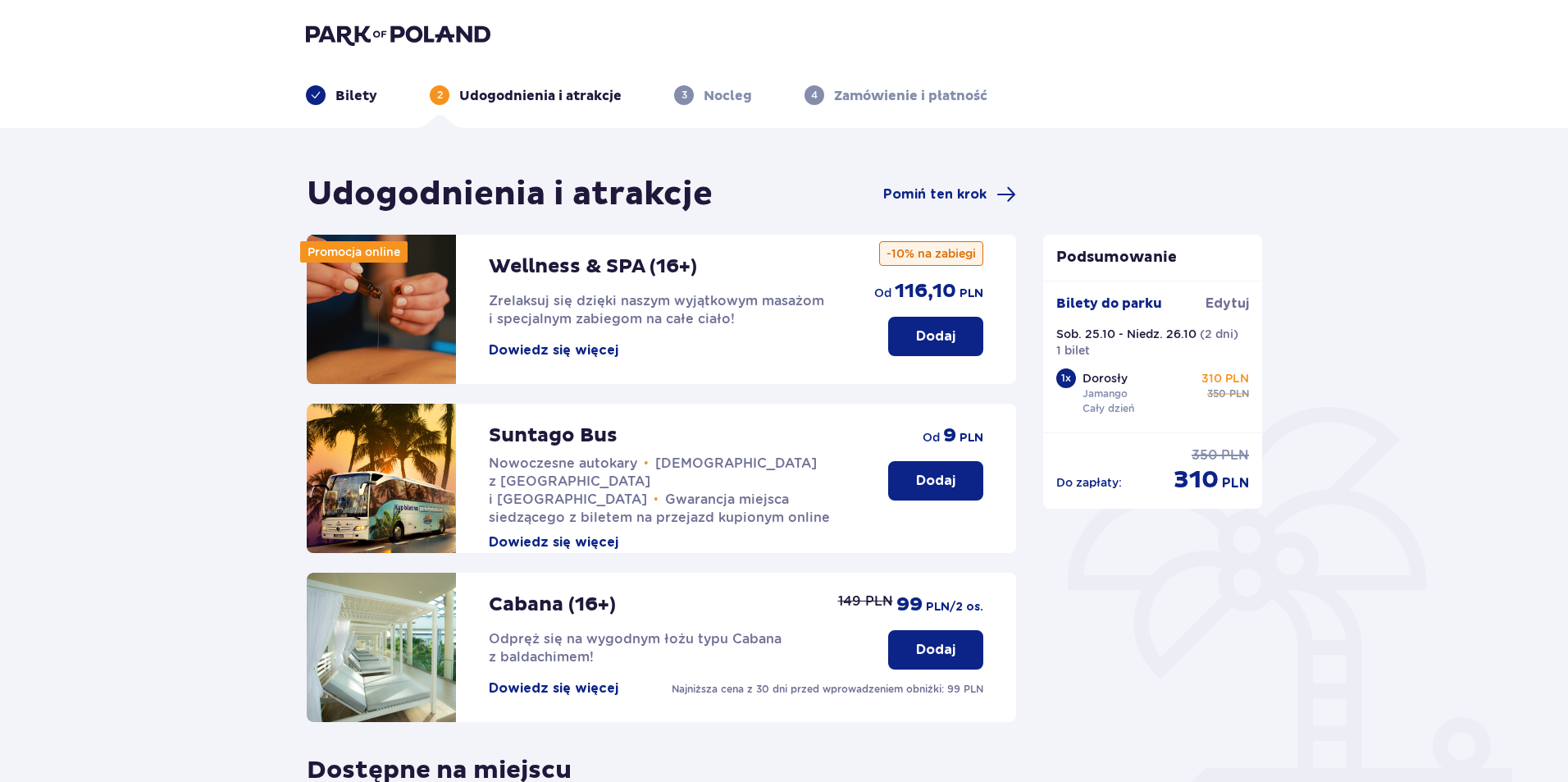
click at [929, 478] on p "Dodaj" at bounding box center [936, 480] width 40 height 18
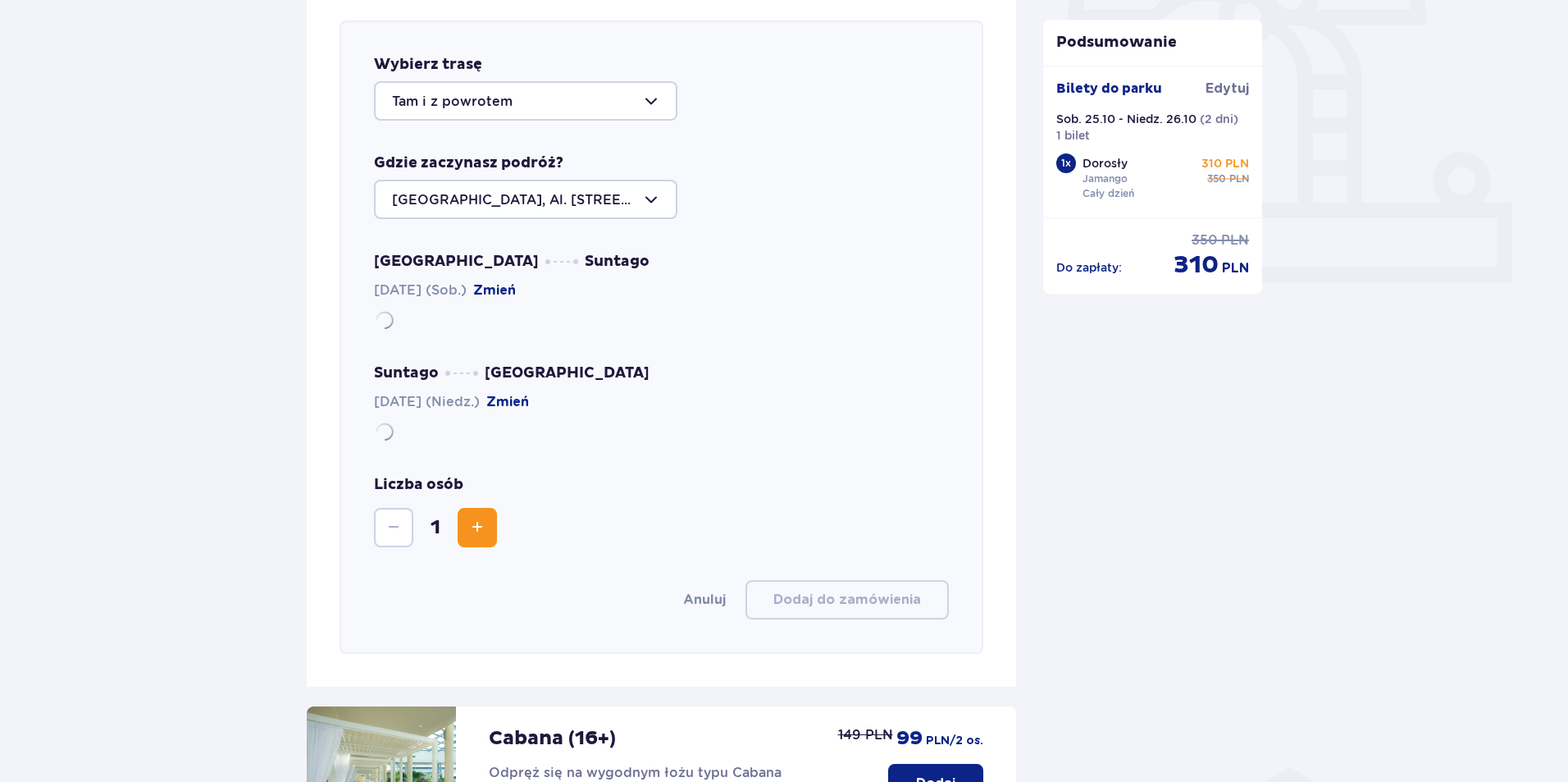
scroll to position [566, 0]
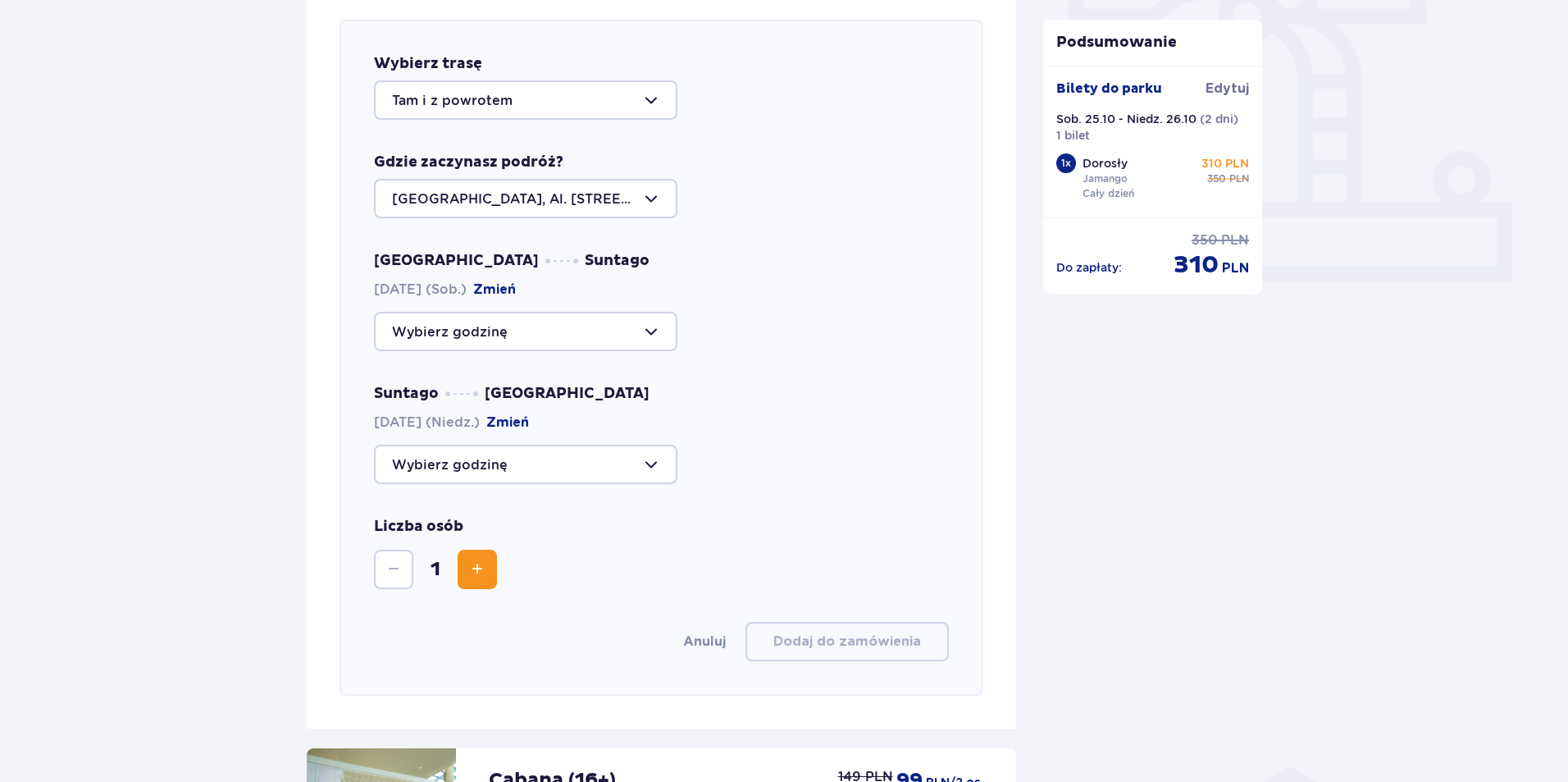
click at [518, 315] on div at bounding box center [525, 332] width 303 height 40
click at [523, 380] on p "Zostały 34 miejsca" at bounding box center [504, 381] width 125 height 18
type input "09:00"
click at [517, 451] on div at bounding box center [525, 464] width 303 height 40
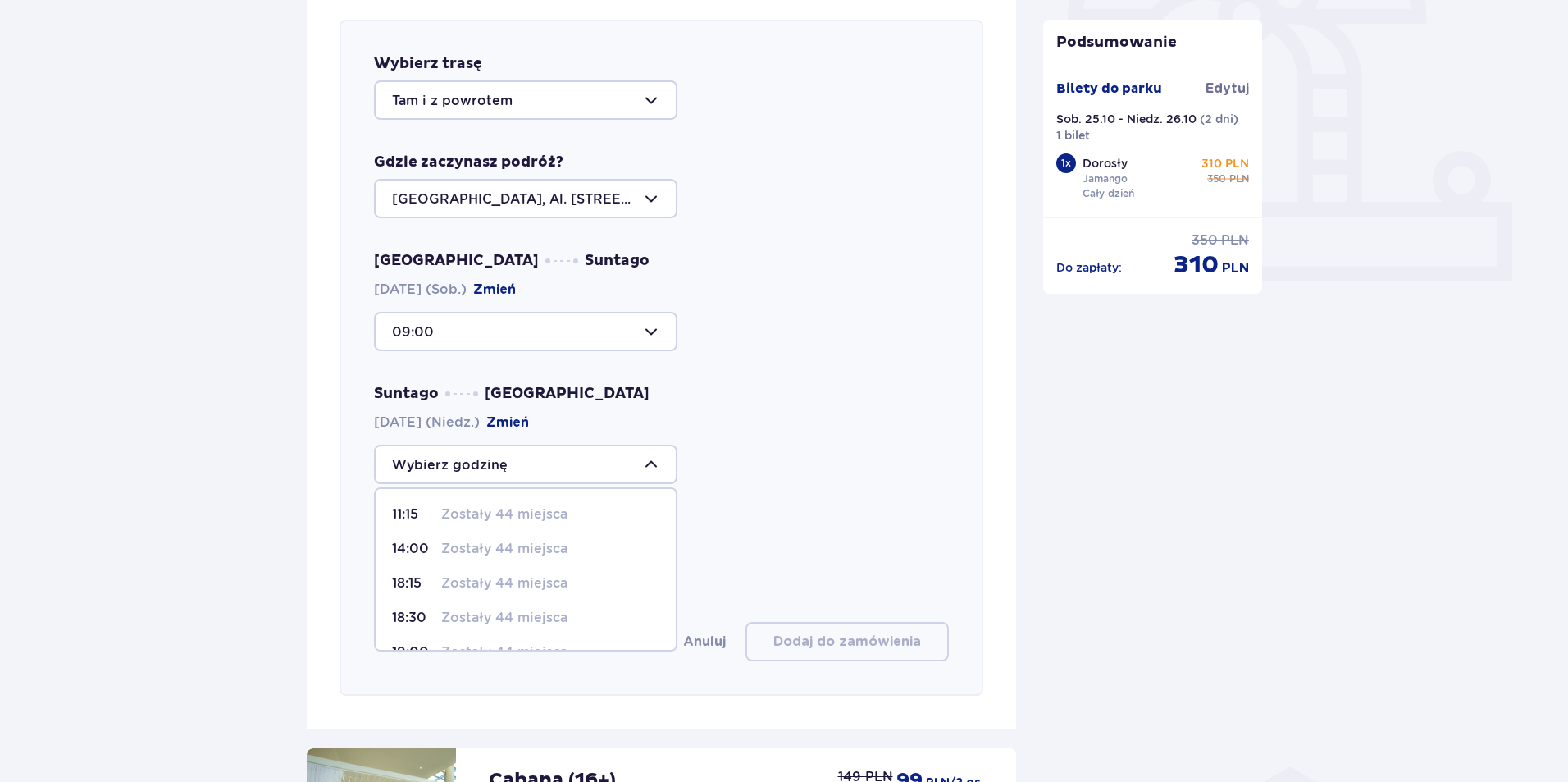
click at [517, 318] on div at bounding box center [525, 332] width 303 height 40
